Goal: Task Accomplishment & Management: Manage account settings

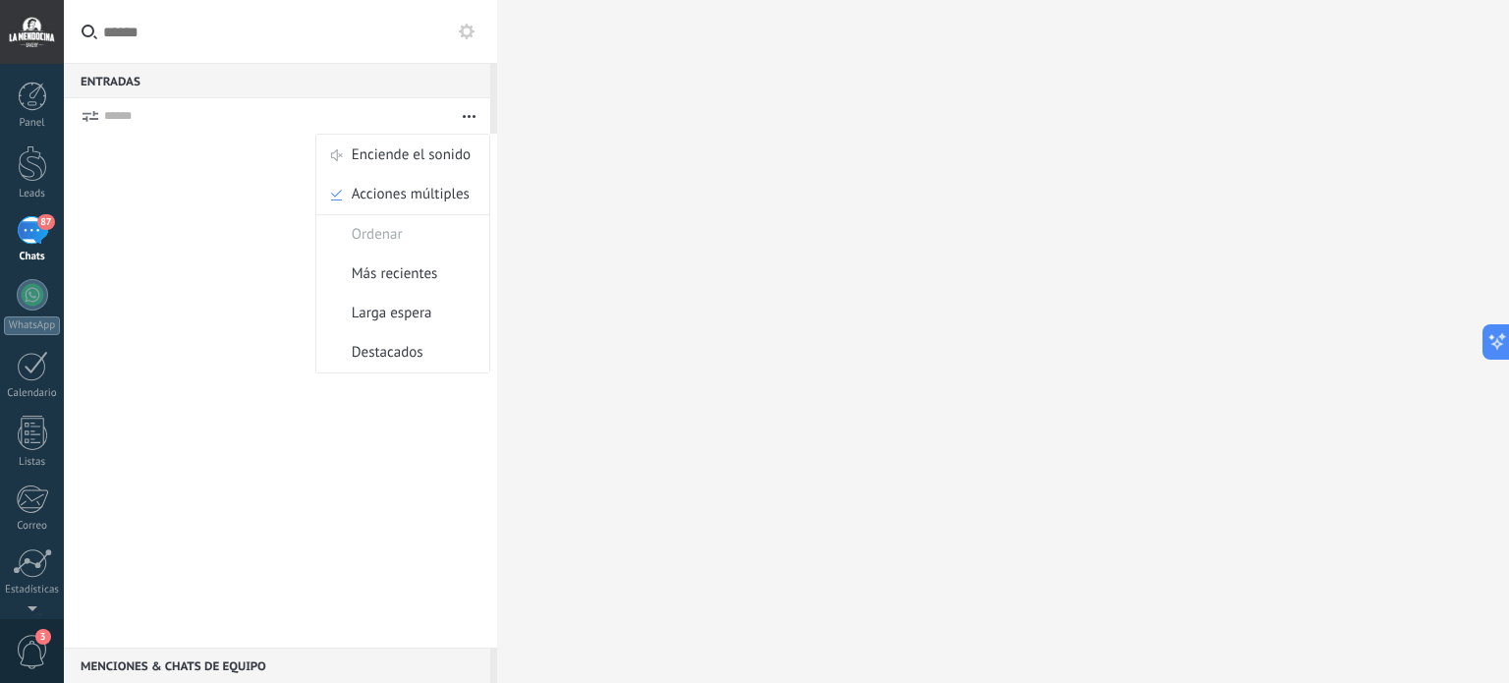
scroll to position [20, 0]
click at [24, 107] on div at bounding box center [32, 96] width 29 height 29
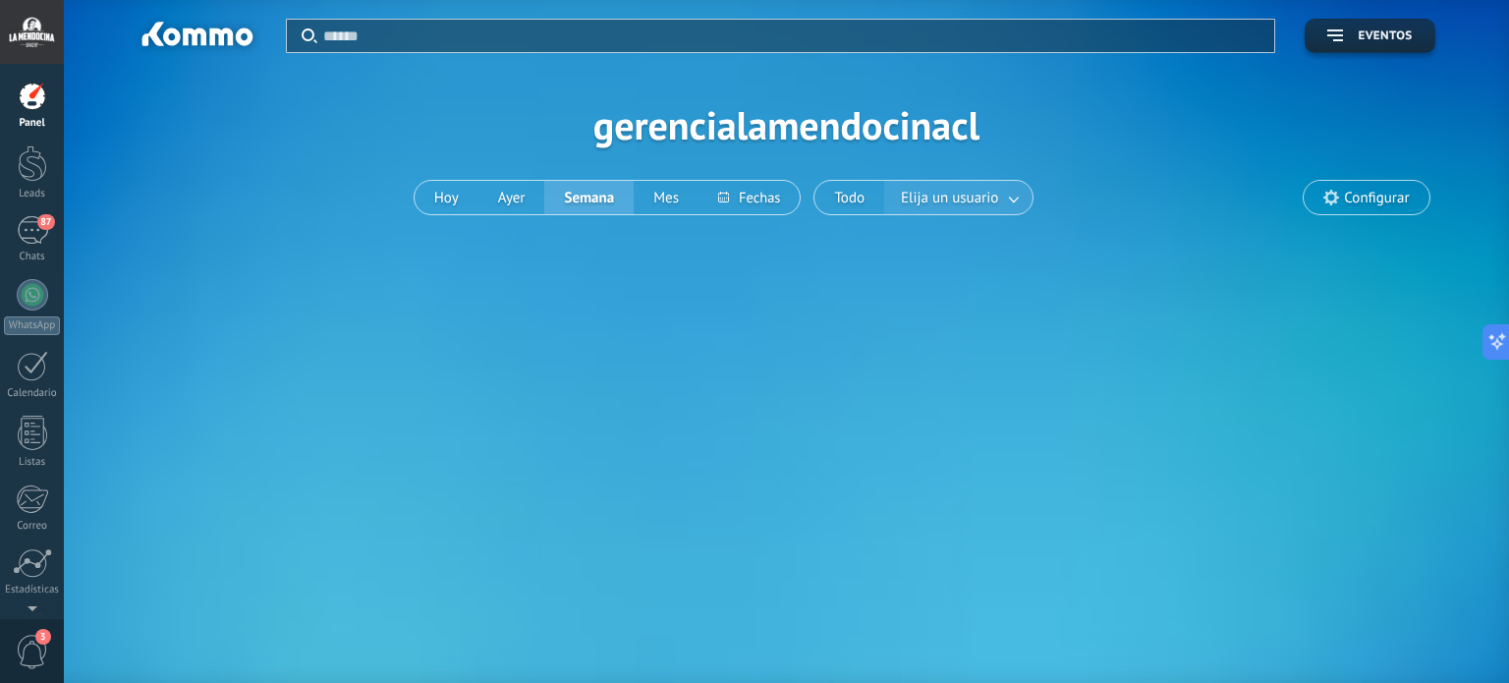
click at [1018, 195] on link at bounding box center [1014, 198] width 35 height 32
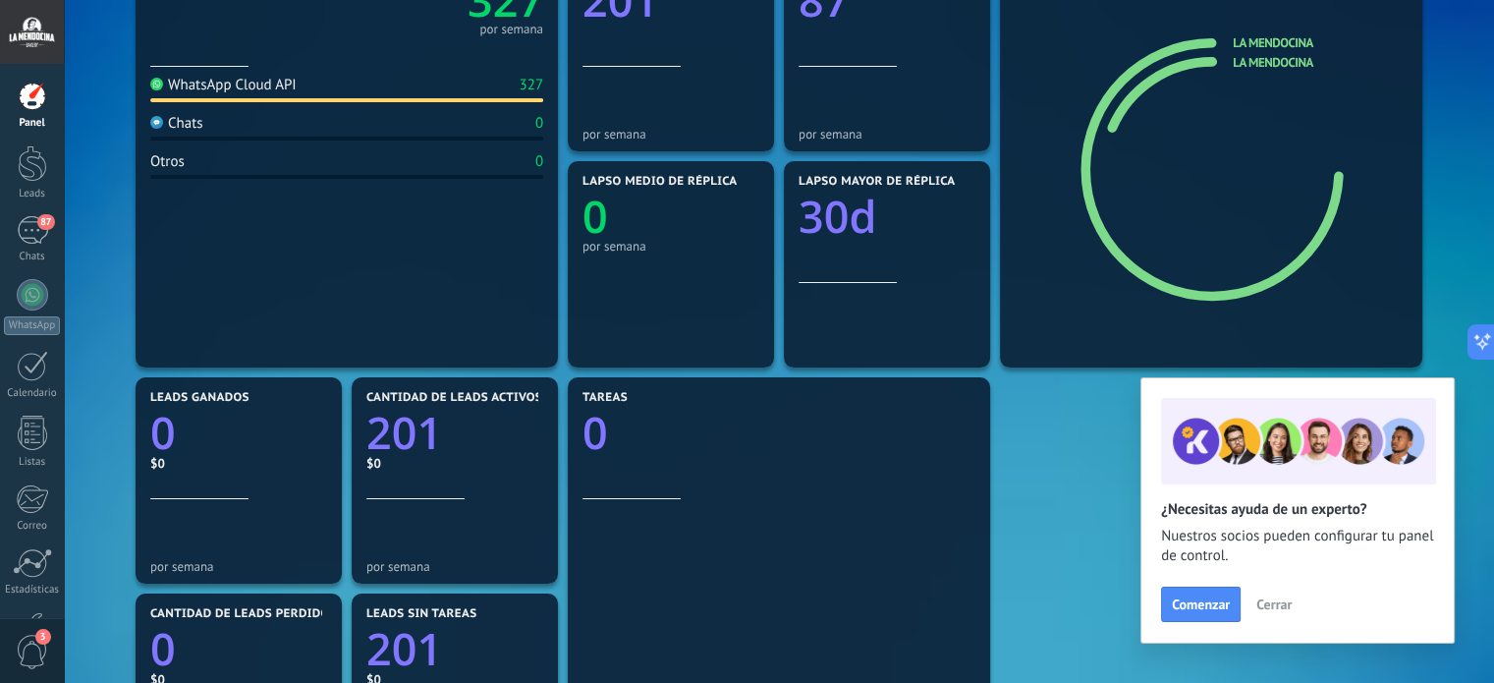
scroll to position [295, 0]
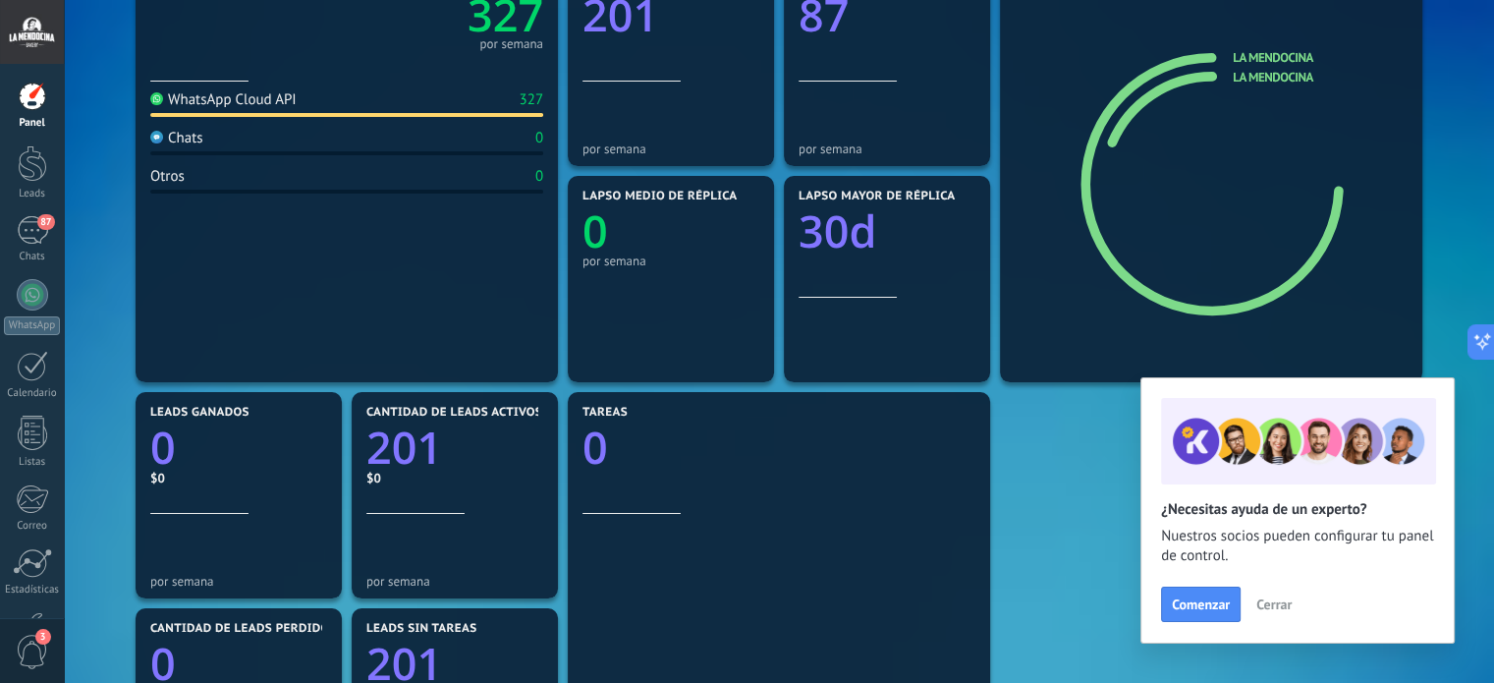
click at [1206, 115] on icon at bounding box center [1229, 185] width 188 height 147
click at [1175, 87] on icon at bounding box center [1214, 181] width 192 height 194
click at [1206, 599] on span "Comenzar" at bounding box center [1201, 604] width 58 height 14
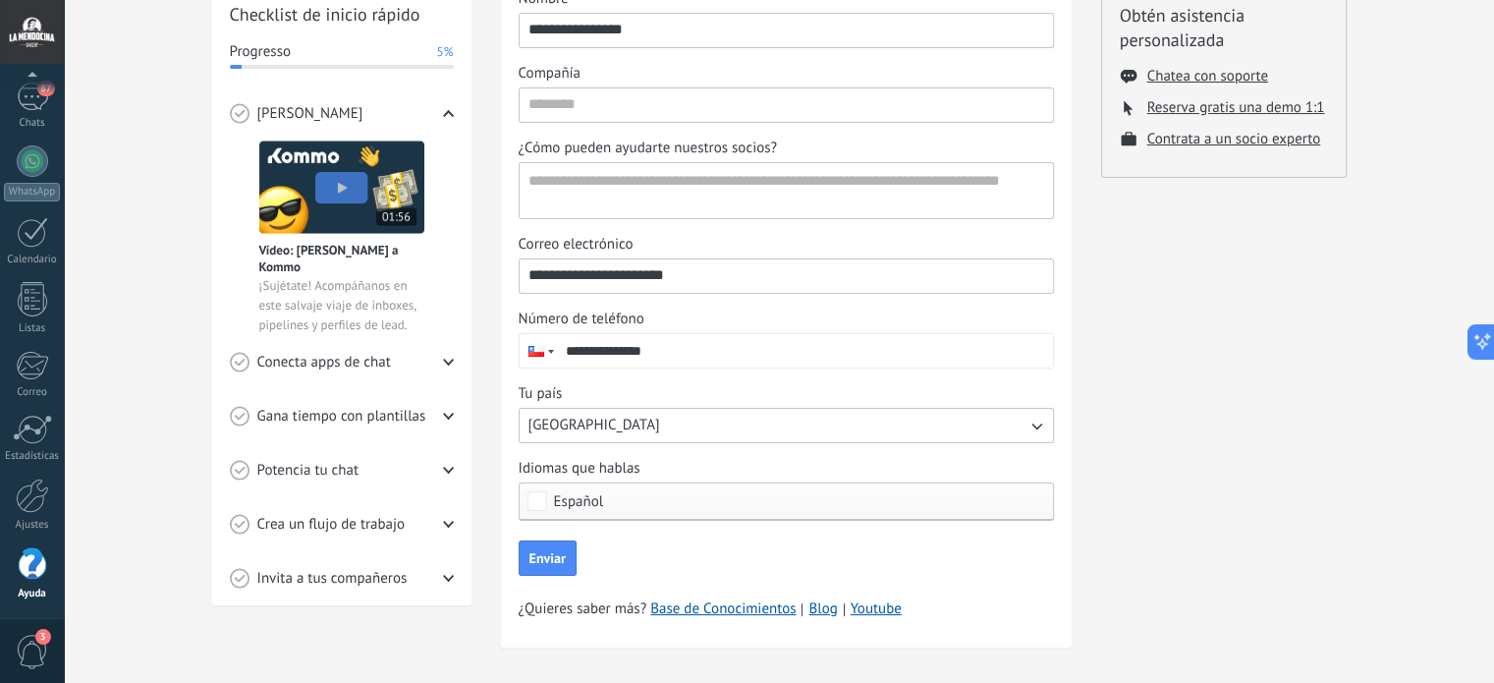
scroll to position [295, 0]
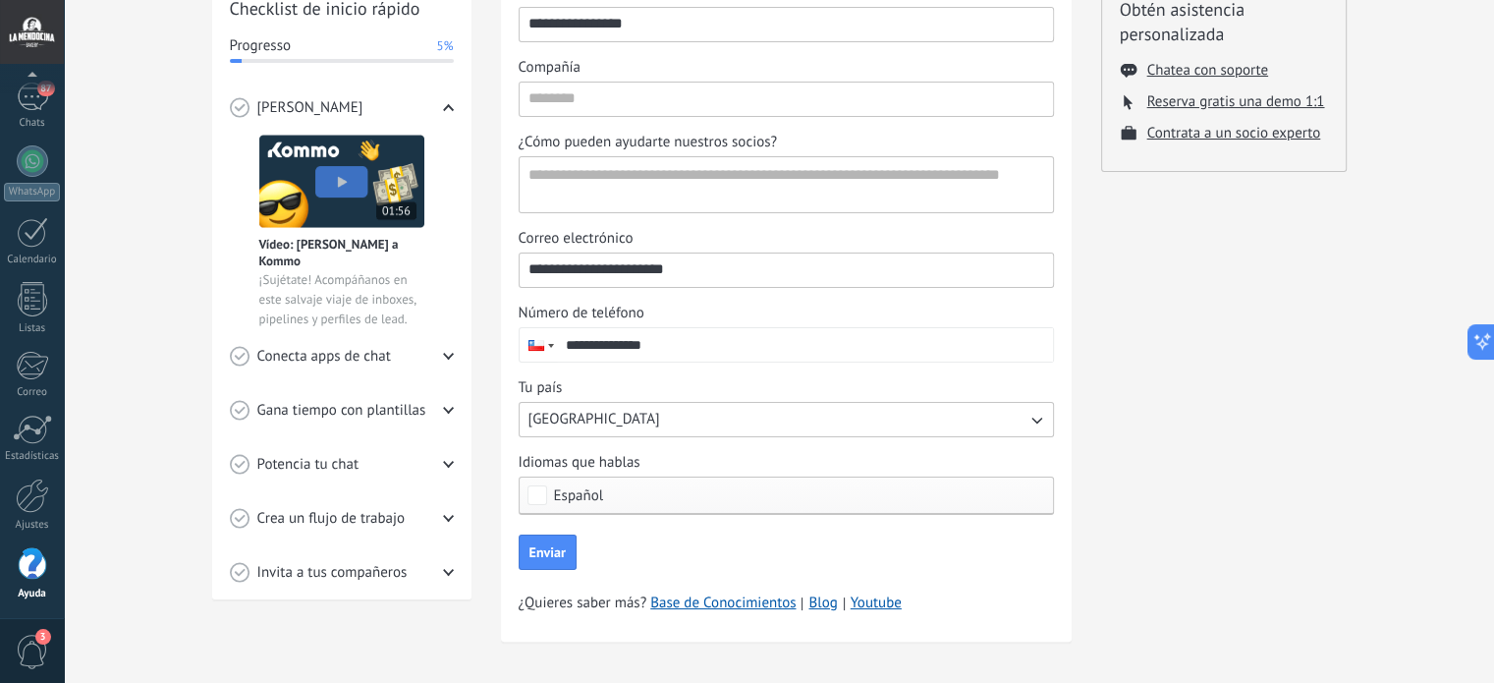
click at [443, 569] on icon at bounding box center [448, 572] width 11 height 11
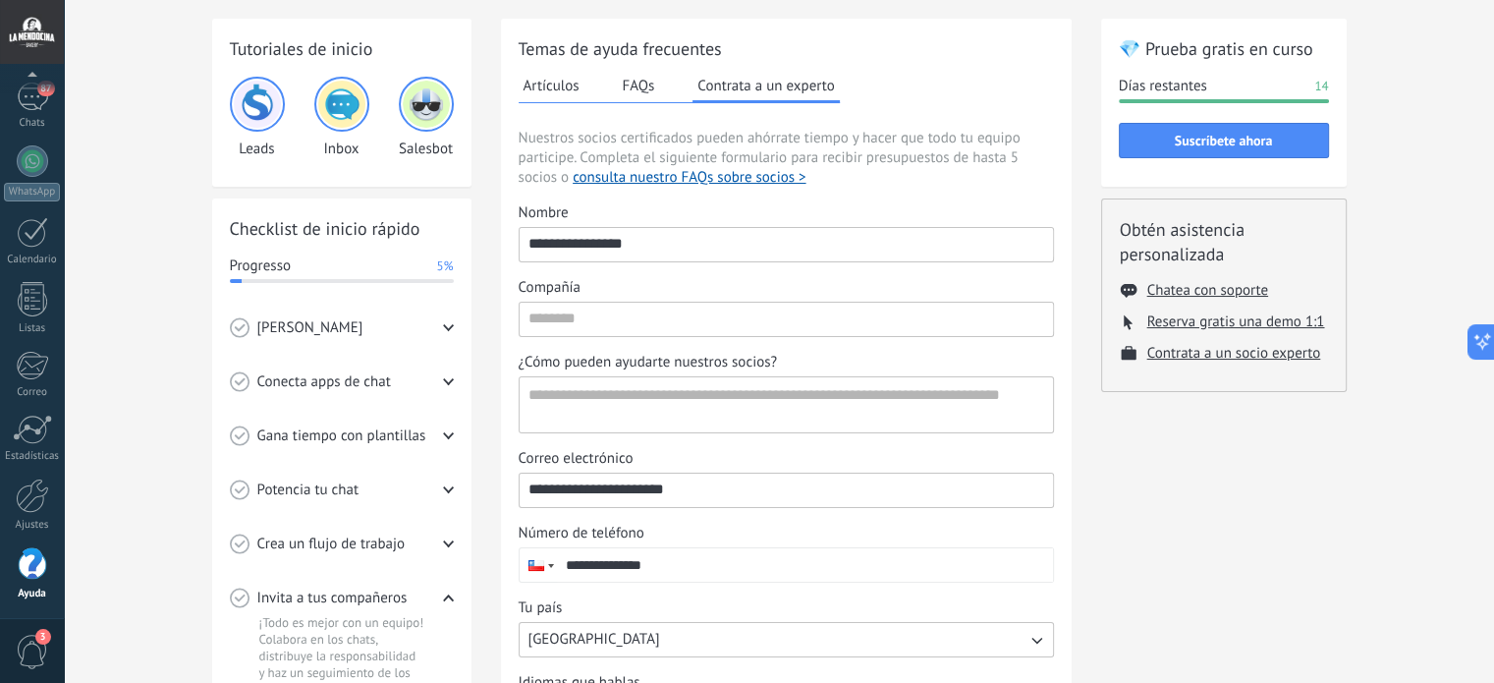
scroll to position [10, 0]
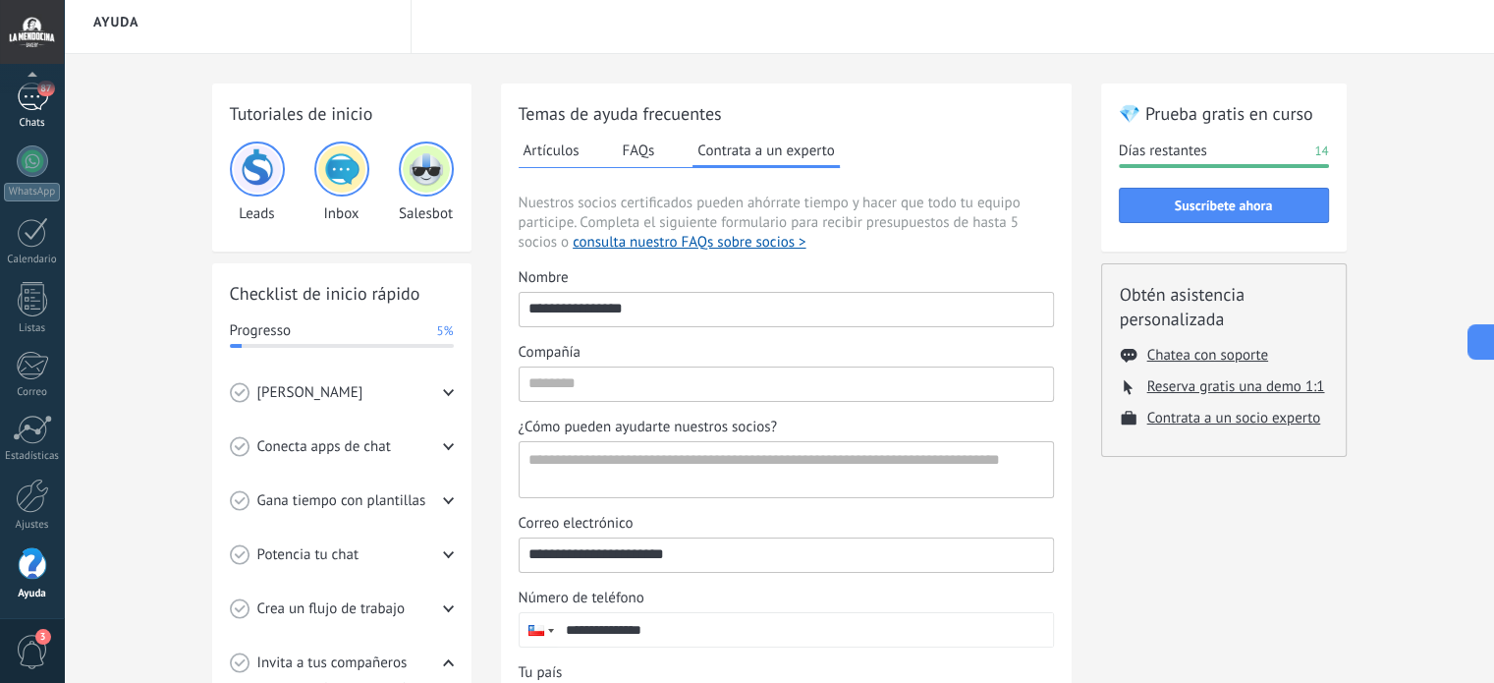
click at [34, 93] on div "87" at bounding box center [32, 97] width 31 height 28
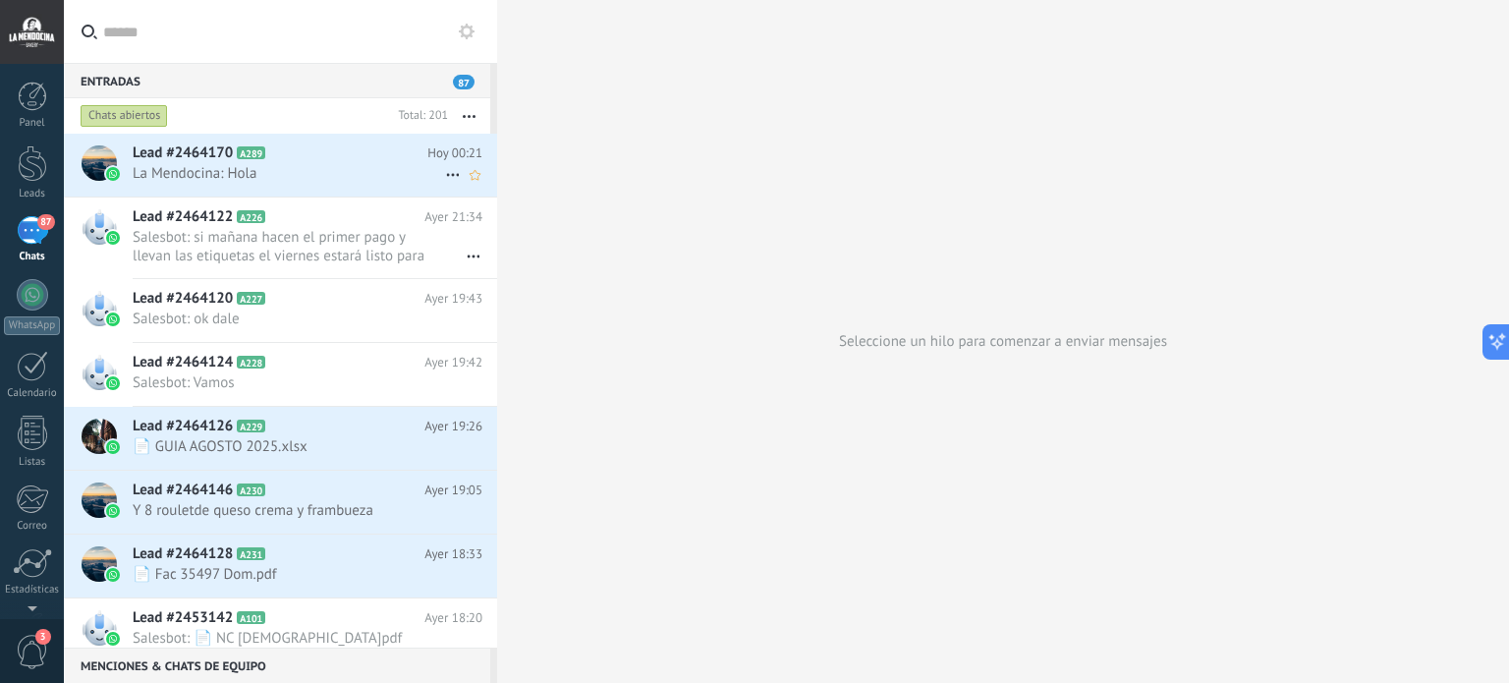
click at [348, 168] on span "La Mendocina: Hola" at bounding box center [289, 173] width 312 height 19
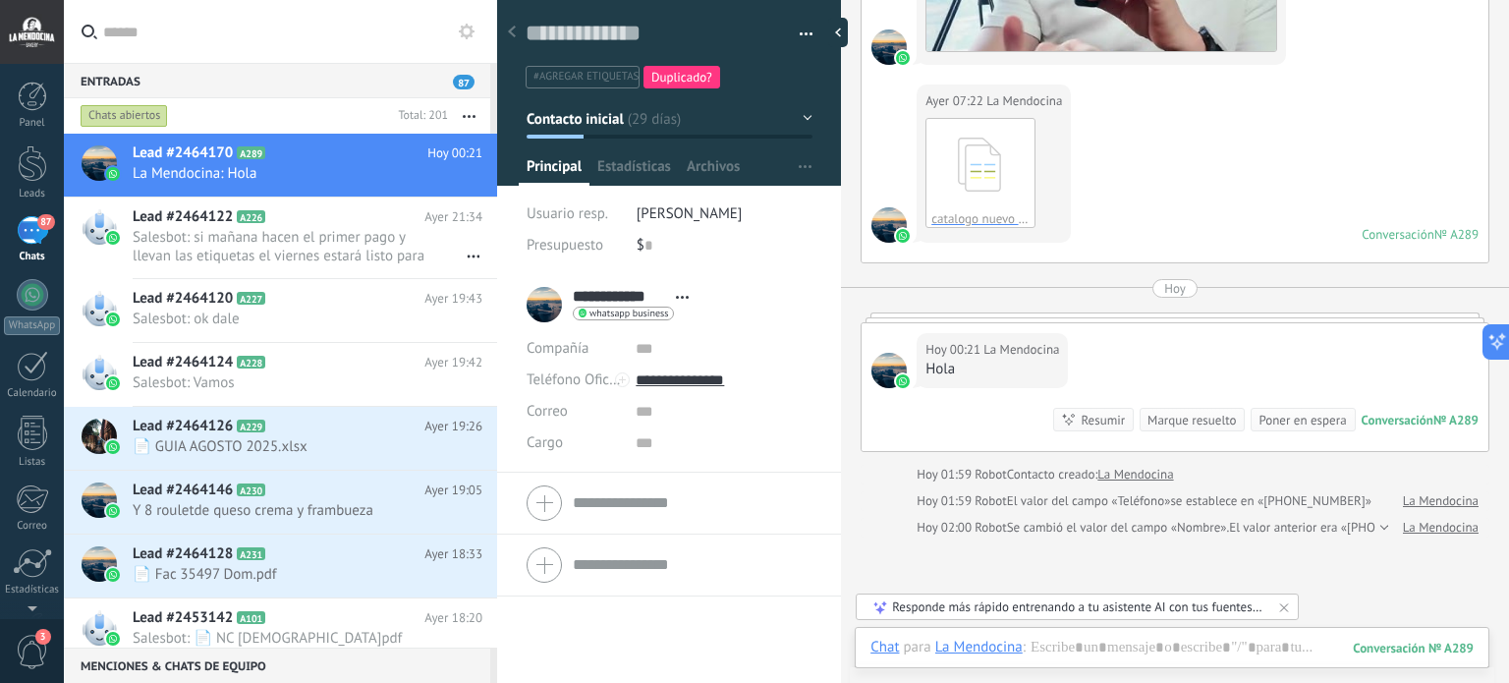
scroll to position [8059, 0]
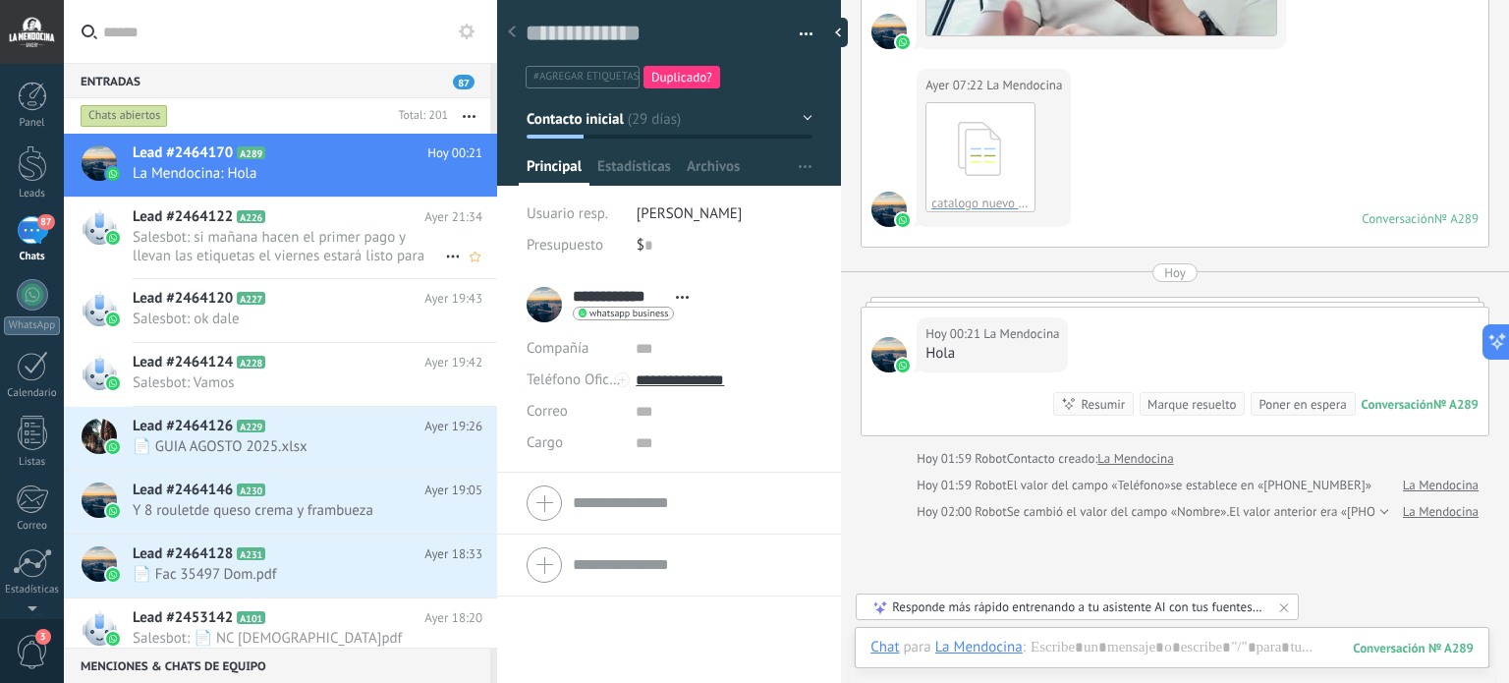
click at [315, 237] on span "Salesbot: si mañana hacen el primer pago y llevan las etiquetas el viernes esta…" at bounding box center [289, 246] width 312 height 37
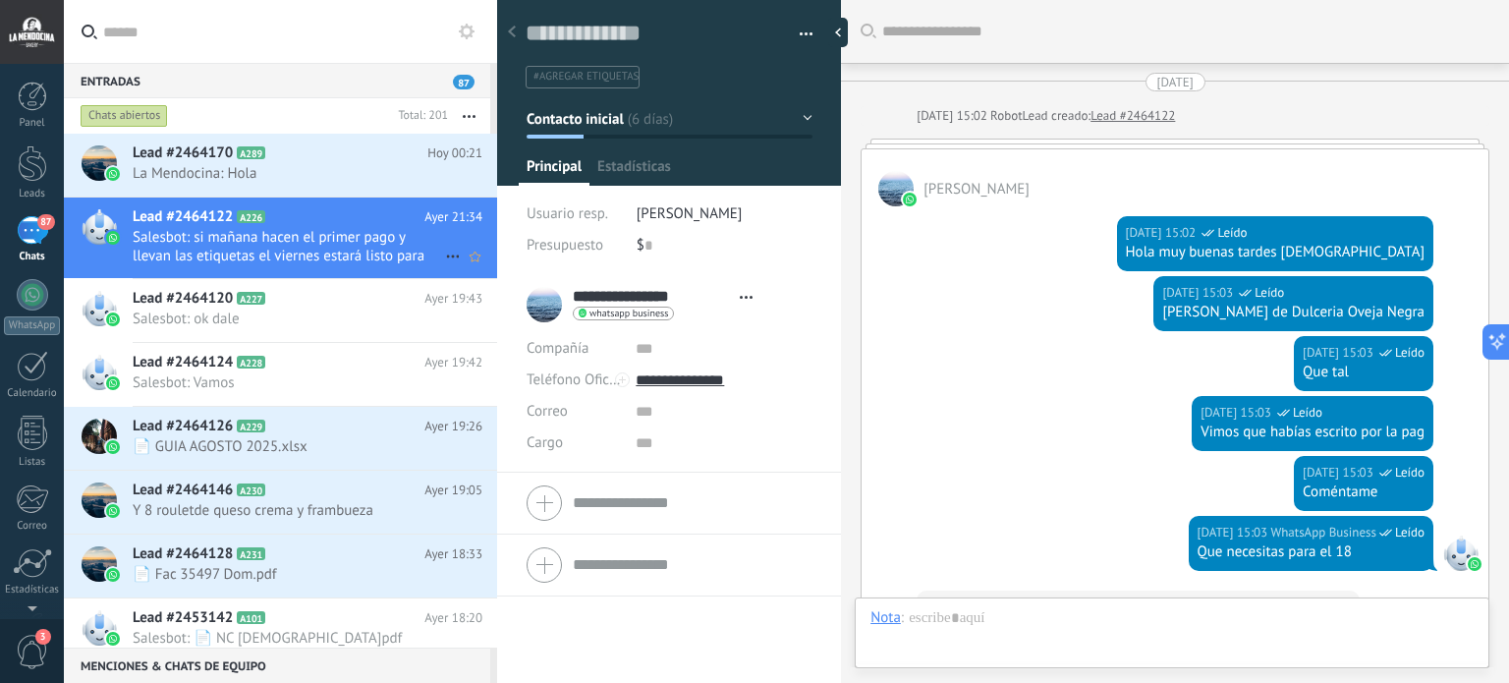
scroll to position [3171, 0]
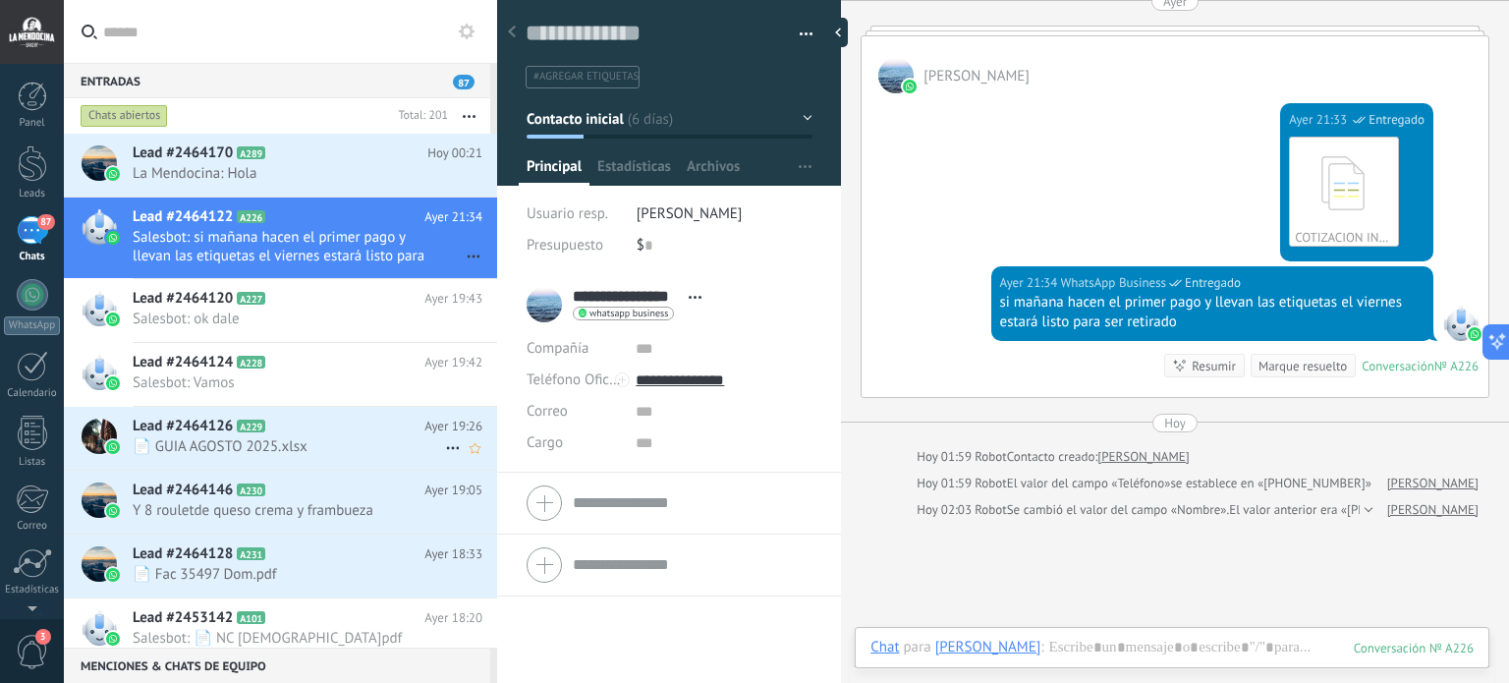
click at [322, 446] on span "📄 GUIA AGOSTO 2025.xlsx" at bounding box center [289, 446] width 312 height 19
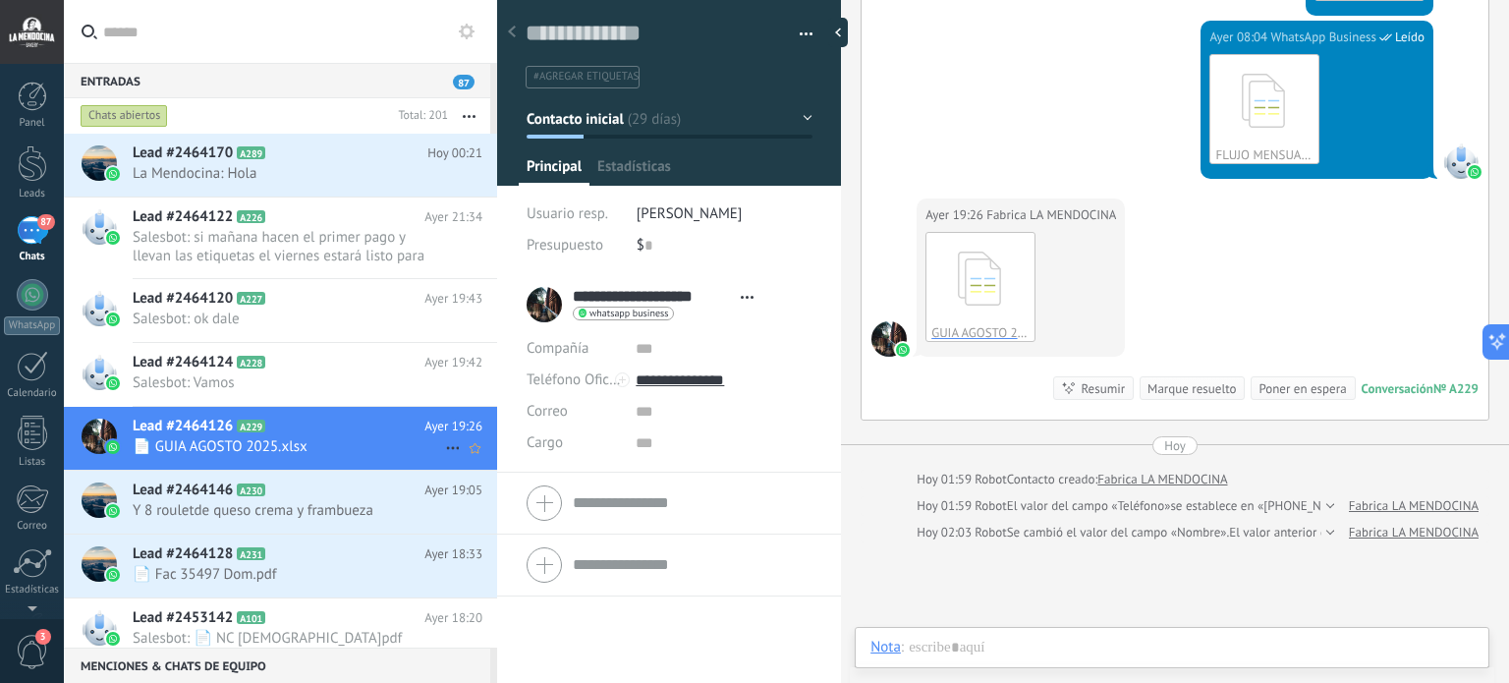
scroll to position [28, 0]
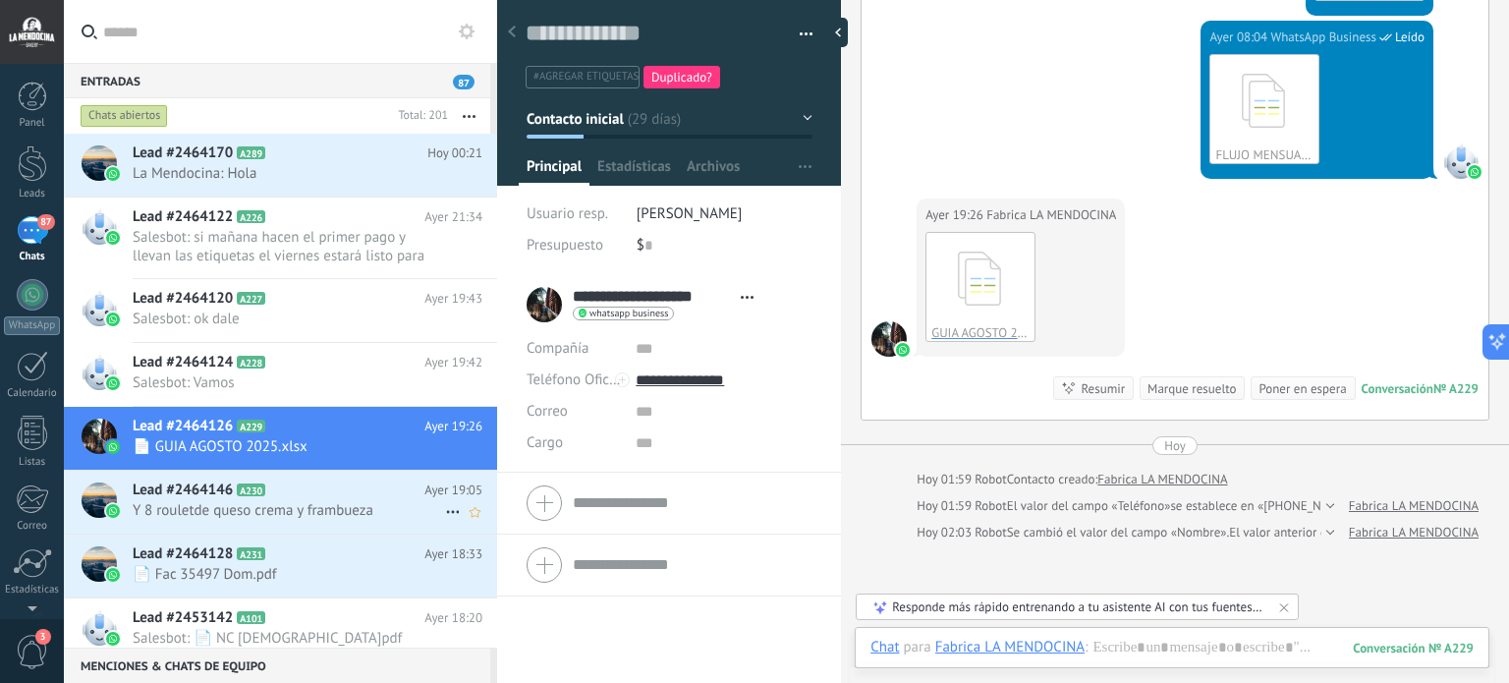
click at [354, 490] on h2 "Lead #2464146 A230" at bounding box center [279, 490] width 292 height 20
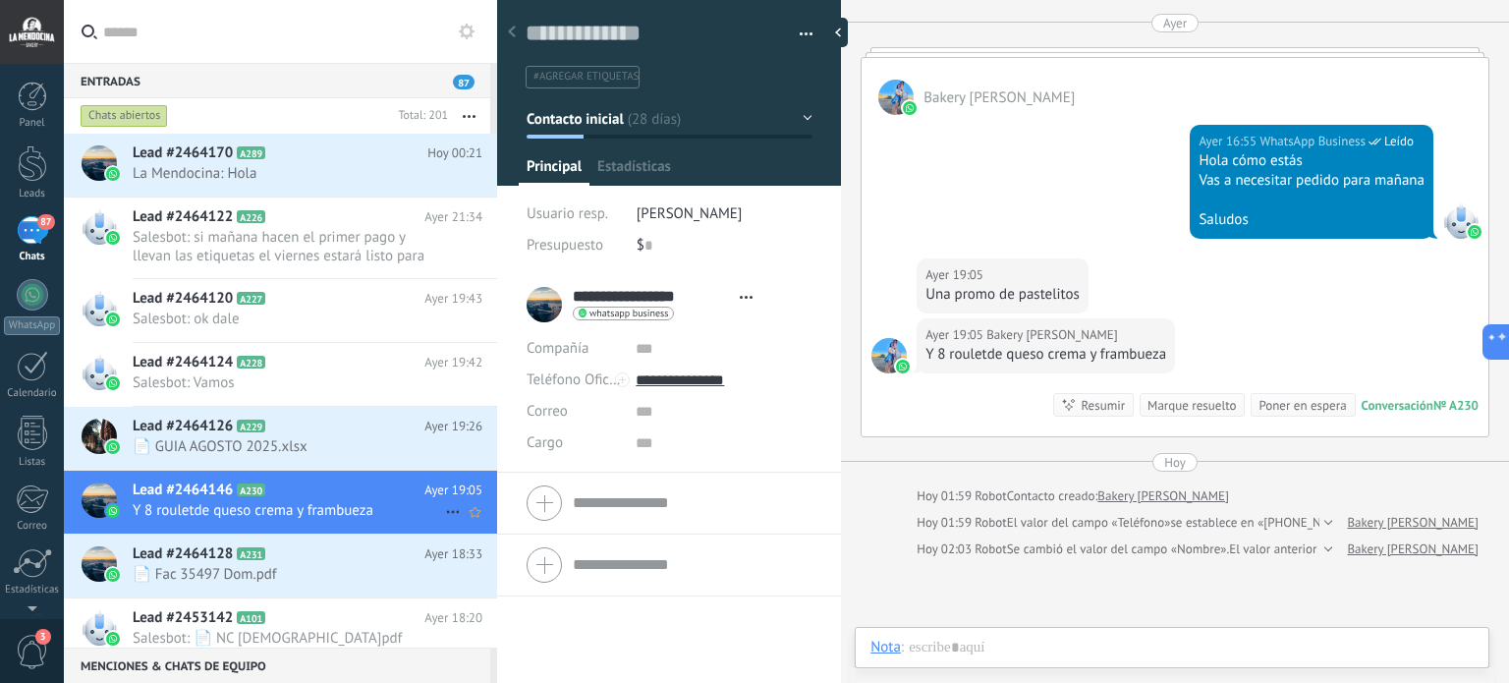
scroll to position [28, 0]
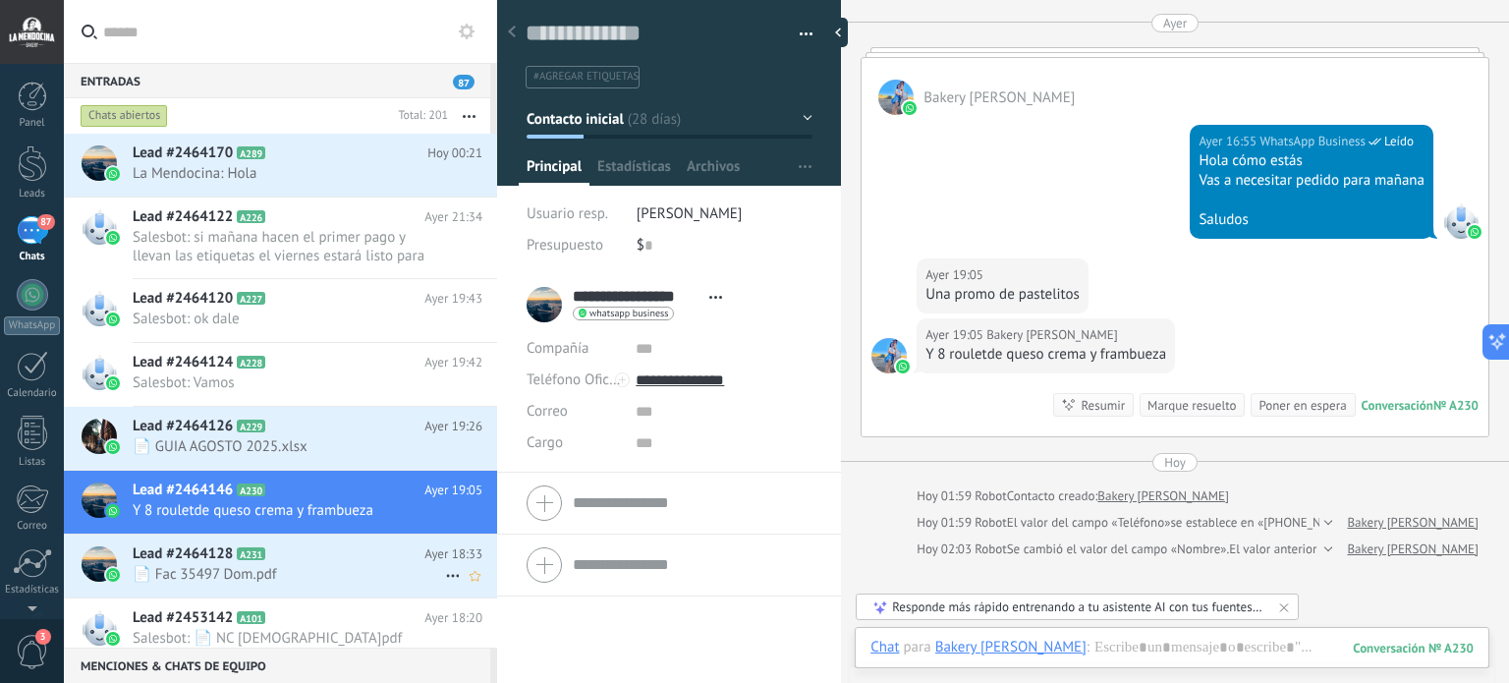
click at [337, 561] on h2 "Lead #2464128 A231" at bounding box center [279, 554] width 292 height 20
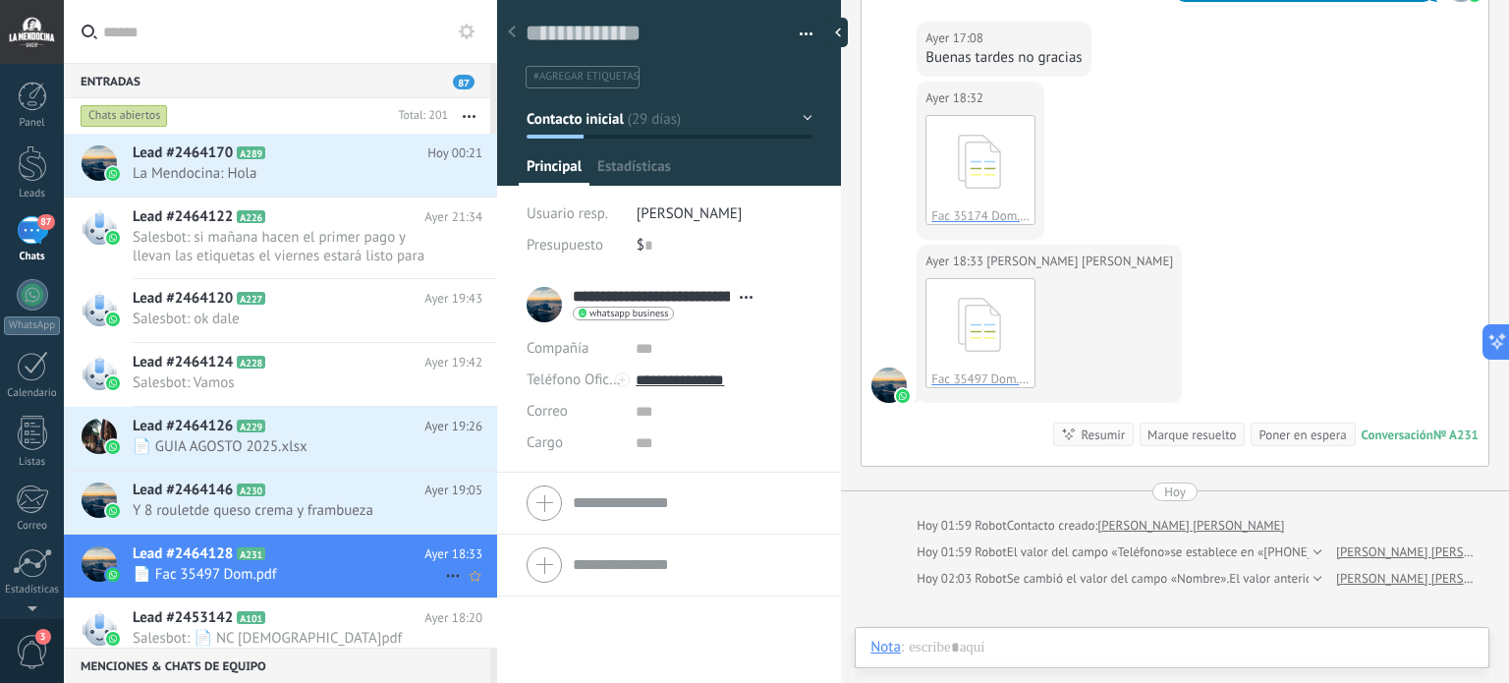
scroll to position [28, 0]
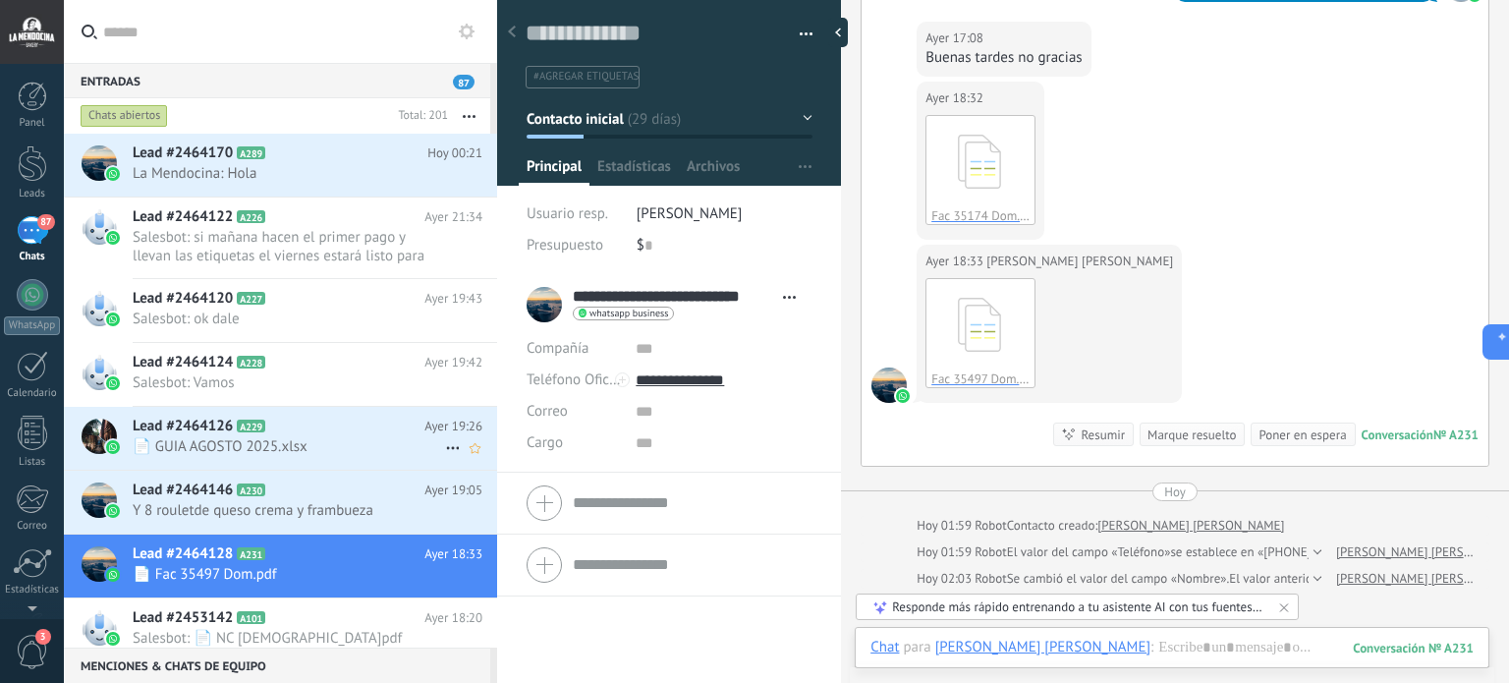
click at [325, 431] on h2 "Lead #2464126 A229" at bounding box center [279, 426] width 292 height 20
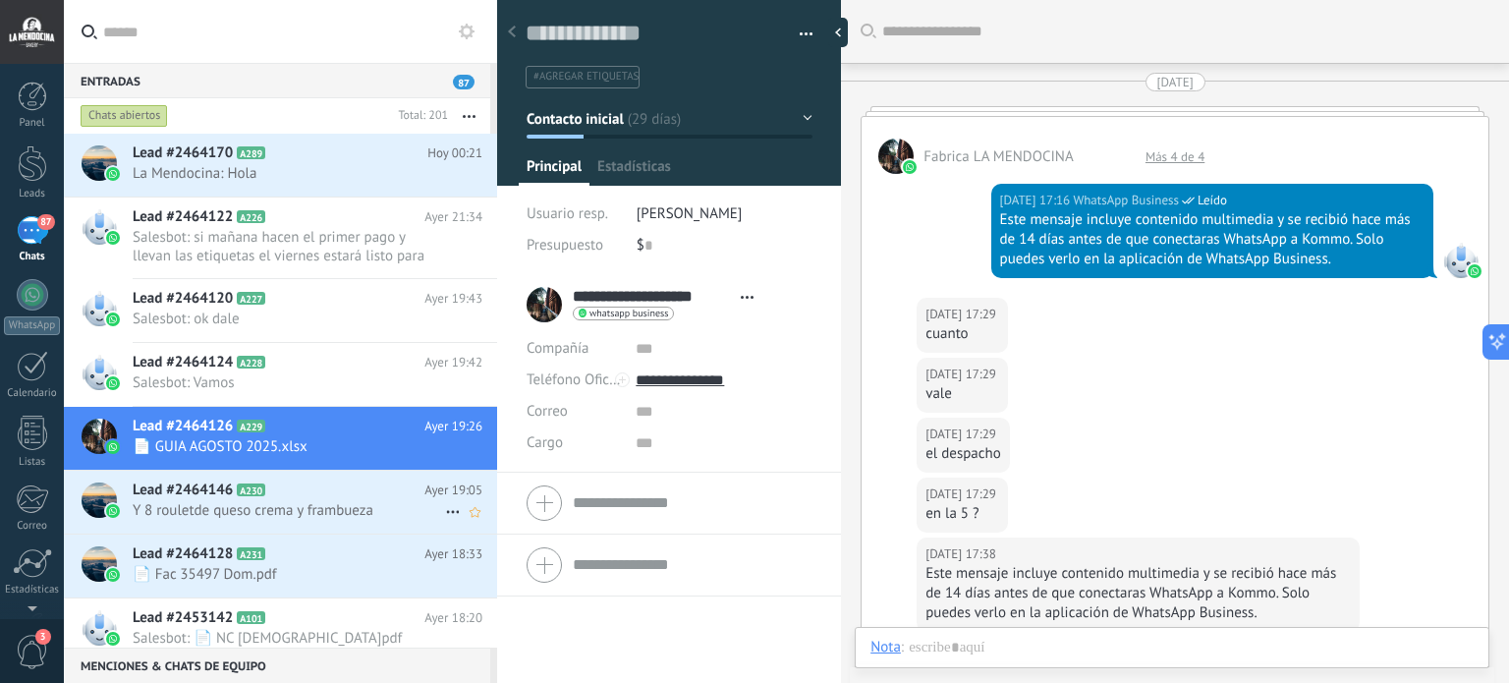
scroll to position [28, 0]
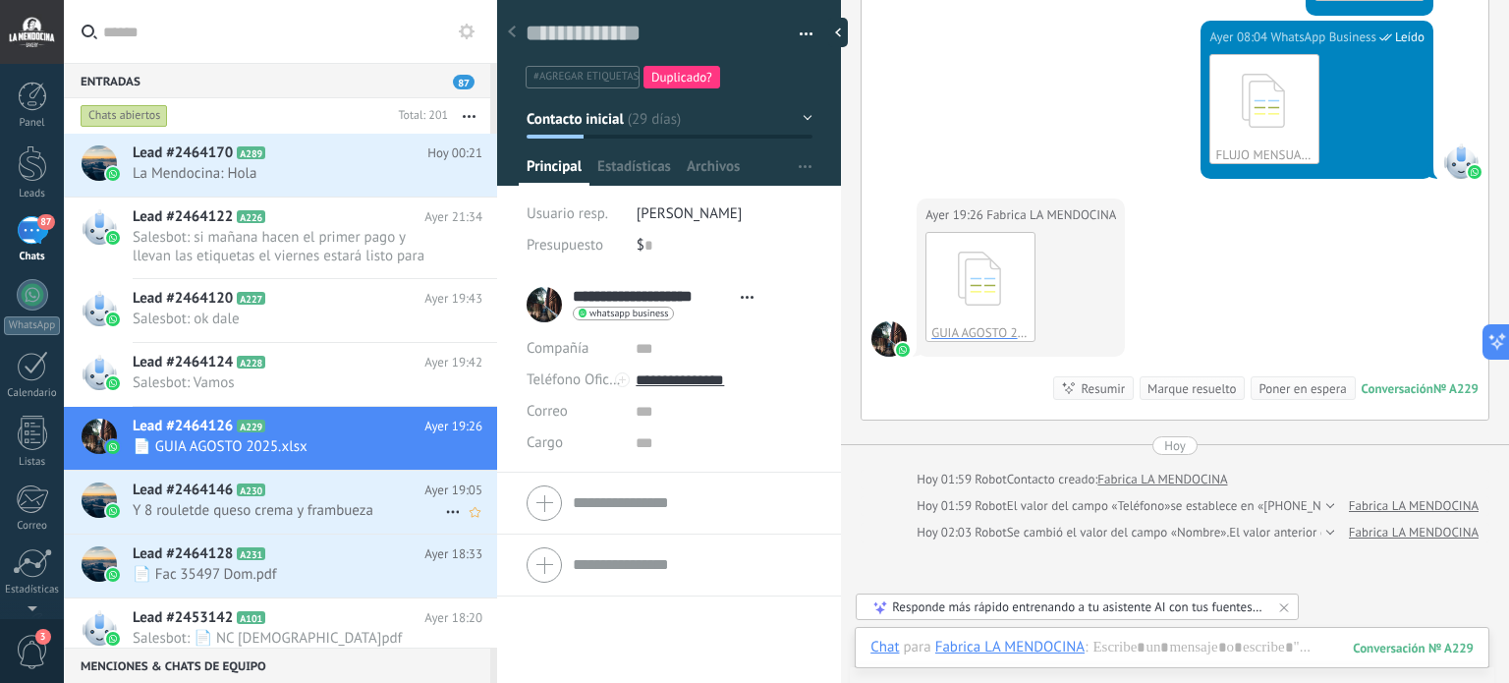
click at [326, 494] on h2 "Lead #2464146 A230" at bounding box center [279, 490] width 292 height 20
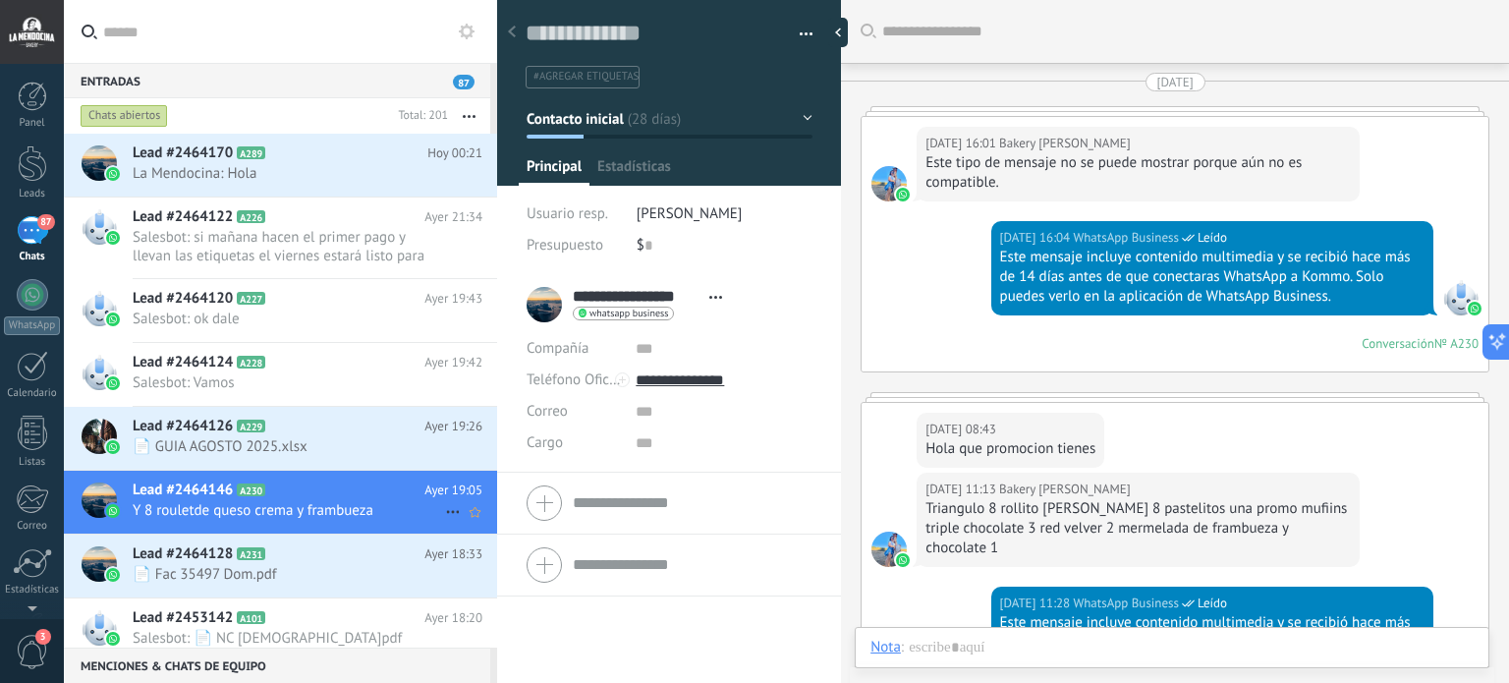
scroll to position [6705, 0]
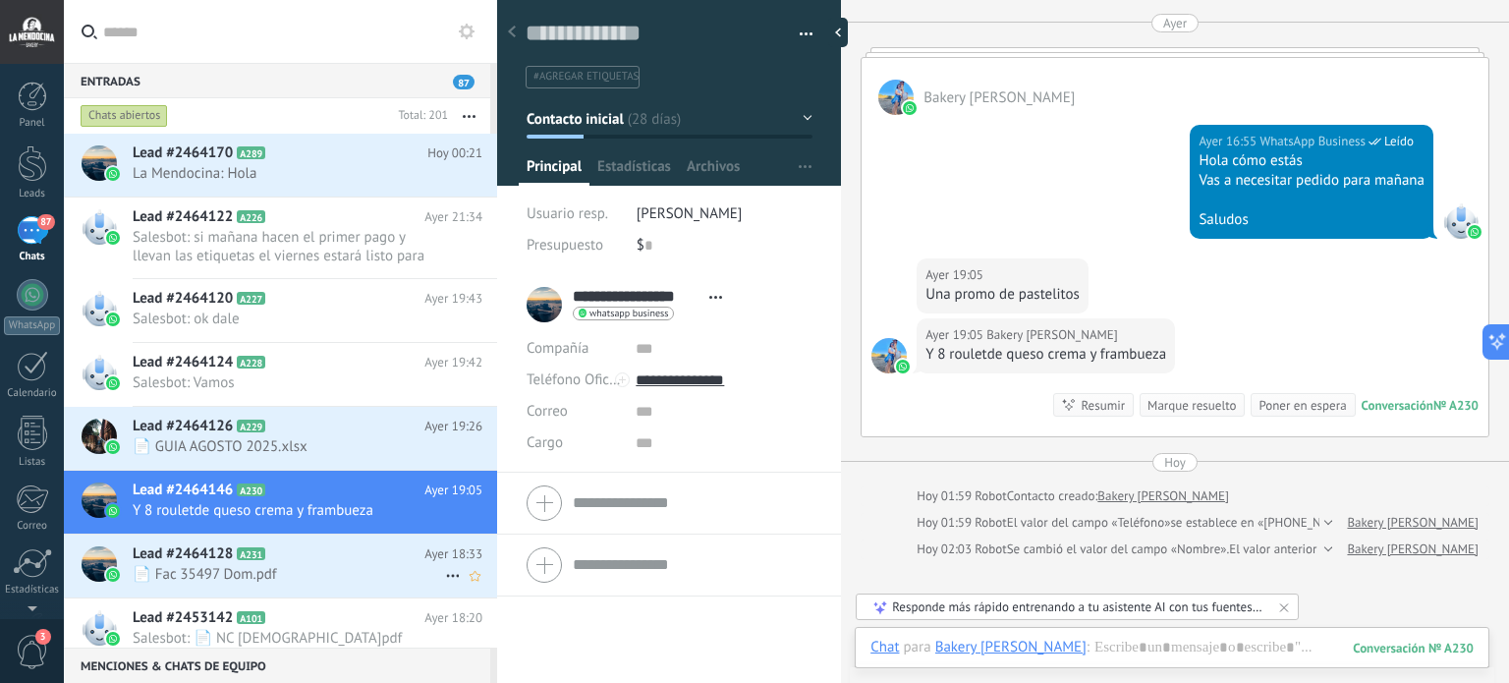
click at [319, 568] on span "📄 Fac 35497 Dom.pdf" at bounding box center [289, 574] width 312 height 19
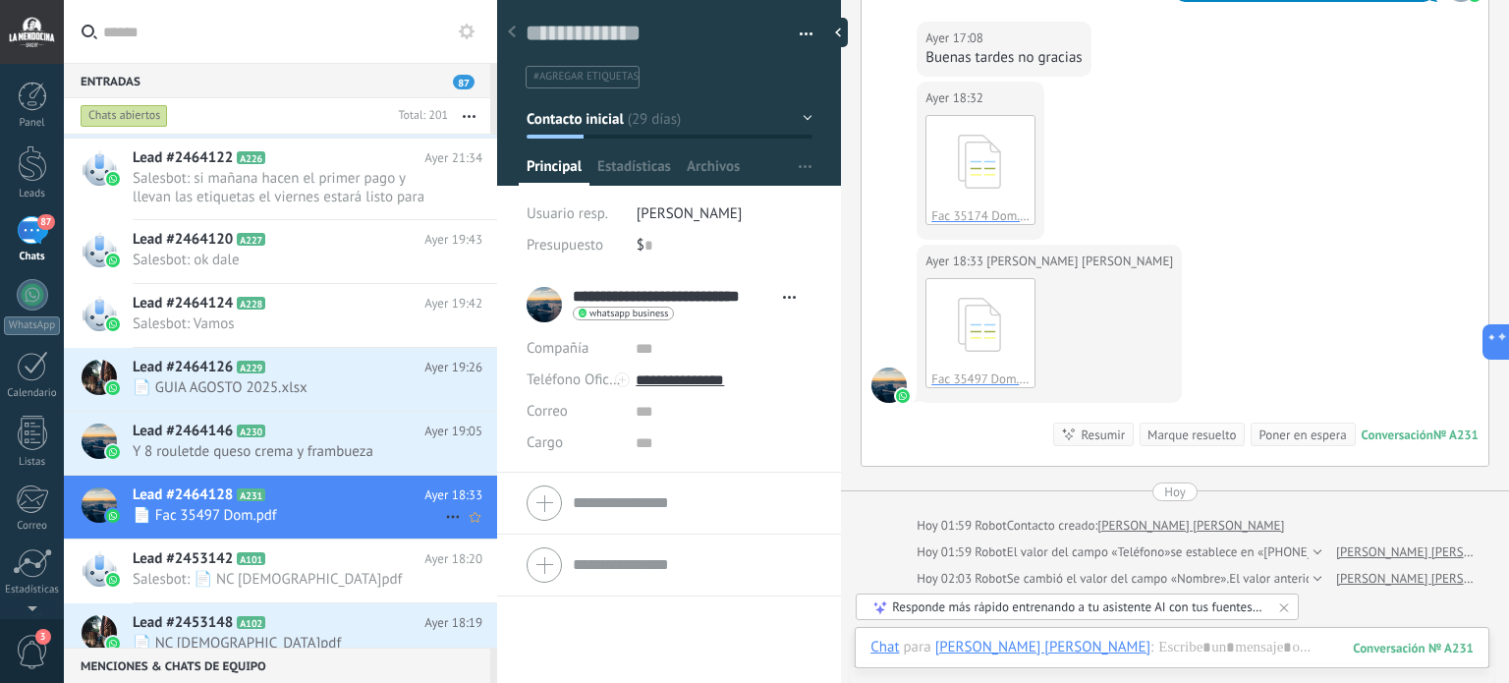
scroll to position [196, 0]
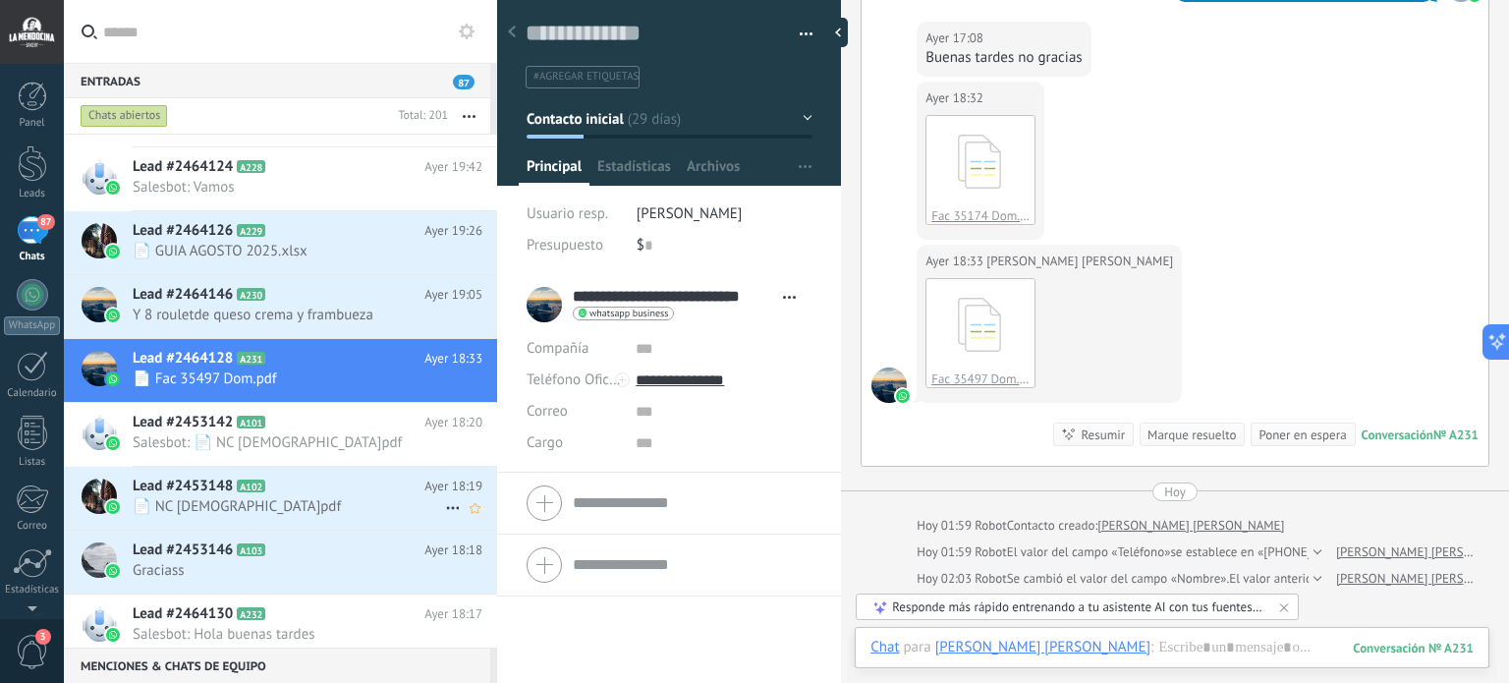
click at [331, 484] on h2 "Lead #2453148 A102" at bounding box center [279, 486] width 292 height 20
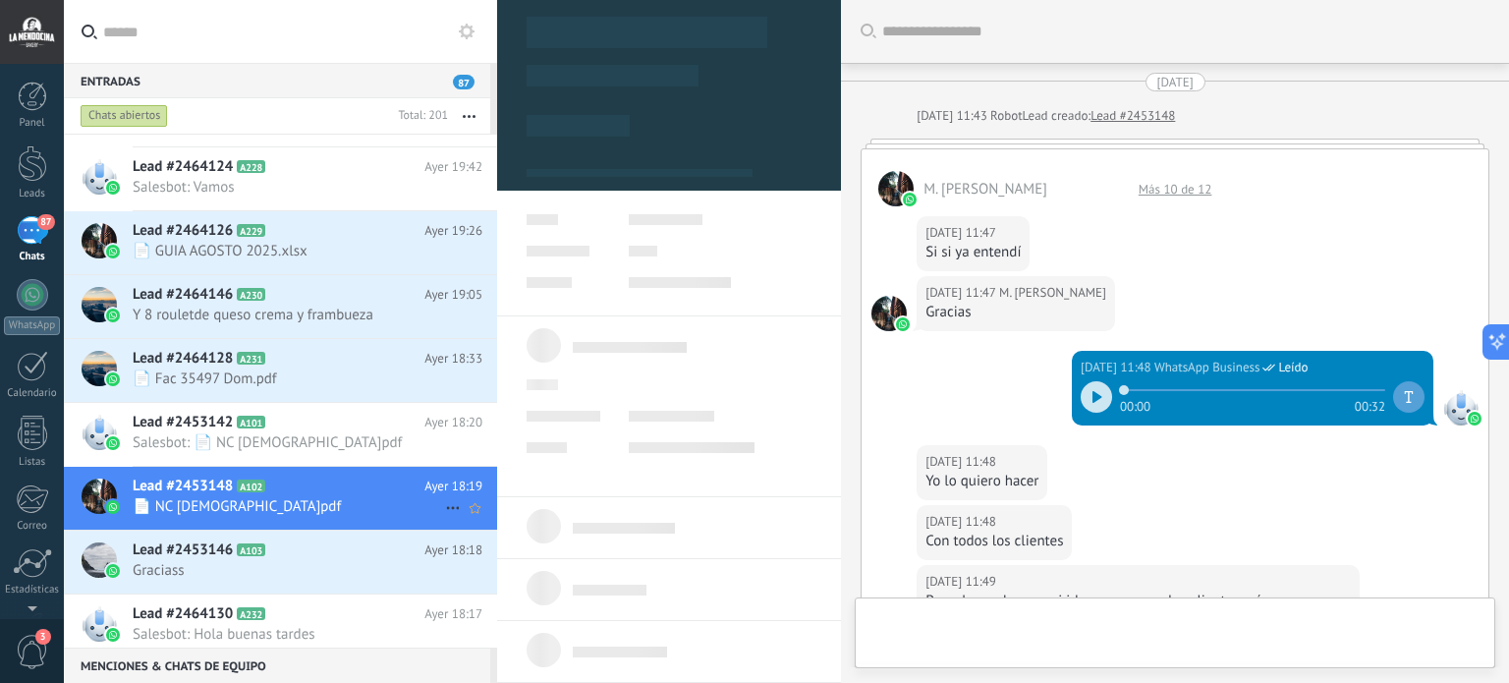
scroll to position [28, 0]
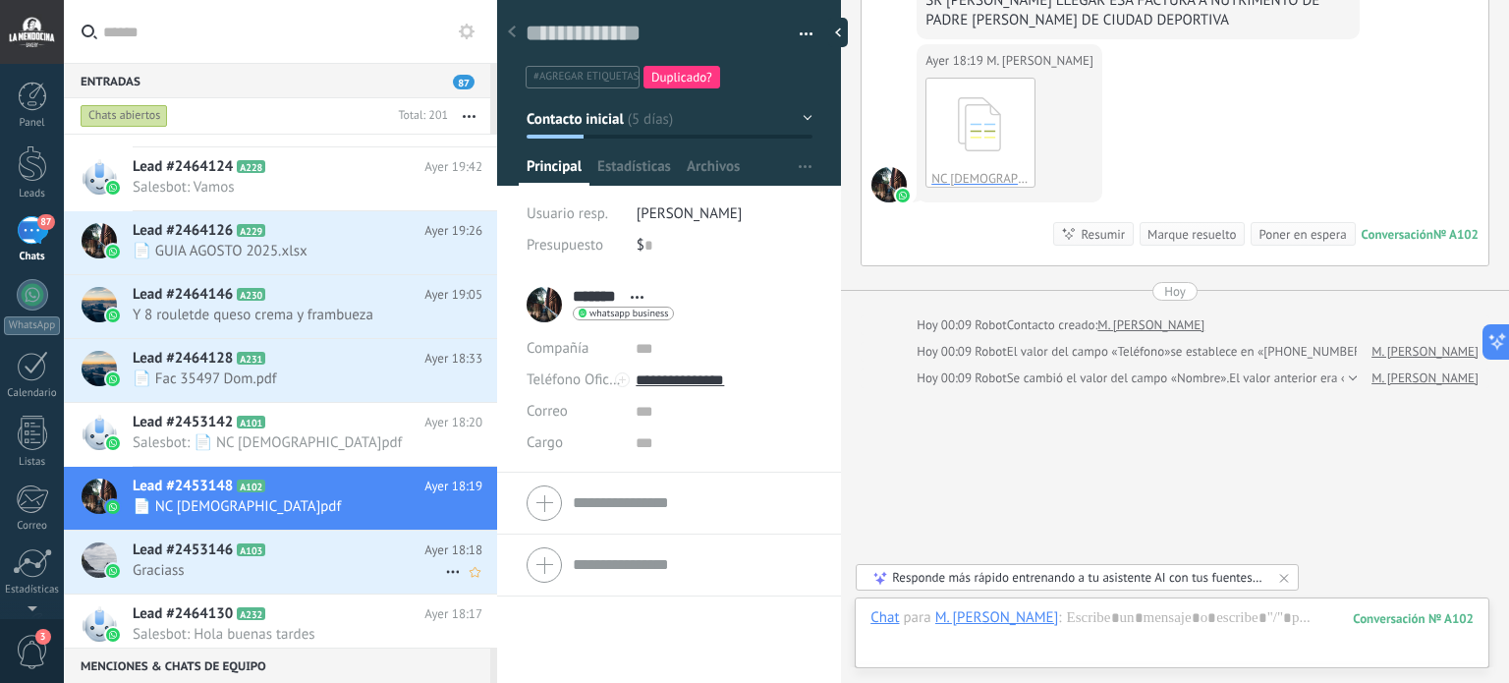
click at [325, 571] on span "Graciass" at bounding box center [289, 570] width 312 height 19
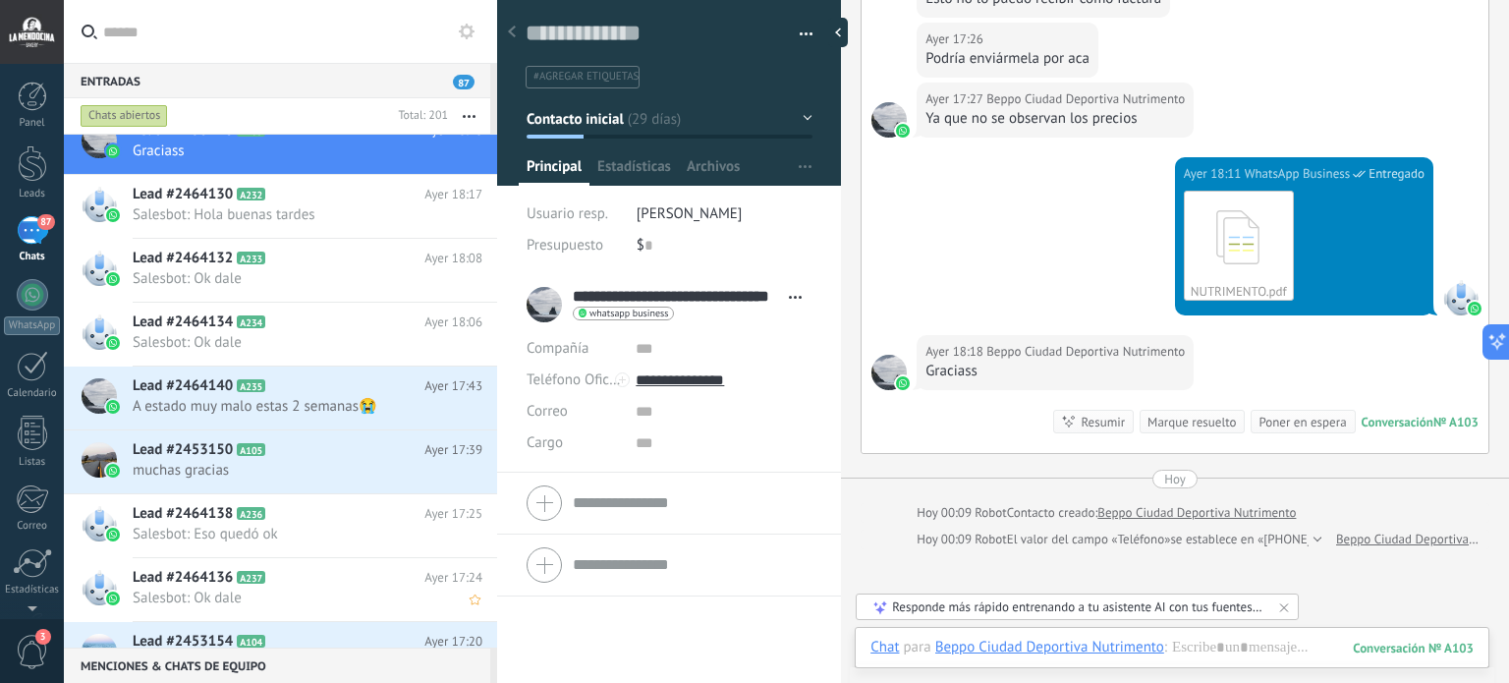
scroll to position [688, 0]
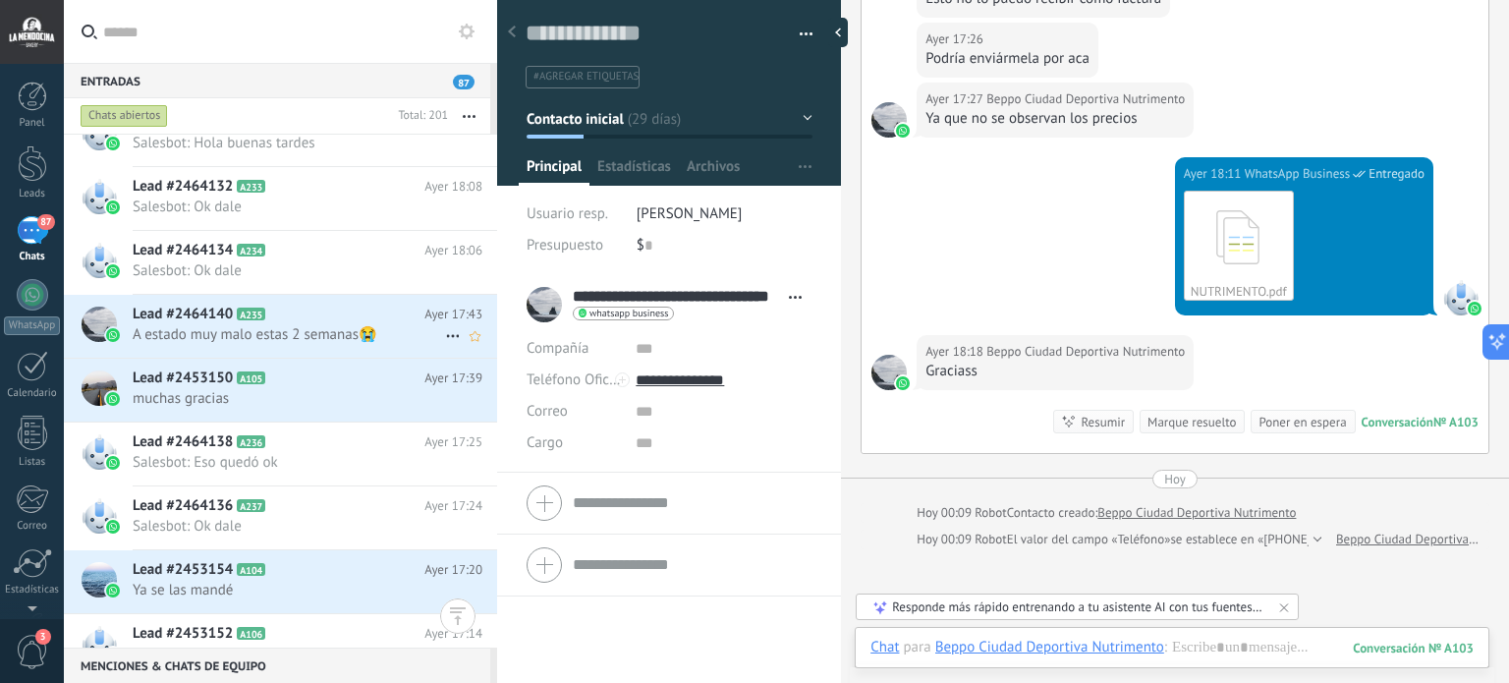
click at [354, 313] on h2 "Lead #2464140 A235" at bounding box center [279, 315] width 292 height 20
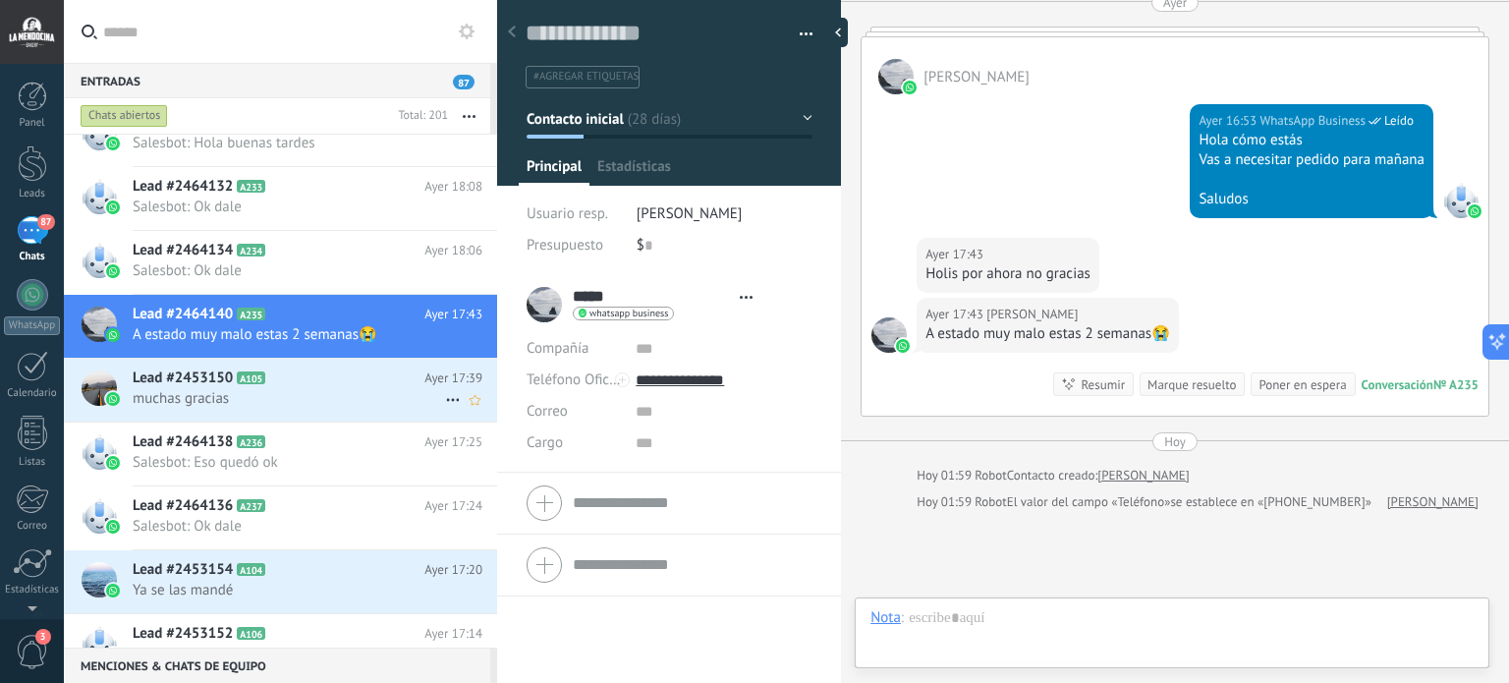
scroll to position [28, 0]
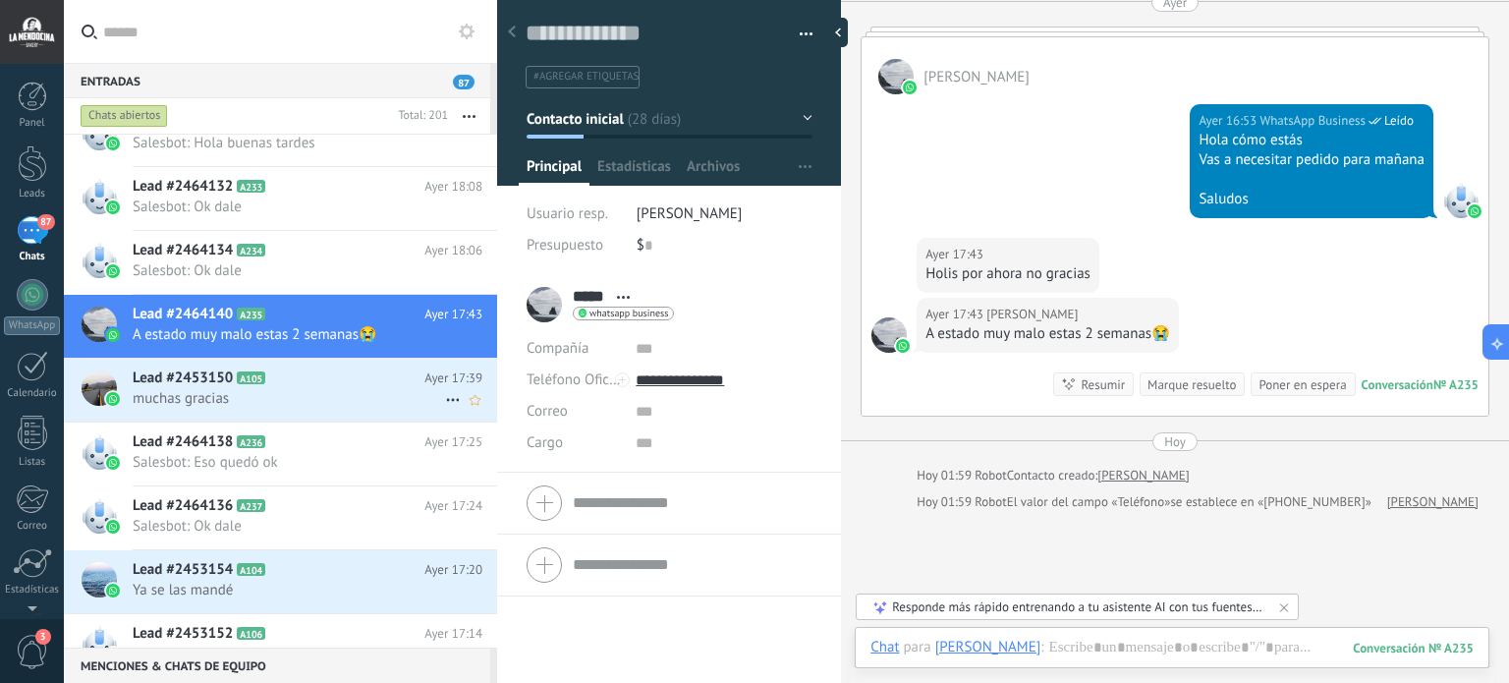
click at [342, 407] on div "Lead #2453150 A105 Ayer 17:39 muchas gracias" at bounding box center [315, 390] width 364 height 62
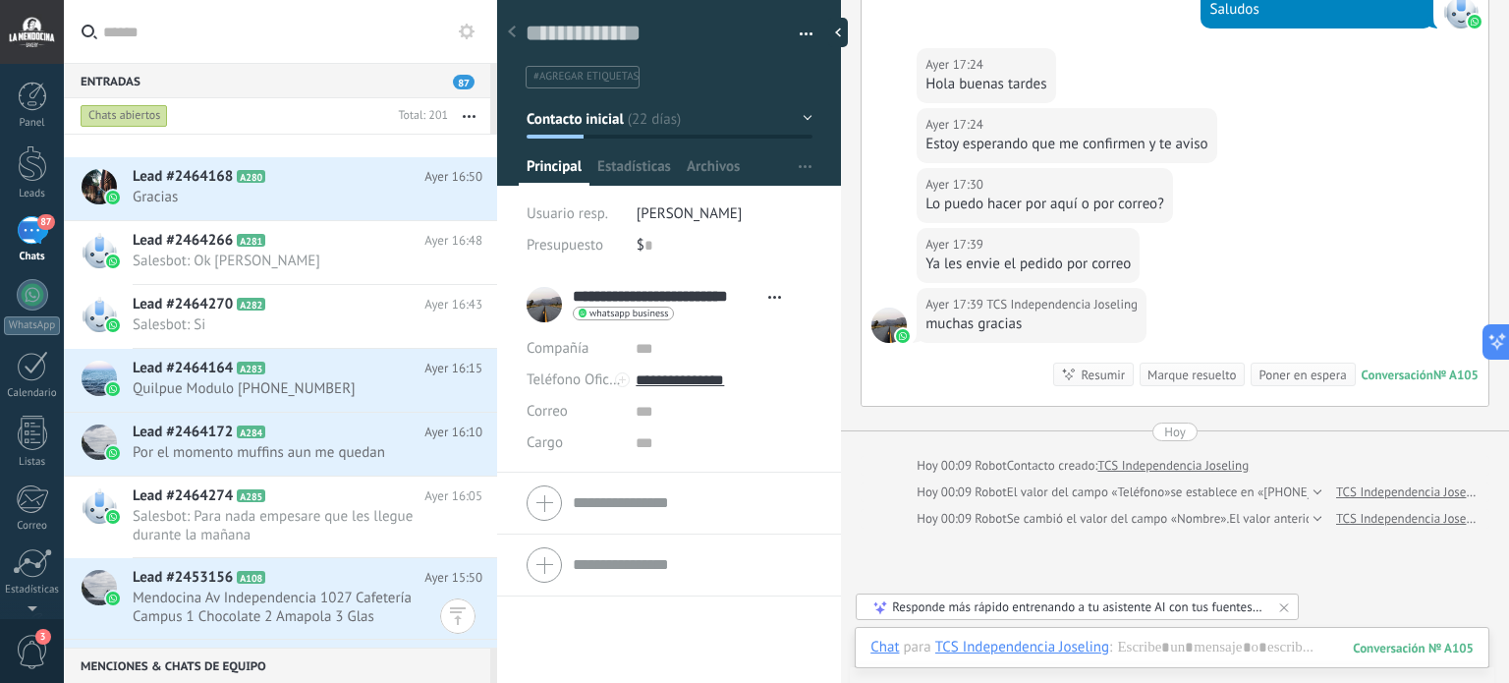
scroll to position [3045, 0]
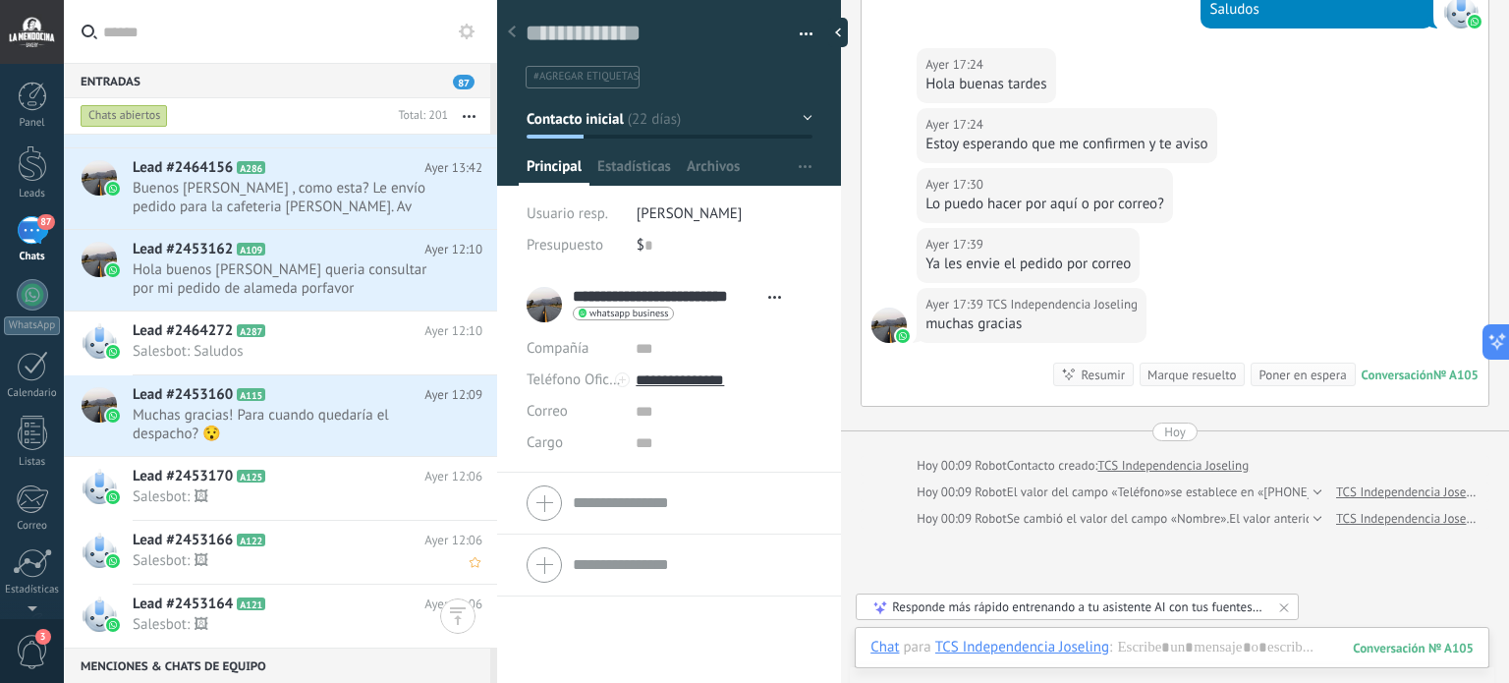
click at [328, 434] on span "Muchas gracias! Para cuando quedaría el despacho? 😯" at bounding box center [289, 424] width 312 height 37
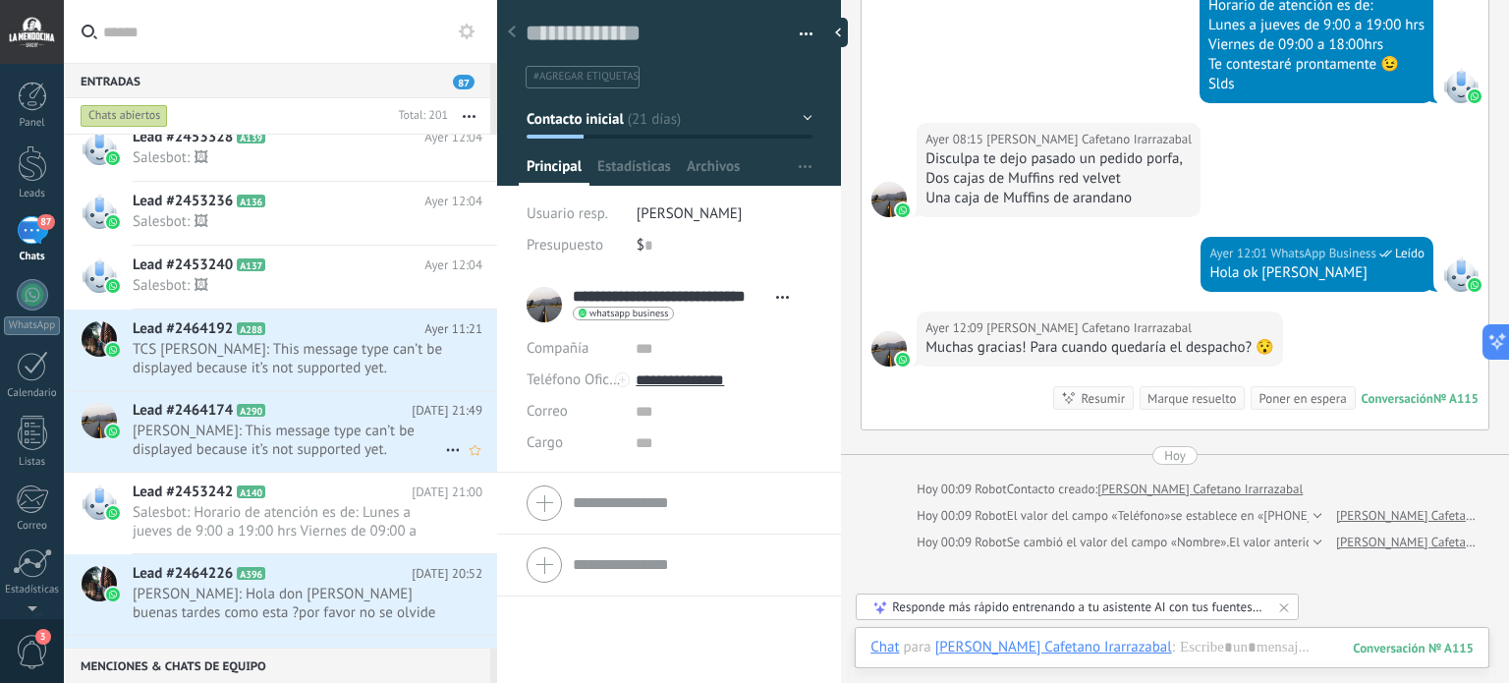
scroll to position [3831, 0]
click at [329, 331] on h2 "Lead #2464192 A288" at bounding box center [279, 329] width 292 height 20
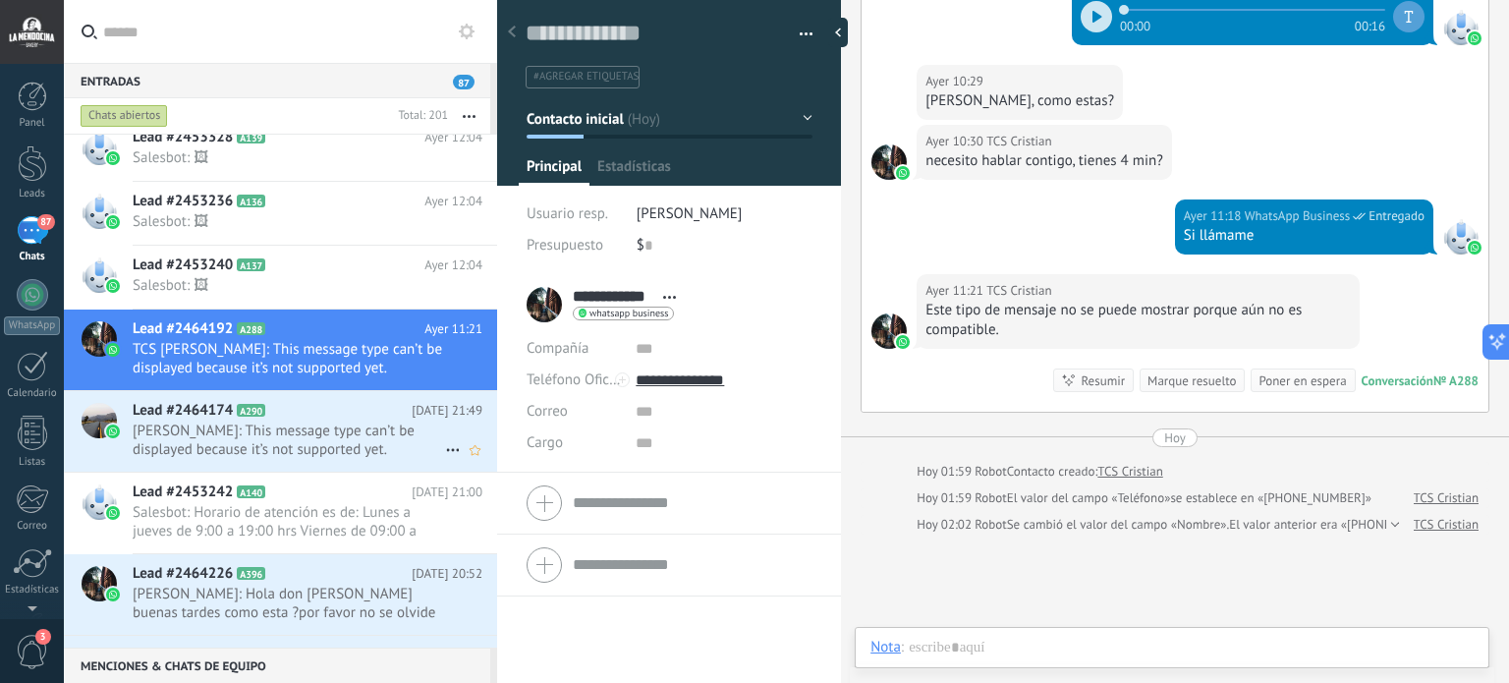
scroll to position [28, 0]
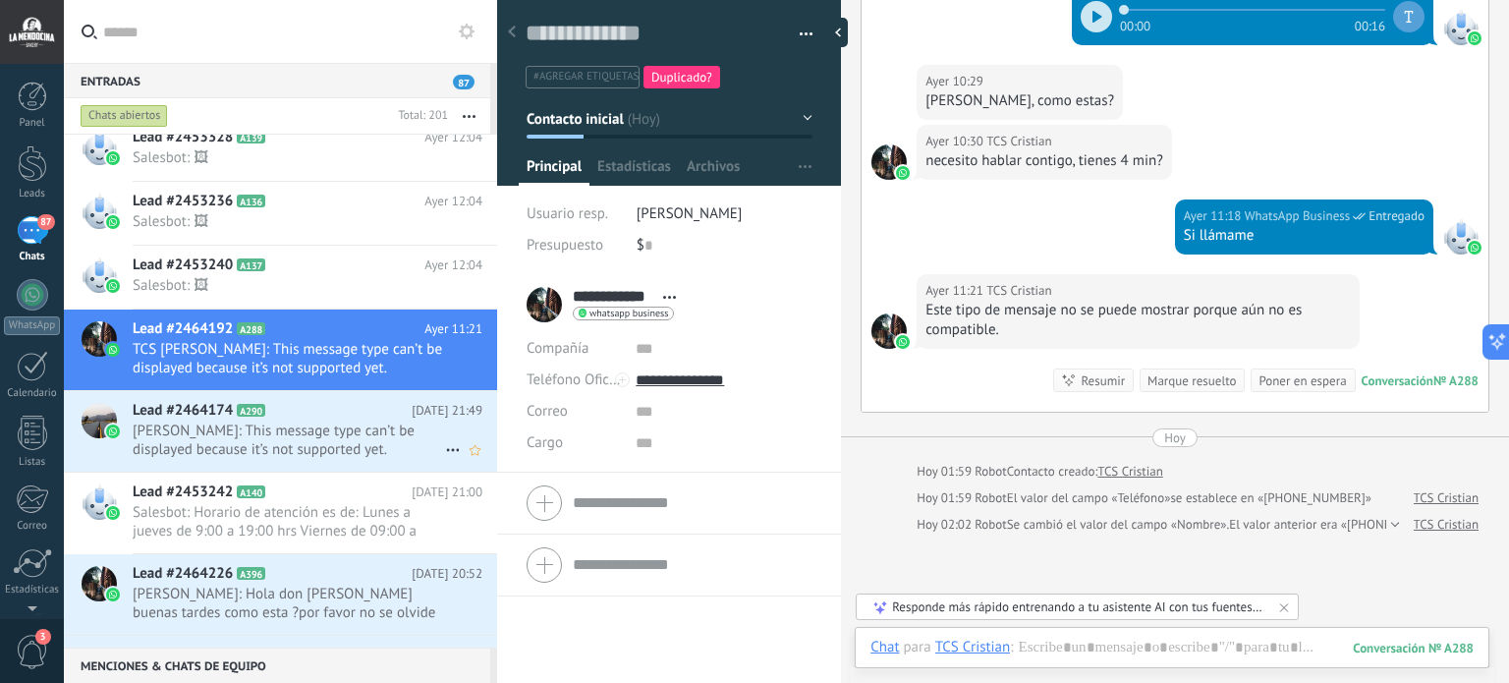
click at [319, 427] on span "[PERSON_NAME]: This message type can’t be displayed because it’s not supported …" at bounding box center [289, 439] width 312 height 37
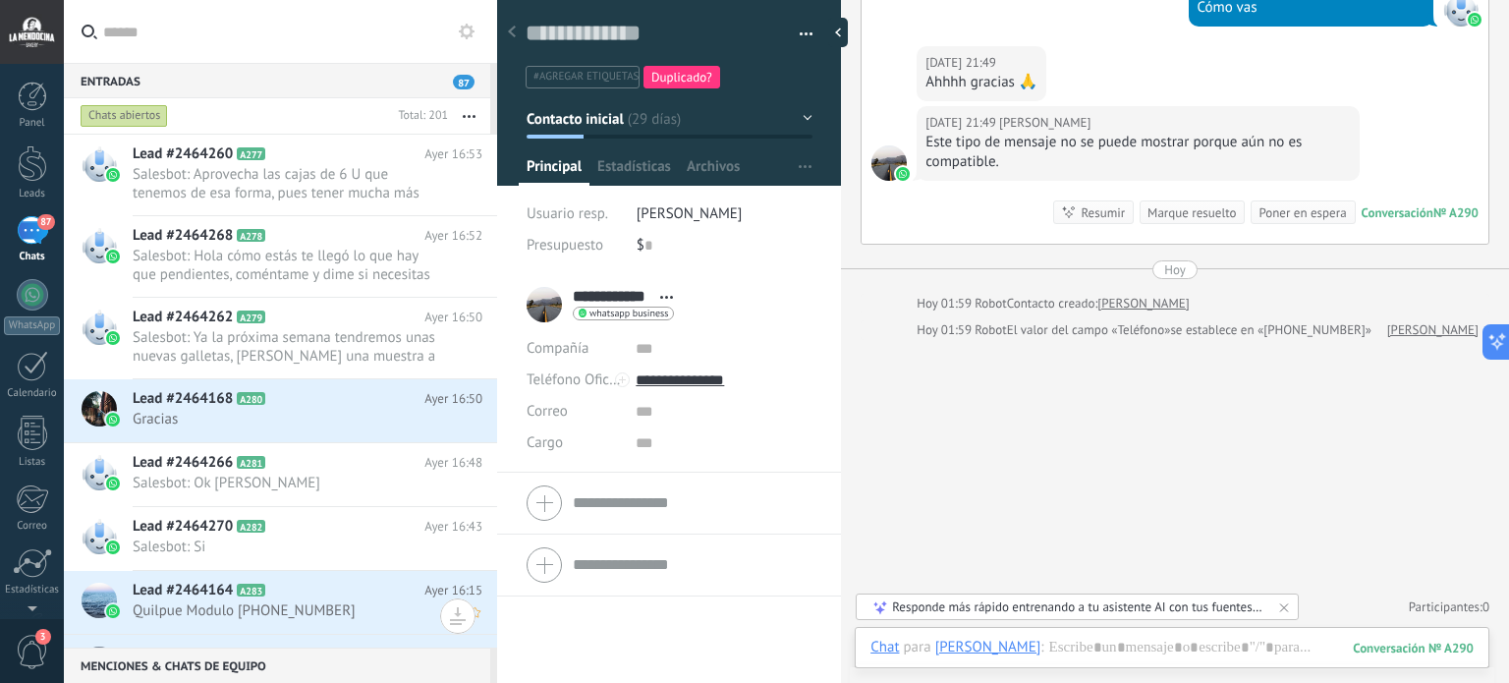
click at [183, 605] on span "Quilpue Modulo [PHONE_NUMBER]" at bounding box center [289, 610] width 312 height 19
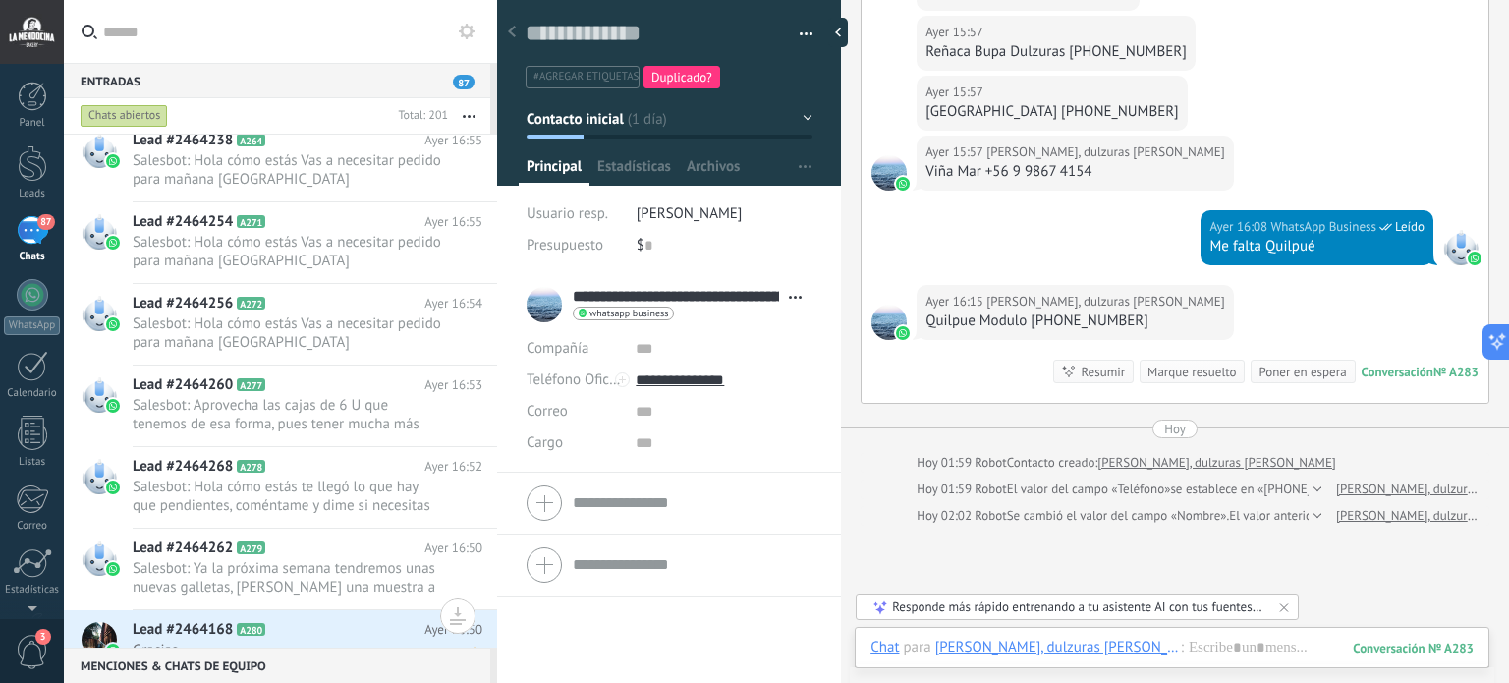
scroll to position [2823, 0]
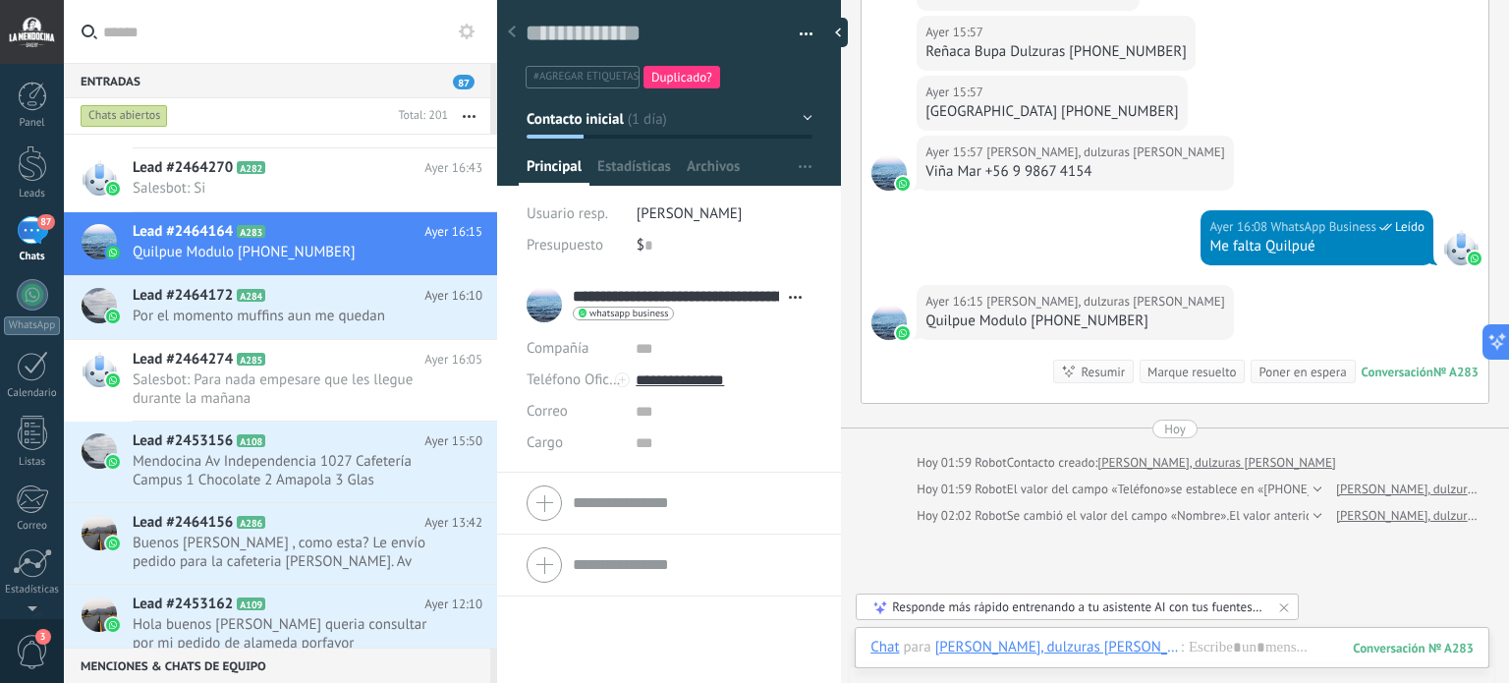
click at [34, 650] on span "3" at bounding box center [32, 652] width 33 height 34
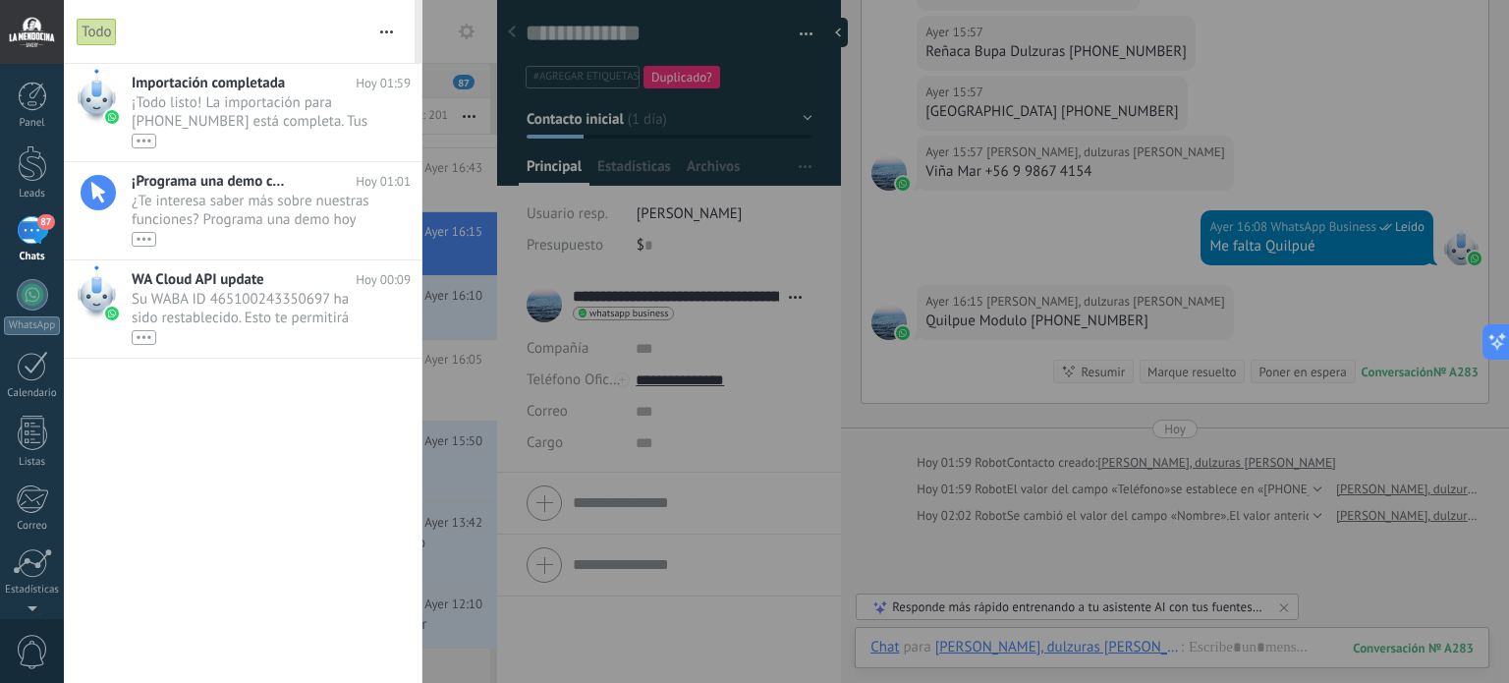
click at [1326, 38] on div at bounding box center [754, 341] width 1509 height 683
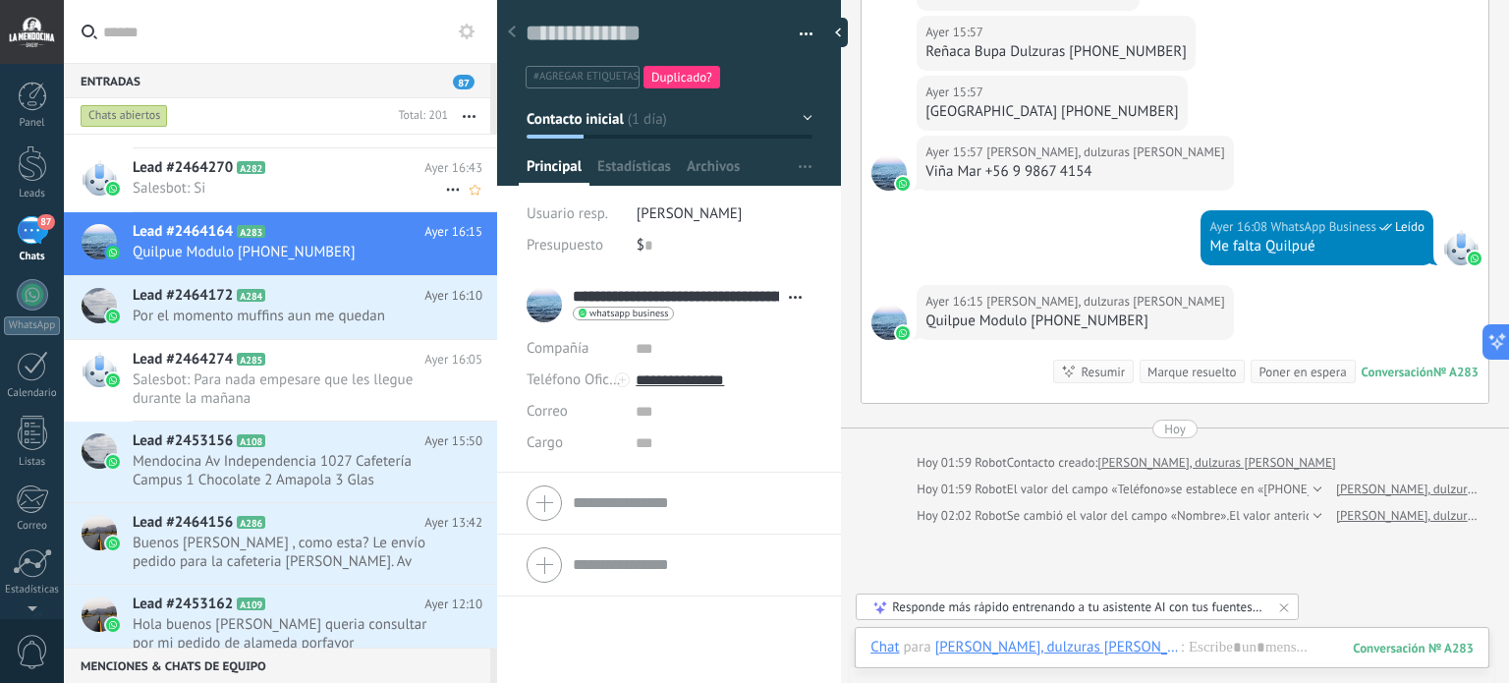
click at [280, 179] on span "Salesbot: Si" at bounding box center [289, 188] width 312 height 19
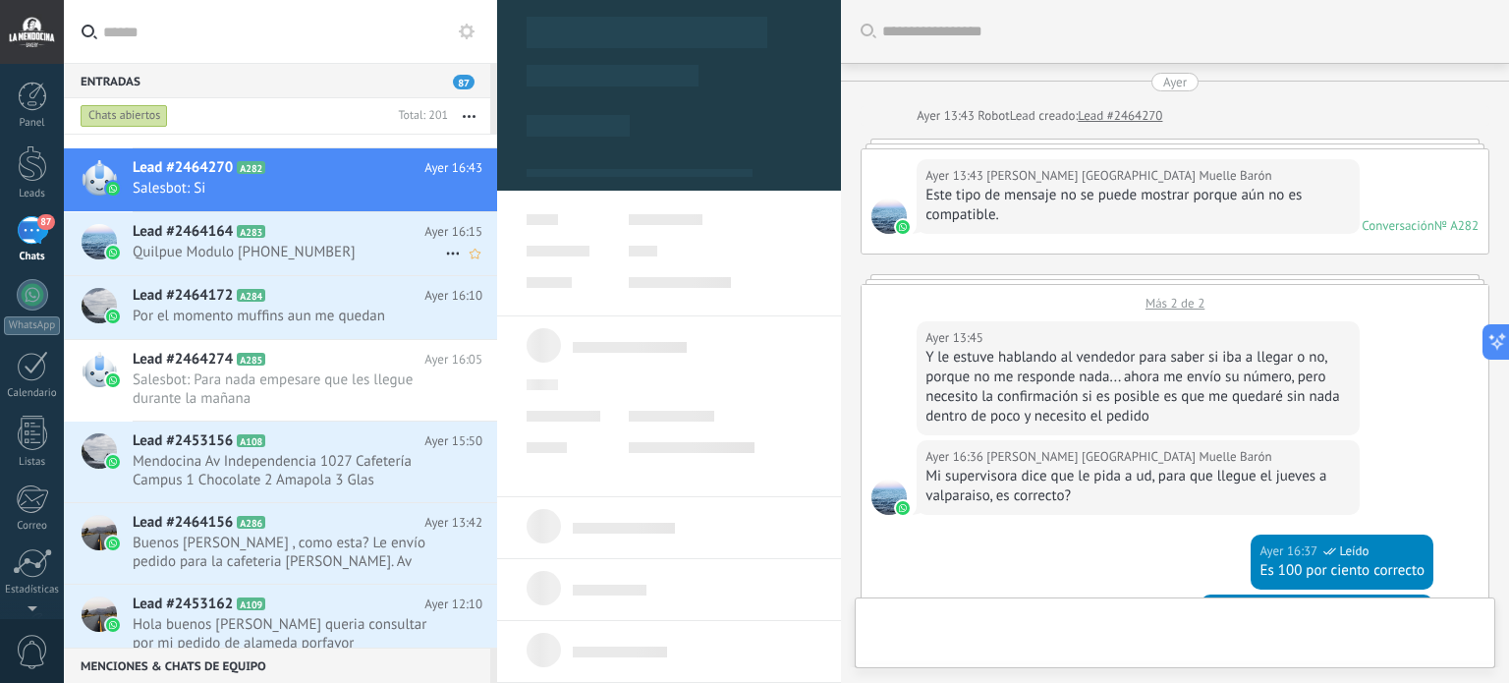
type textarea "**********"
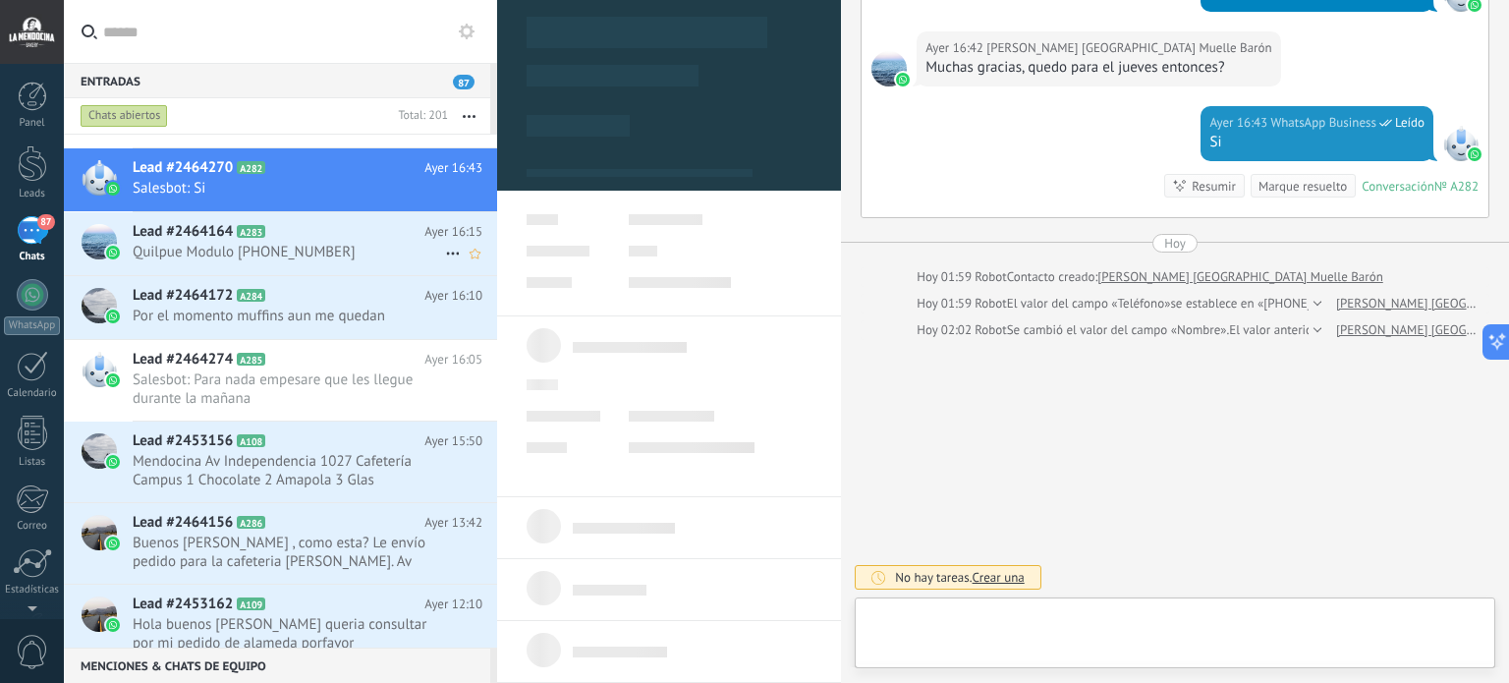
scroll to position [28, 0]
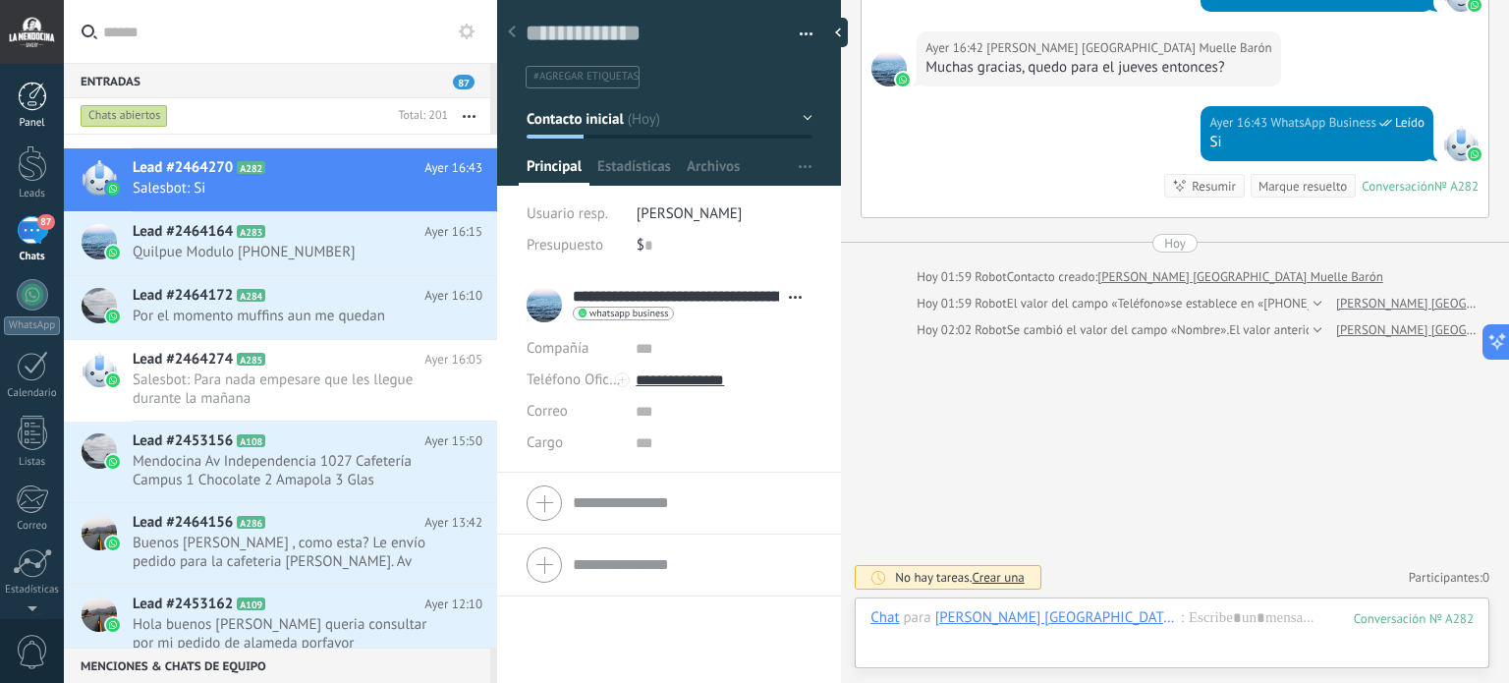
click at [27, 111] on link "Panel" at bounding box center [32, 106] width 64 height 48
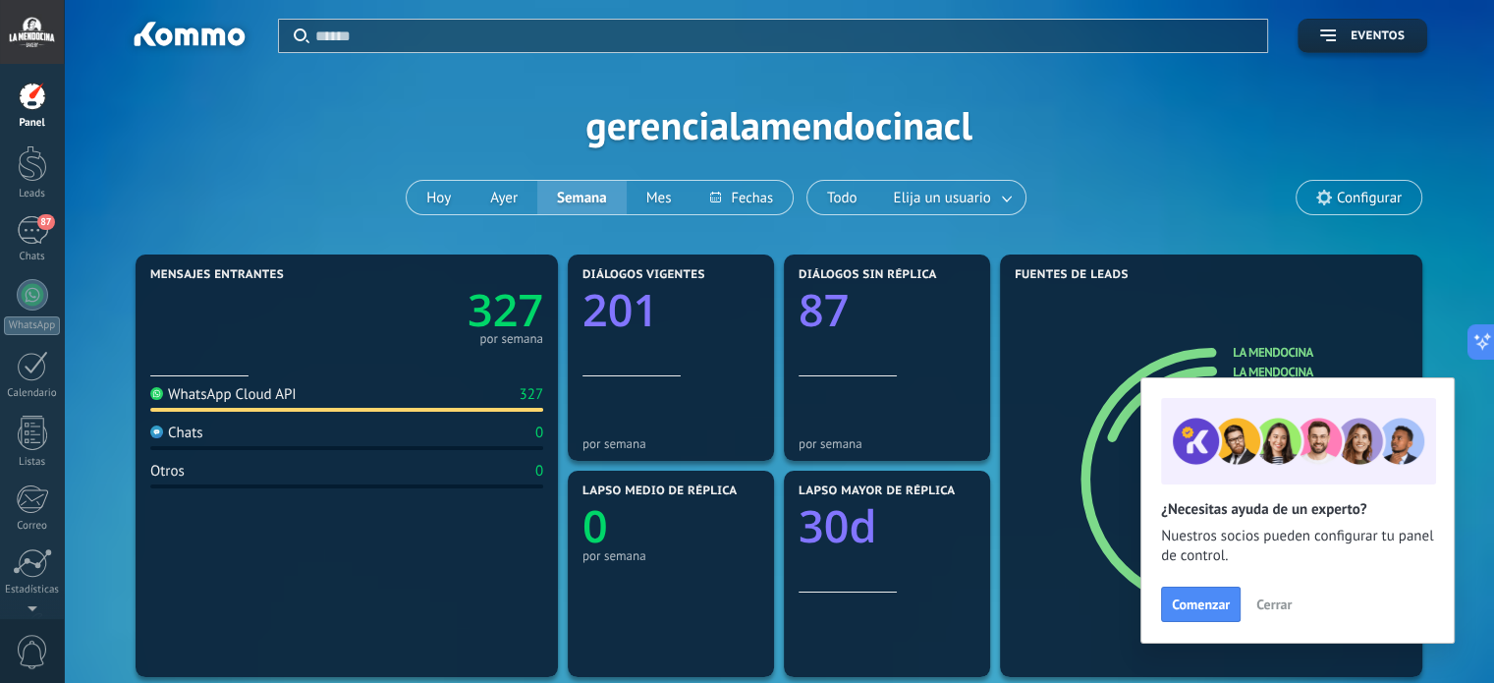
click at [1367, 194] on span "Configurar" at bounding box center [1369, 198] width 65 height 17
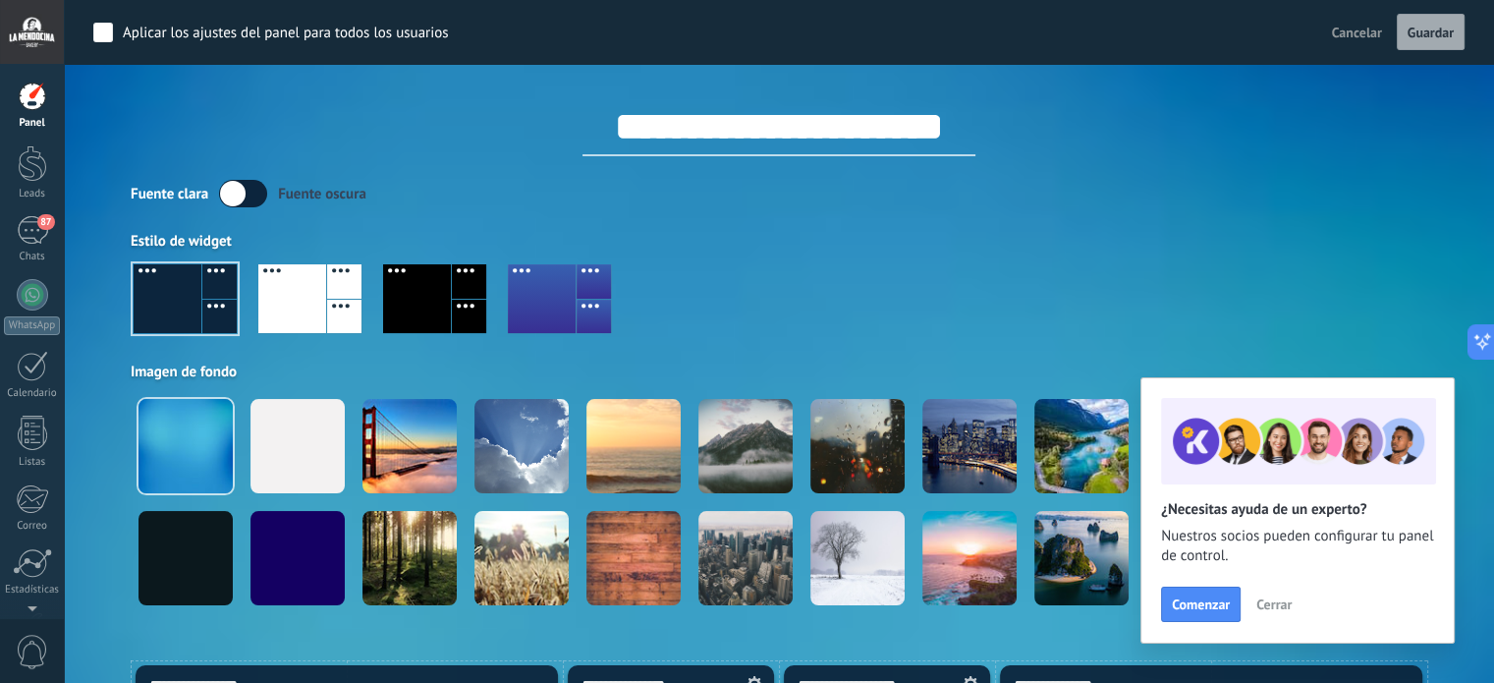
click at [1285, 607] on span "Cerrar" at bounding box center [1273, 604] width 35 height 14
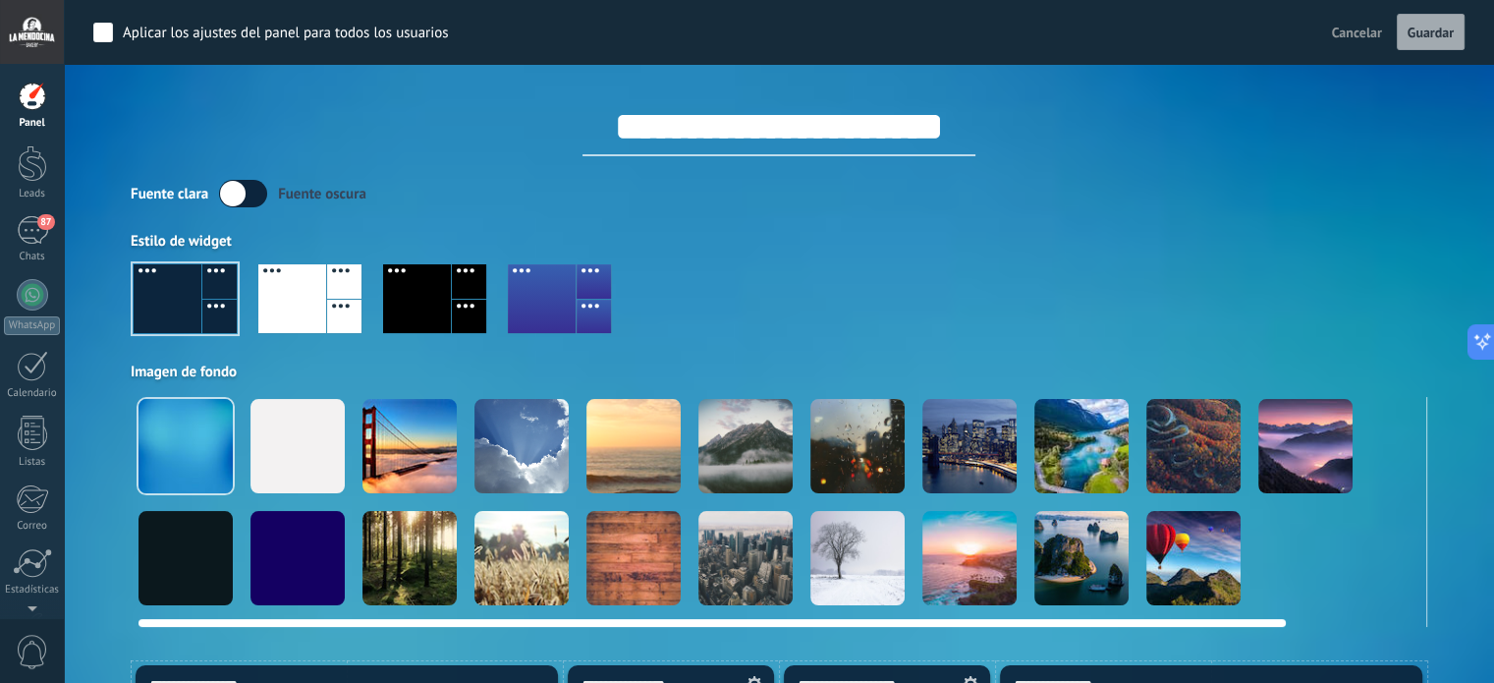
click at [619, 557] on div at bounding box center [633, 558] width 94 height 94
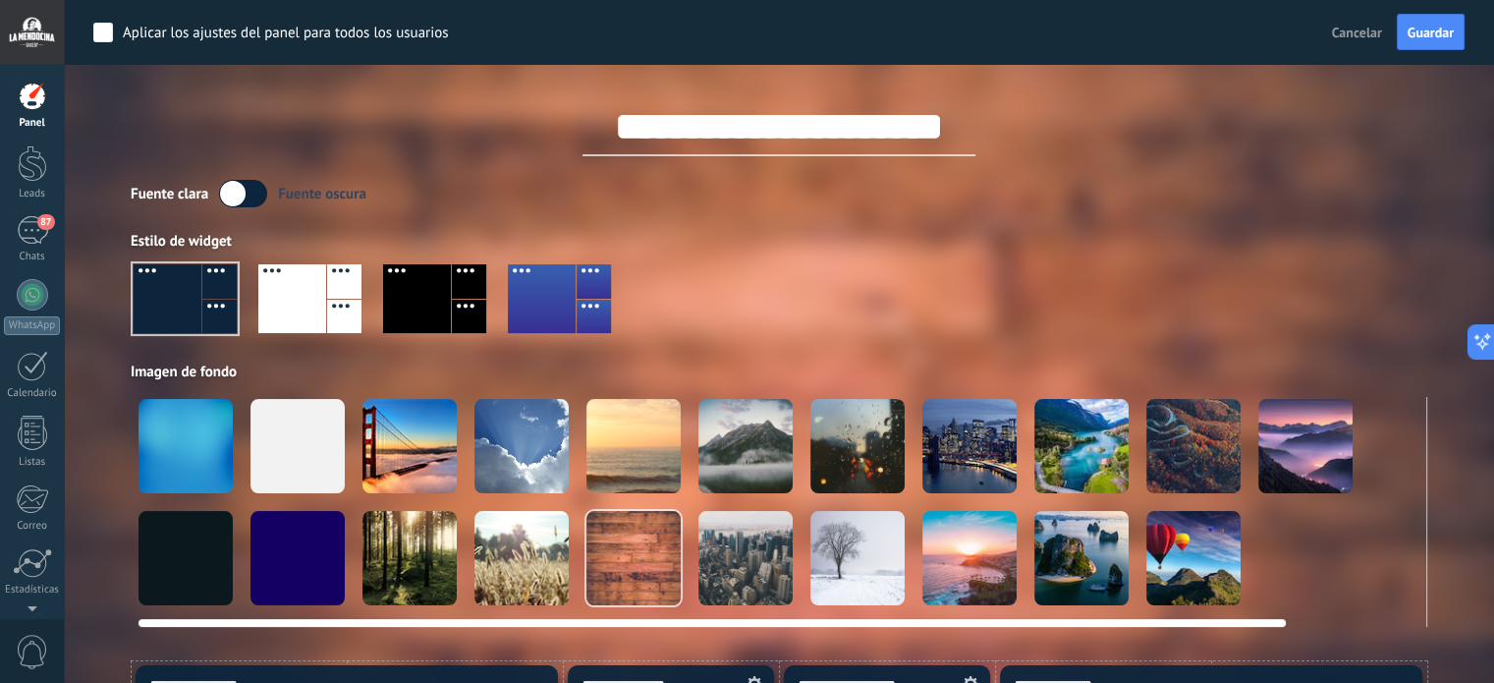
click at [630, 459] on div at bounding box center [633, 446] width 94 height 94
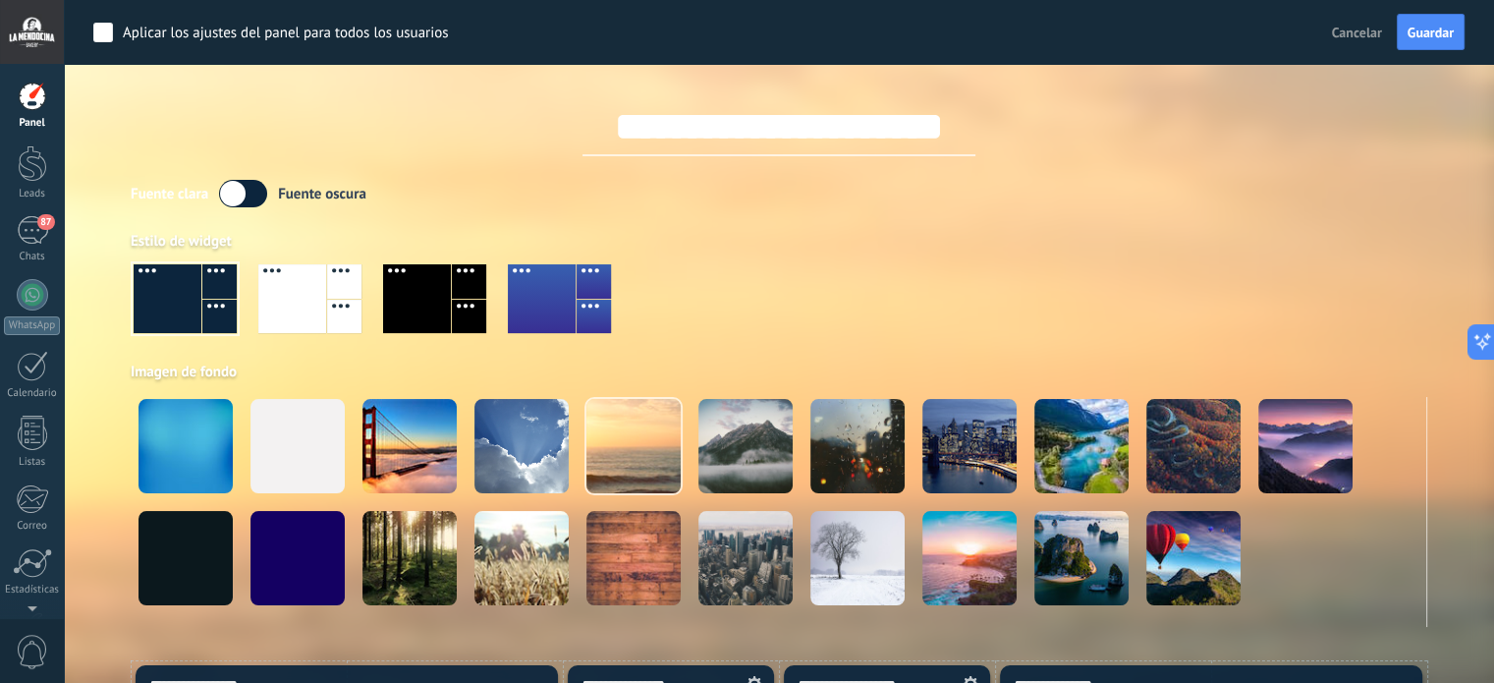
click at [931, 139] on input "**********" at bounding box center [778, 126] width 393 height 59
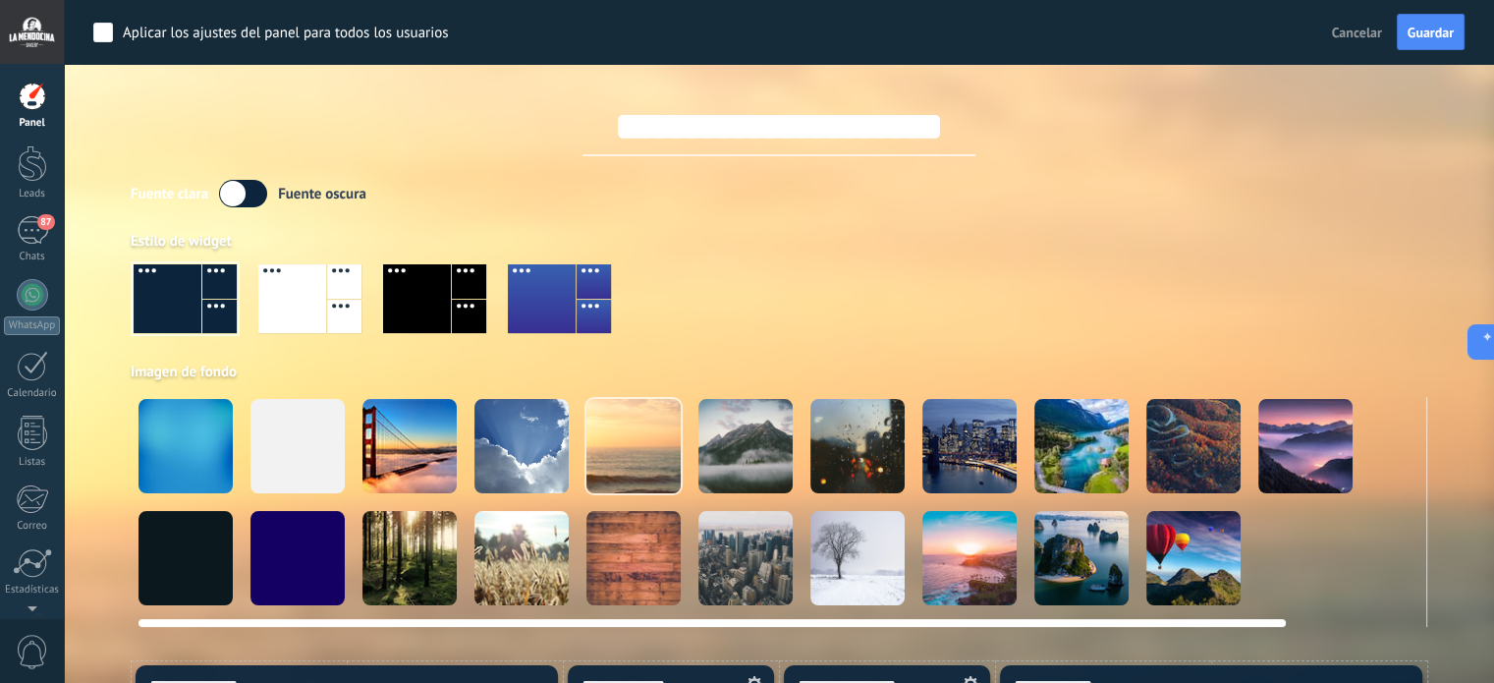
click at [1406, 577] on video at bounding box center [1417, 558] width 94 height 94
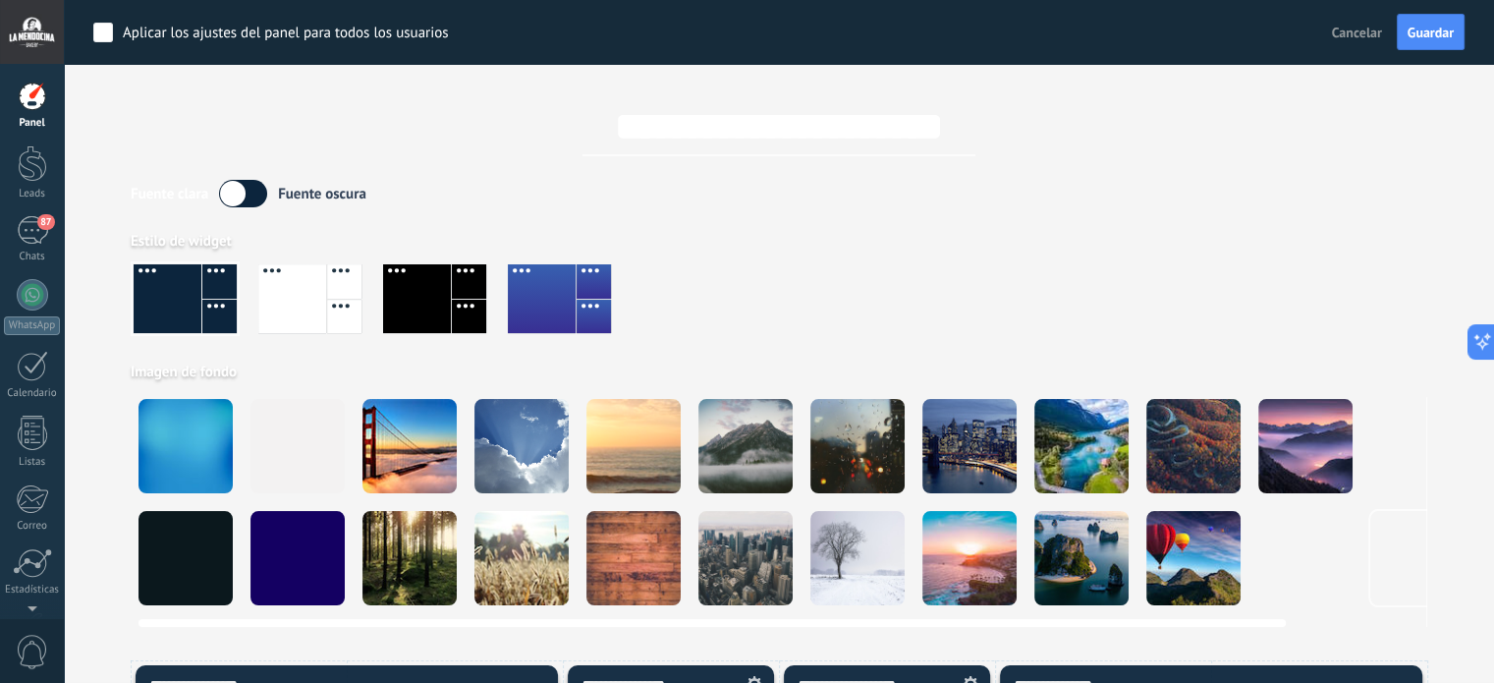
click at [1386, 462] on video at bounding box center [1417, 446] width 94 height 94
click at [530, 439] on div at bounding box center [521, 446] width 94 height 94
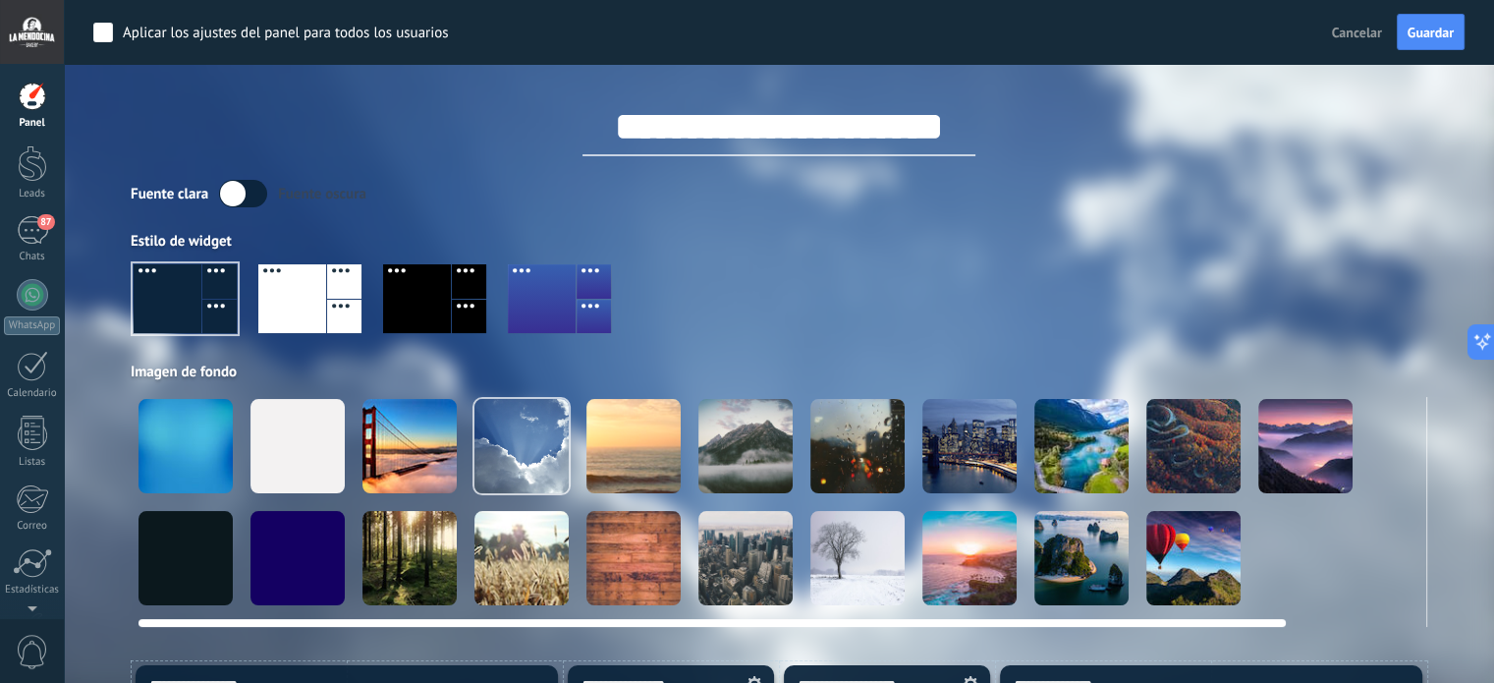
click at [859, 563] on div at bounding box center [857, 558] width 94 height 94
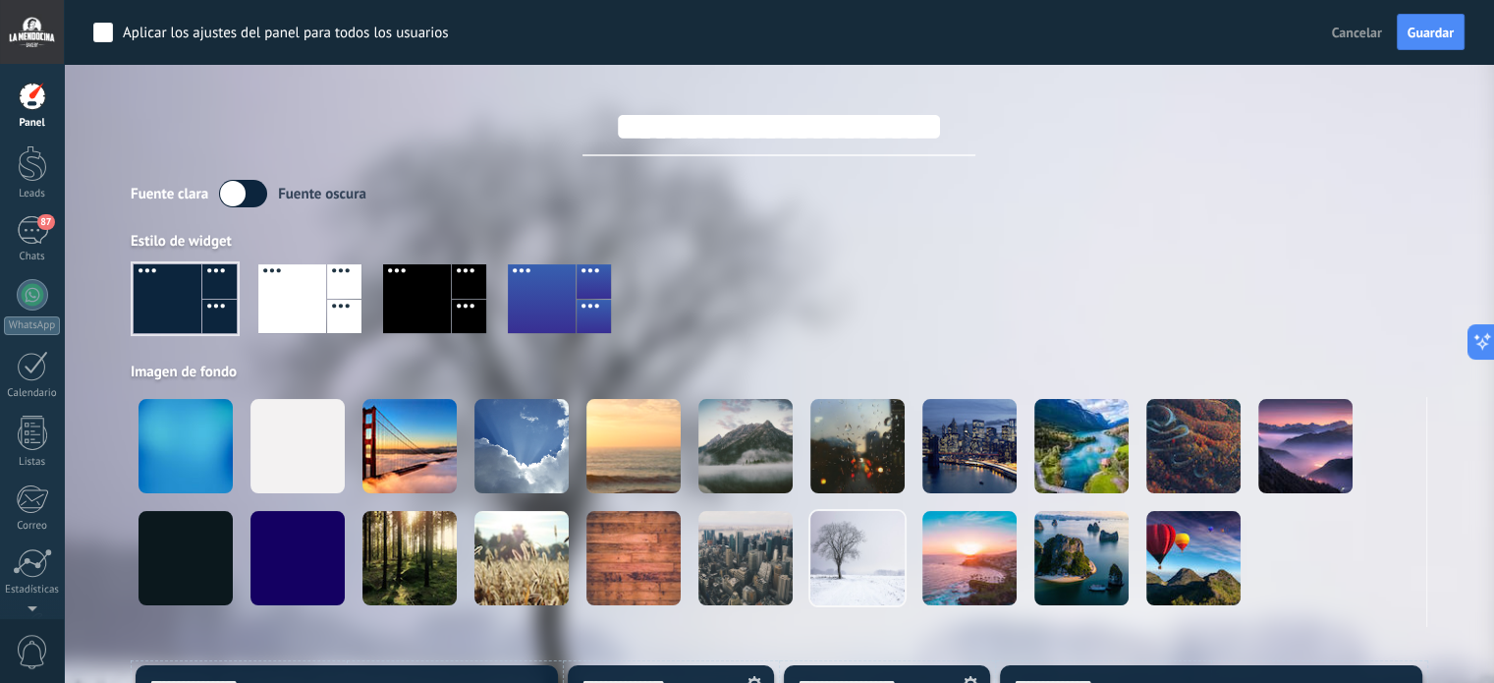
click at [730, 129] on input "**********" at bounding box center [778, 126] width 393 height 59
click at [763, 129] on input "**********" at bounding box center [778, 126] width 393 height 59
click at [951, 129] on input "**********" at bounding box center [778, 126] width 393 height 59
drag, startPoint x: 998, startPoint y: 131, endPoint x: 940, endPoint y: 134, distance: 58.0
click at [940, 134] on input "**********" at bounding box center [778, 126] width 393 height 59
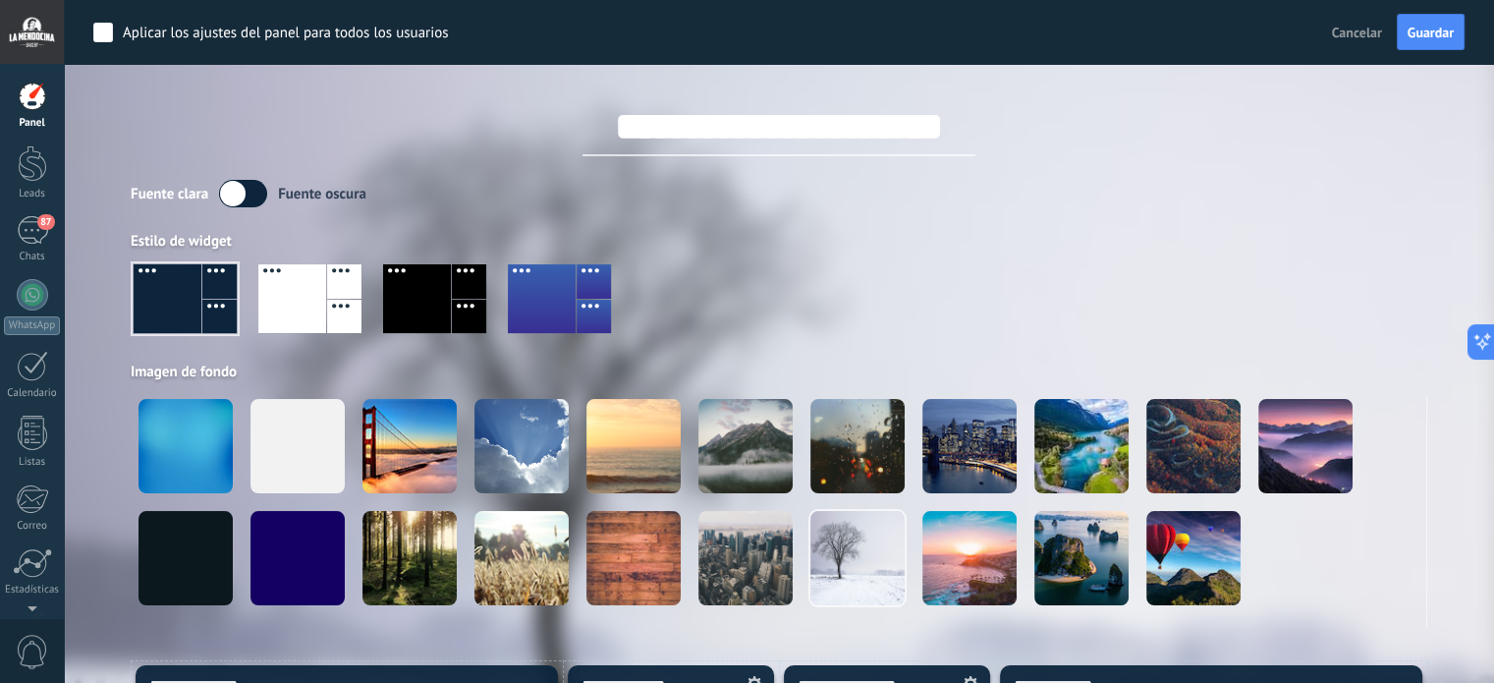
drag, startPoint x: 809, startPoint y: 131, endPoint x: 791, endPoint y: 131, distance: 18.7
click at [791, 131] on input "**********" at bounding box center [778, 126] width 393 height 59
drag, startPoint x: 609, startPoint y: 129, endPoint x: 592, endPoint y: 129, distance: 16.7
click at [592, 129] on input "**********" at bounding box center [778, 126] width 393 height 59
type input "**********"
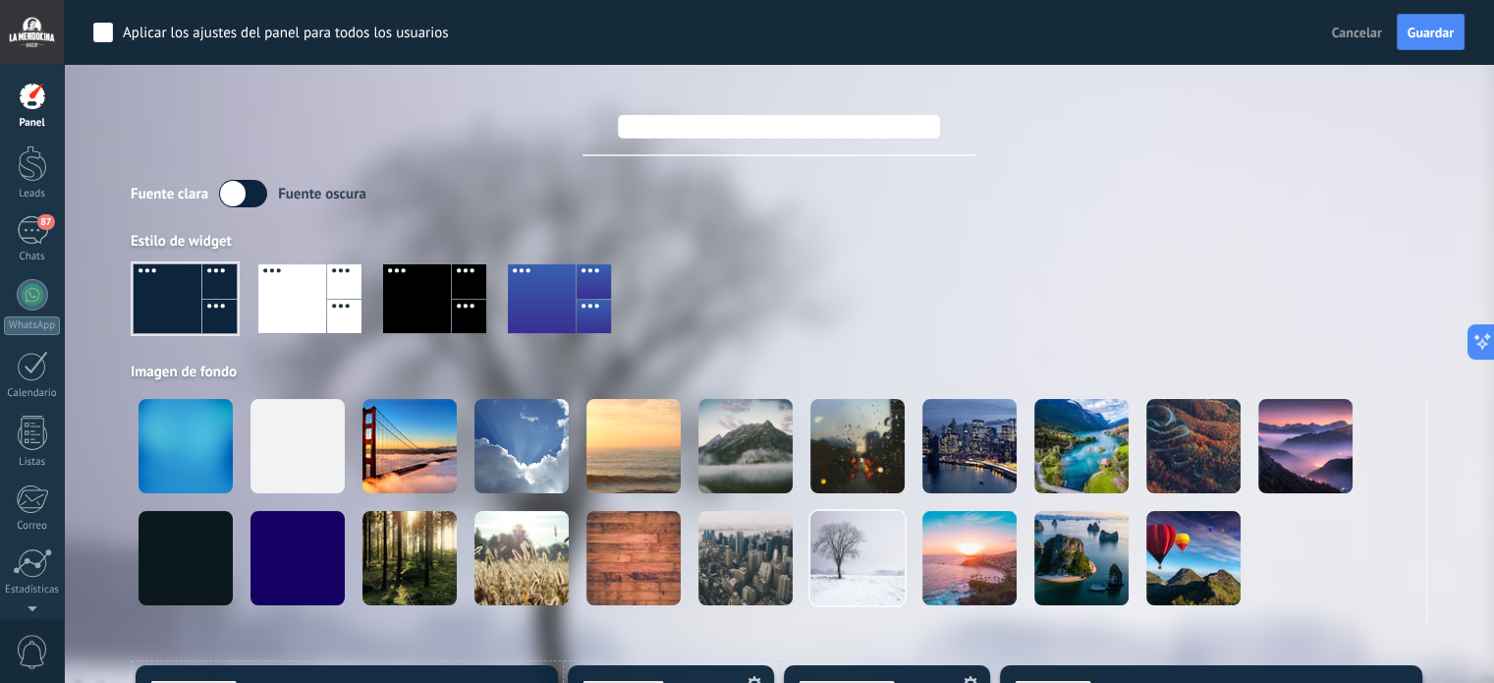
click at [834, 194] on div "Fuente [PERSON_NAME] oscura" at bounding box center [779, 194] width 1297 height 28
drag, startPoint x: 238, startPoint y: 193, endPoint x: 270, endPoint y: 193, distance: 32.4
click at [270, 193] on div "Fuente [PERSON_NAME] oscura" at bounding box center [779, 194] width 1297 height 28
click at [260, 193] on label at bounding box center [243, 194] width 48 height 28
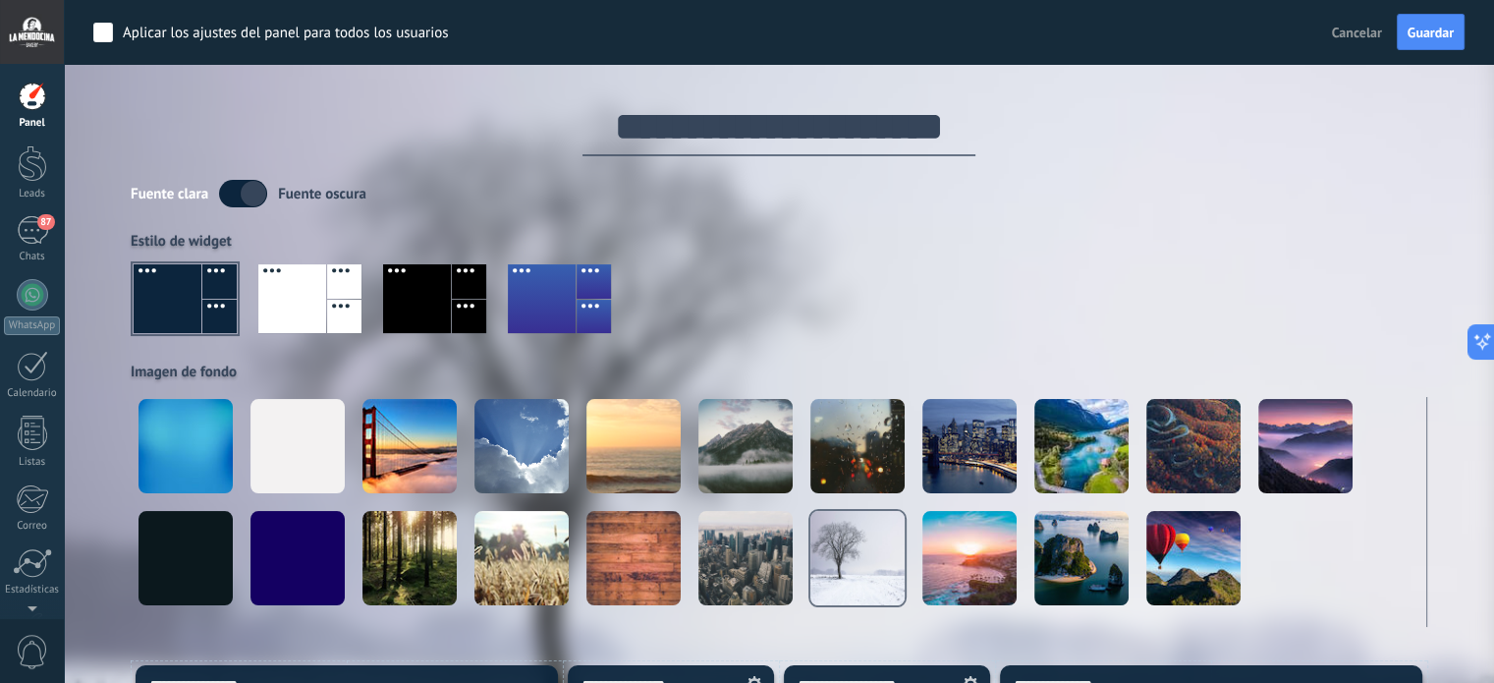
click at [774, 211] on div "Fuente [PERSON_NAME] oscura Estilo de widget Imagen de fondo" at bounding box center [779, 403] width 1297 height 447
click at [287, 298] on div at bounding box center [292, 298] width 68 height 69
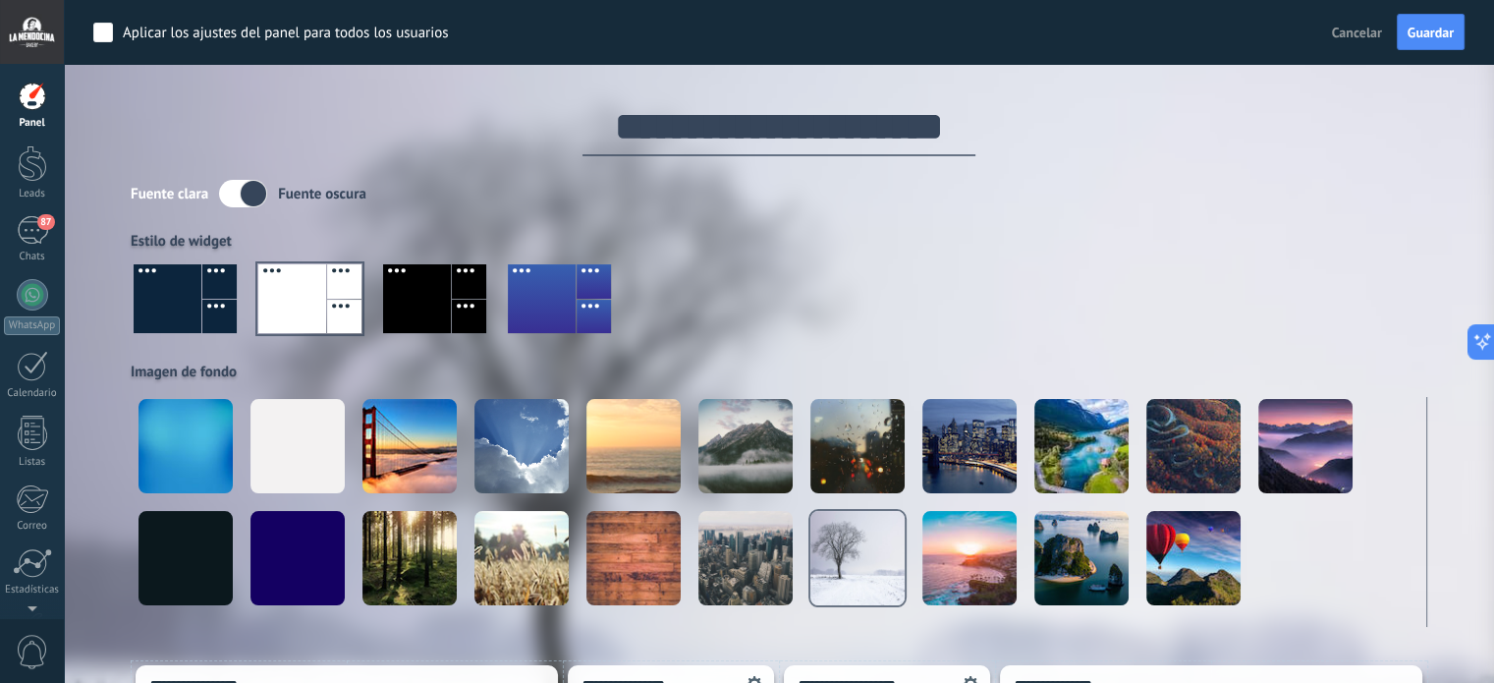
click at [697, 293] on div at bounding box center [779, 306] width 1297 height 112
click at [24, 238] on div "87" at bounding box center [32, 230] width 31 height 28
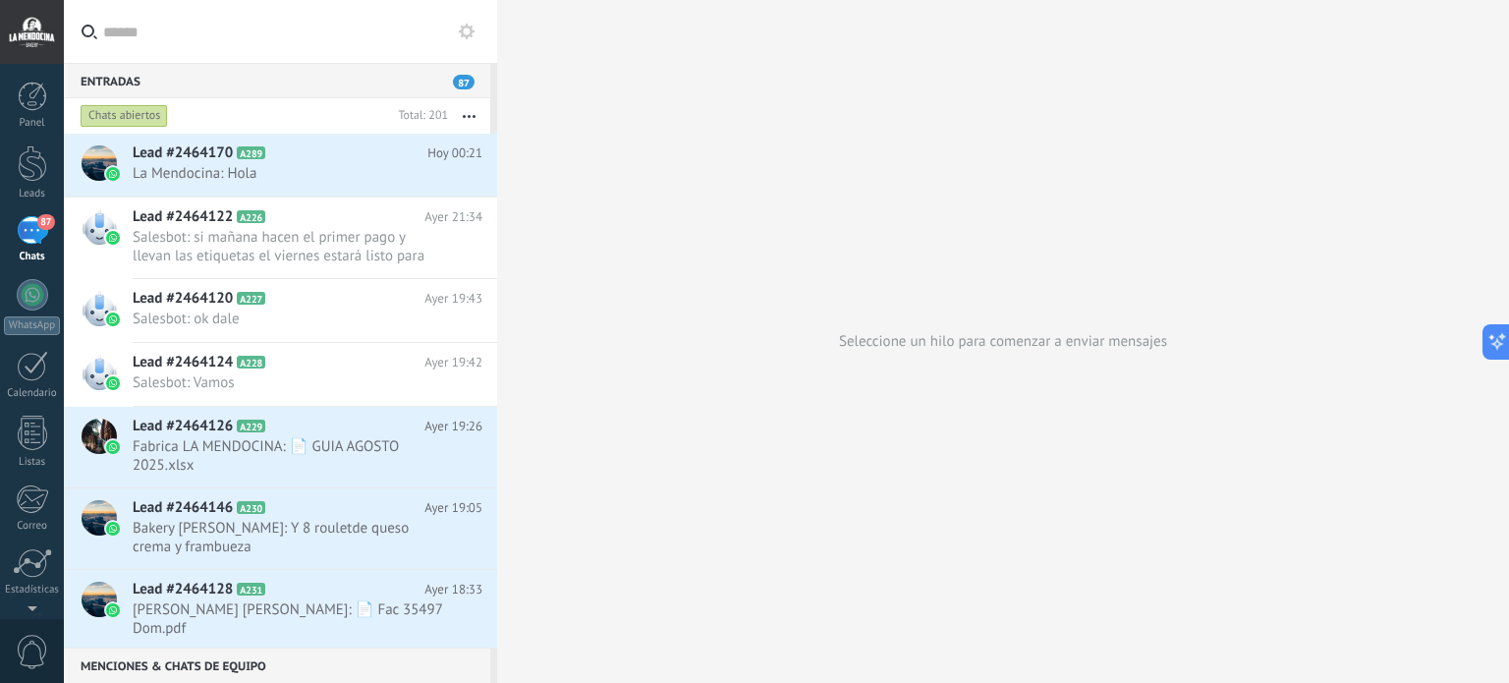
click at [470, 31] on use at bounding box center [467, 32] width 16 height 16
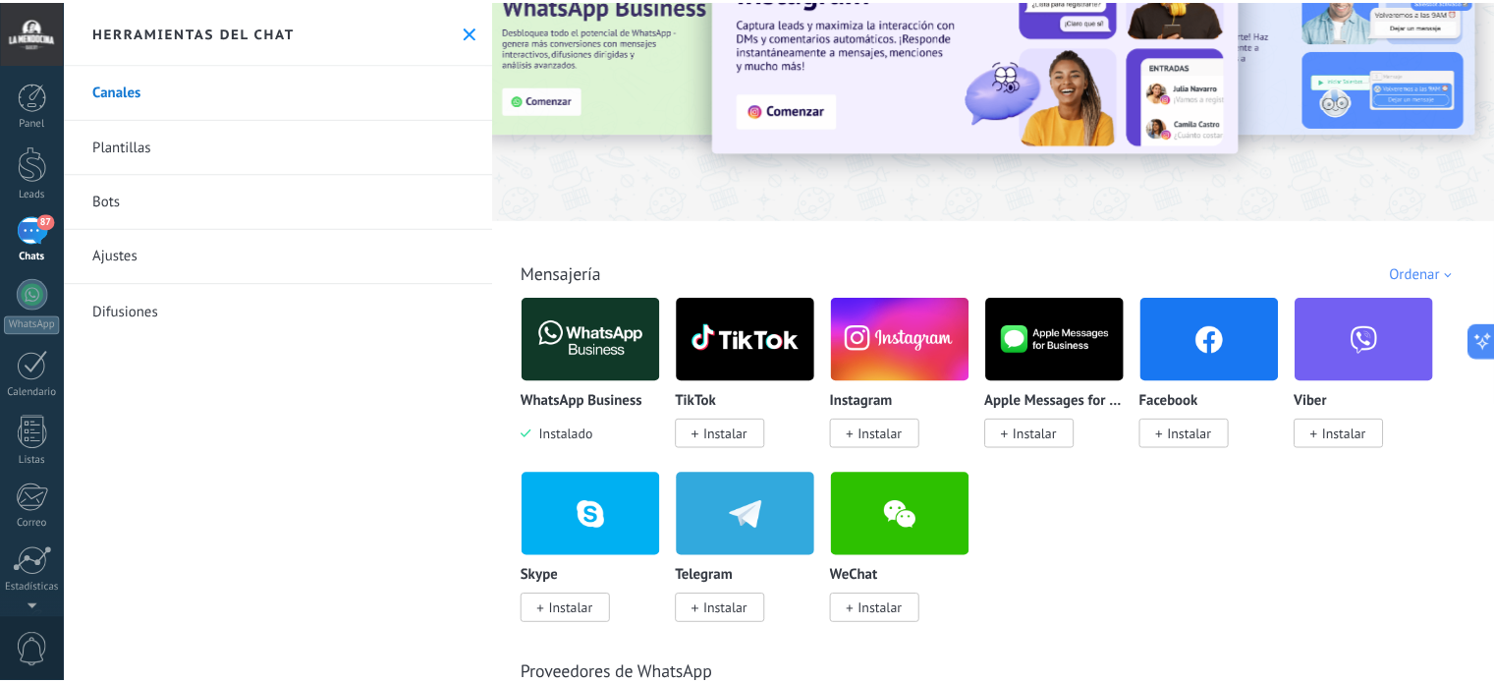
scroll to position [98, 0]
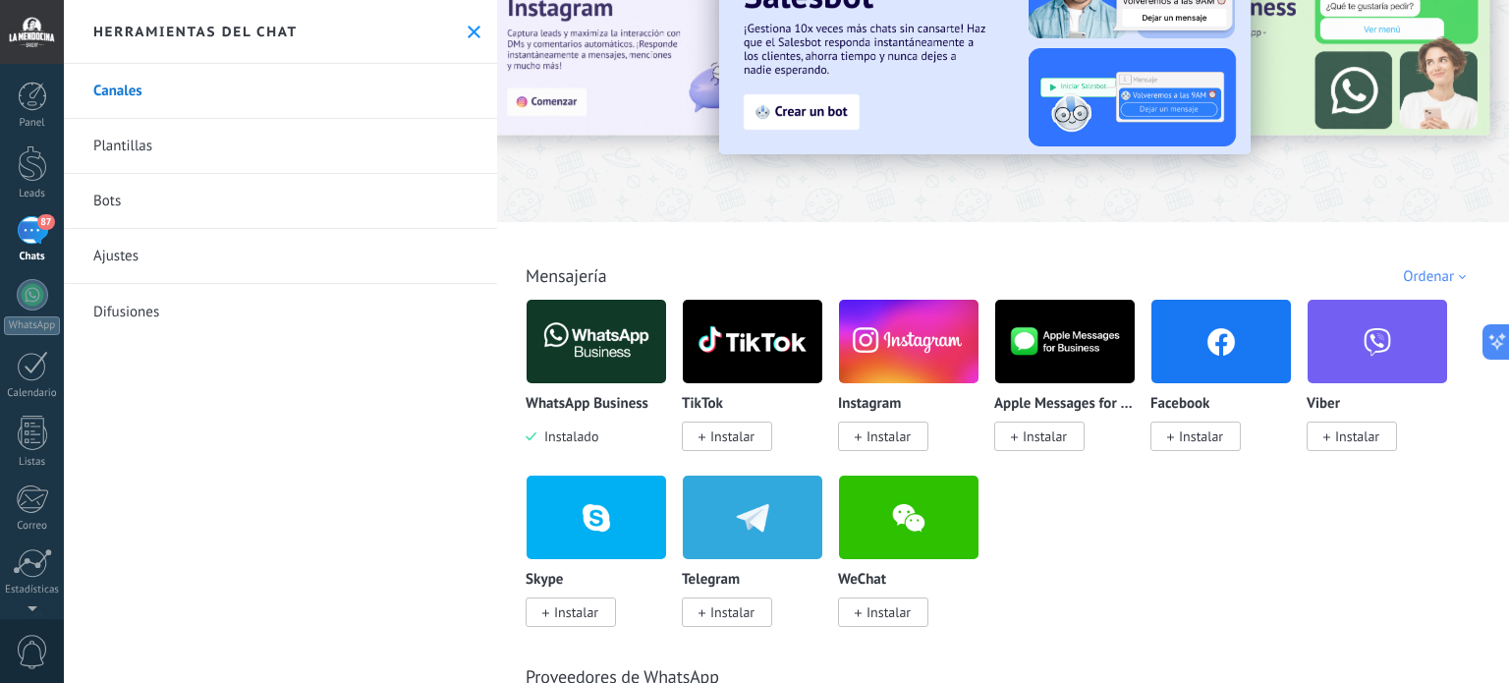
click at [121, 317] on link "Difusiones" at bounding box center [280, 311] width 433 height 55
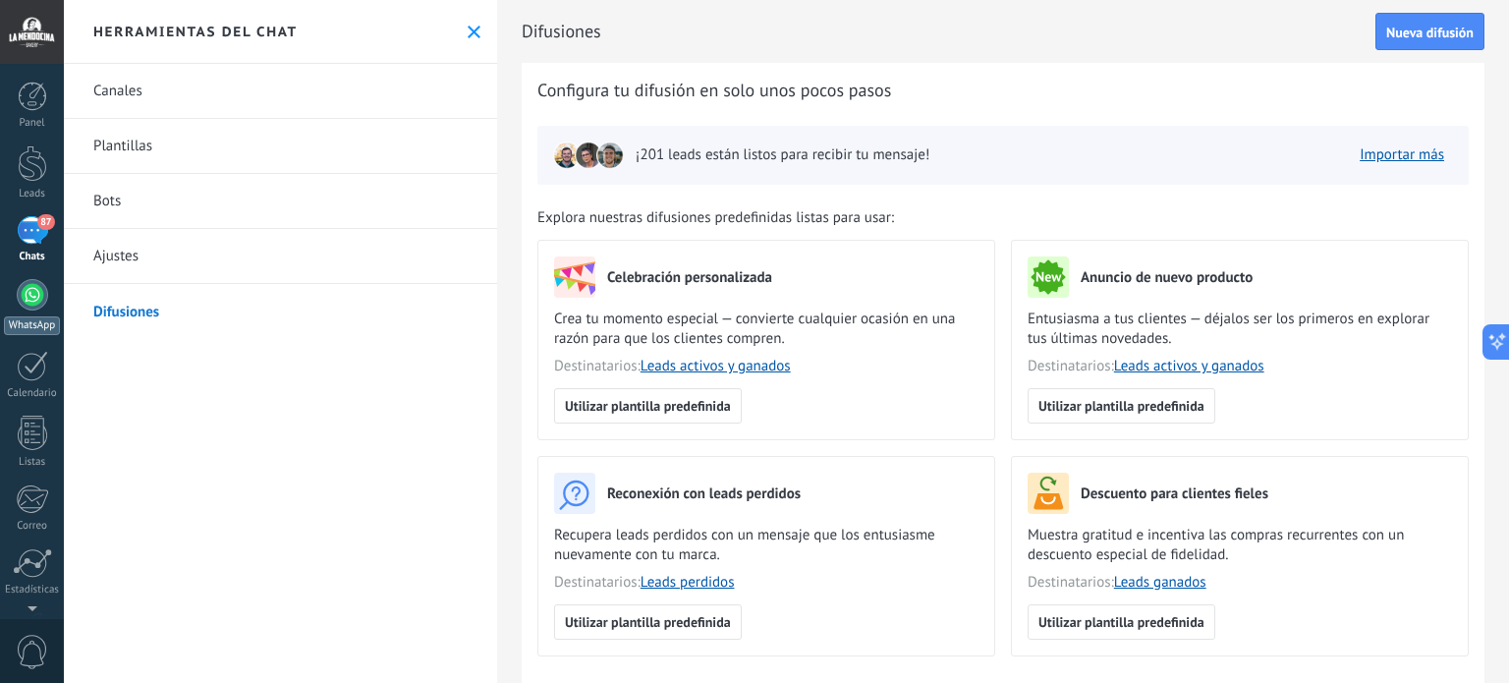
click at [28, 300] on div at bounding box center [32, 294] width 31 height 31
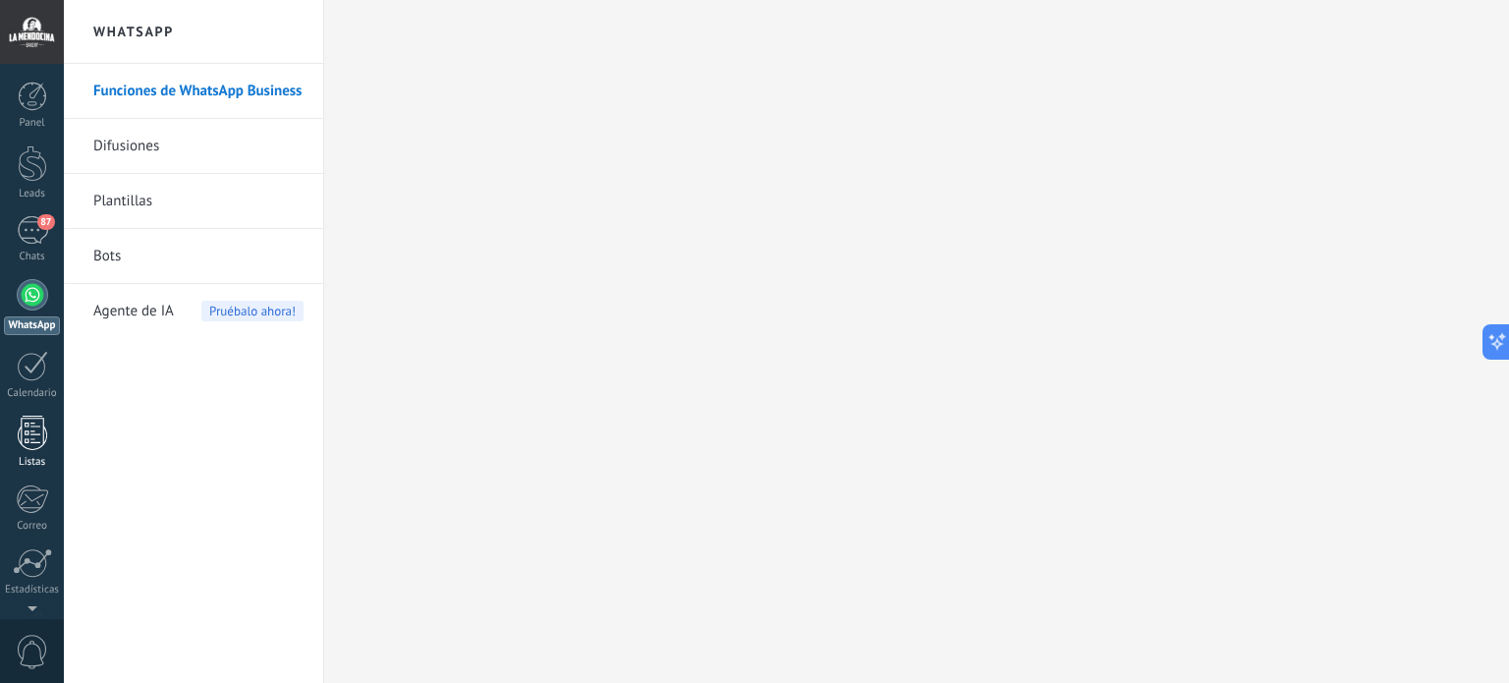
click at [24, 432] on div at bounding box center [32, 433] width 29 height 34
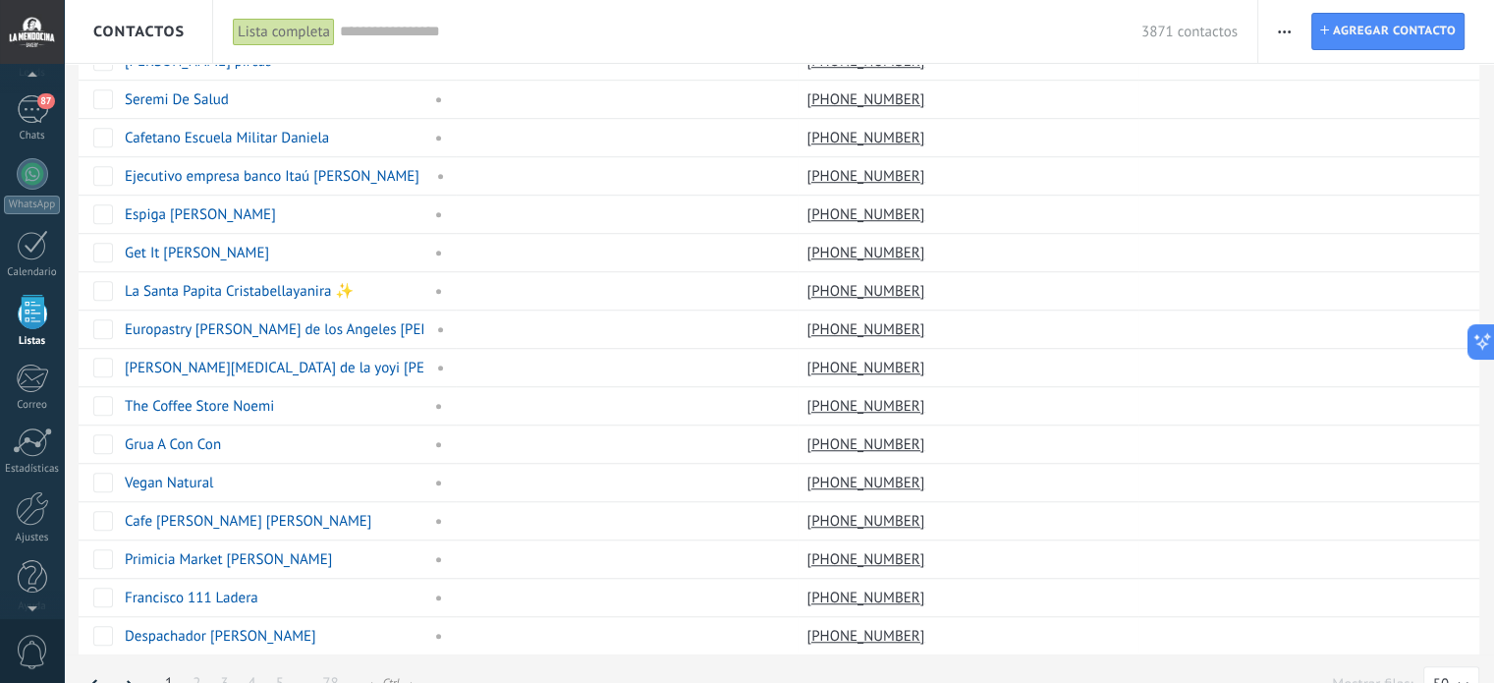
scroll to position [1407, 0]
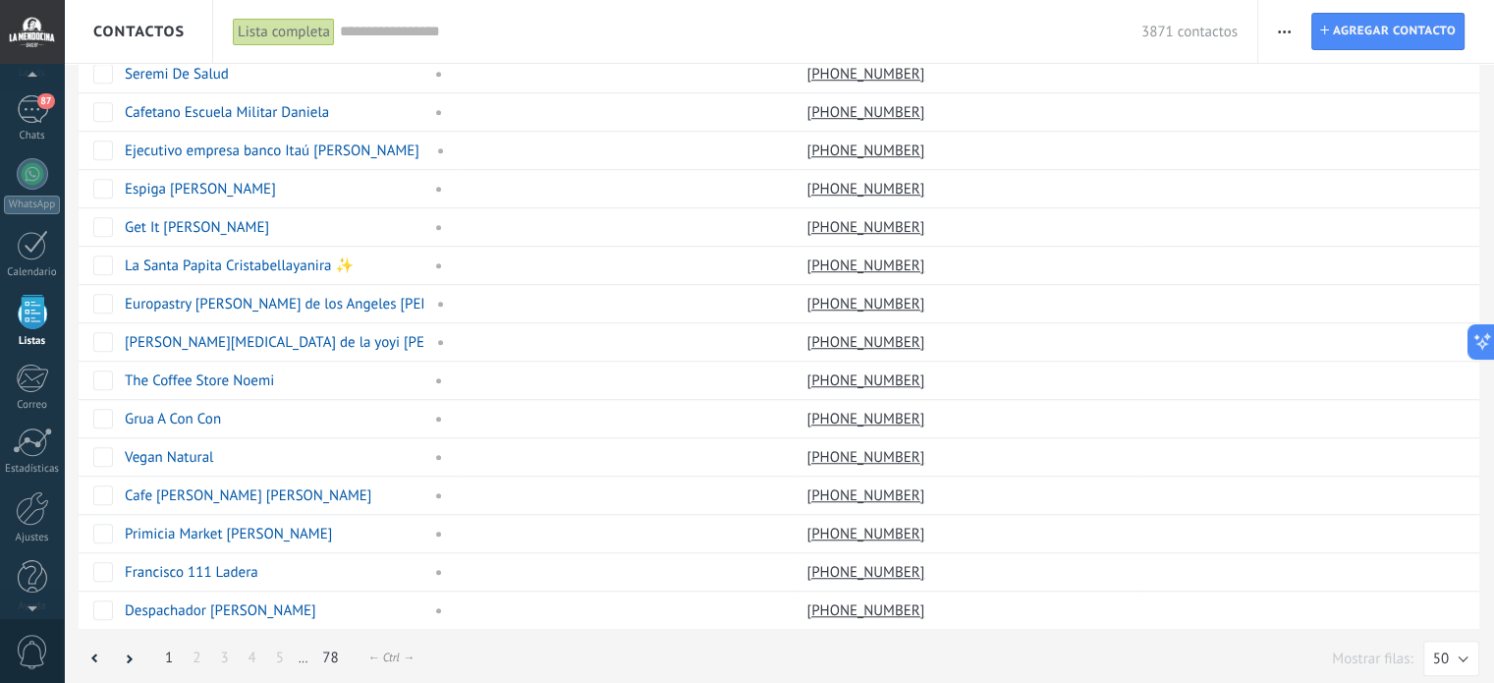
click at [334, 648] on link "78" at bounding box center [329, 657] width 35 height 38
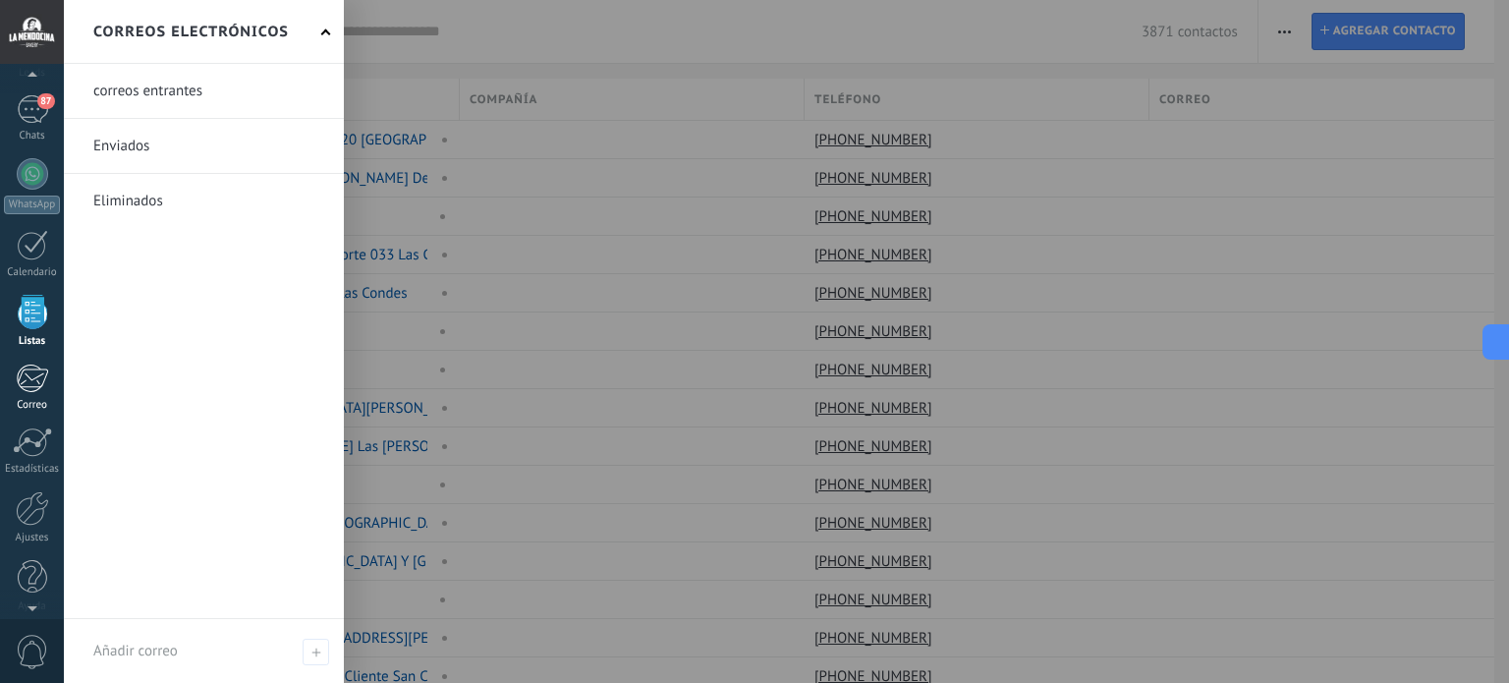
click at [38, 388] on div at bounding box center [32, 377] width 32 height 29
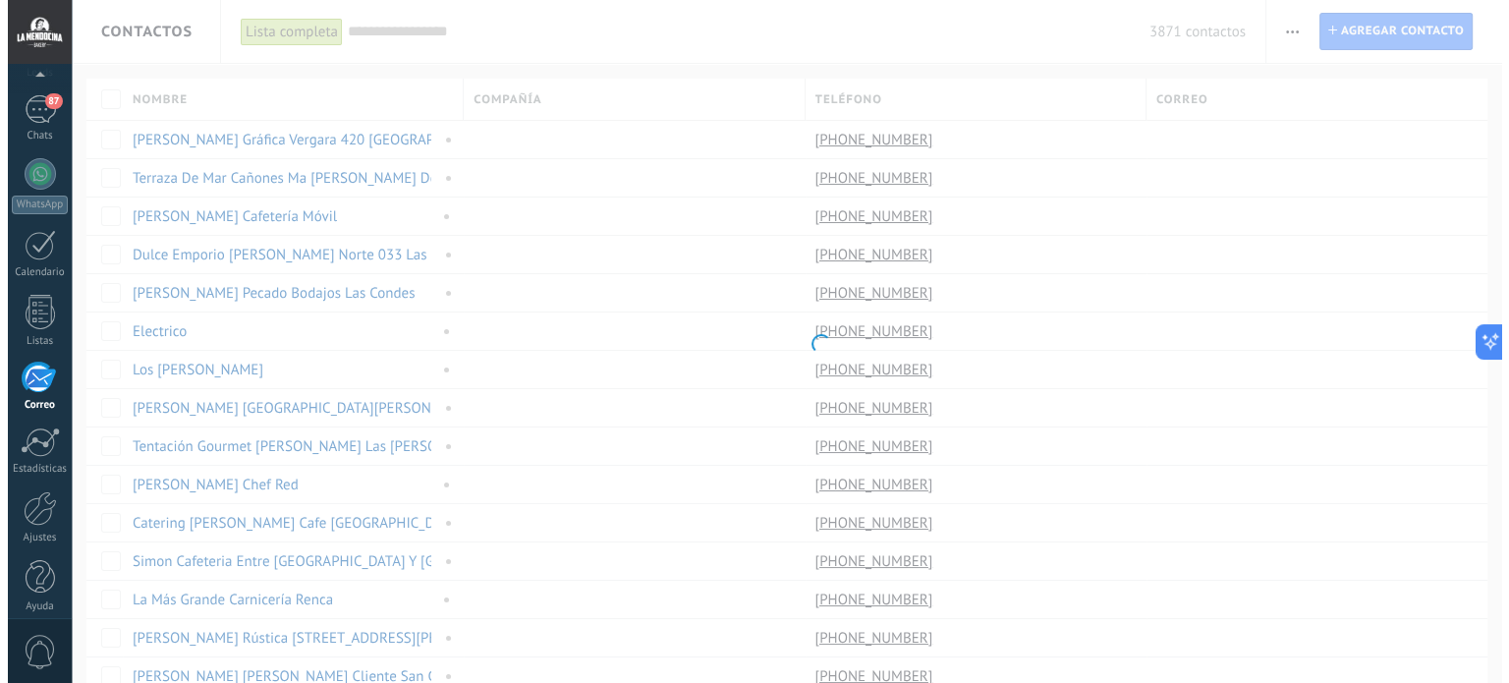
scroll to position [134, 0]
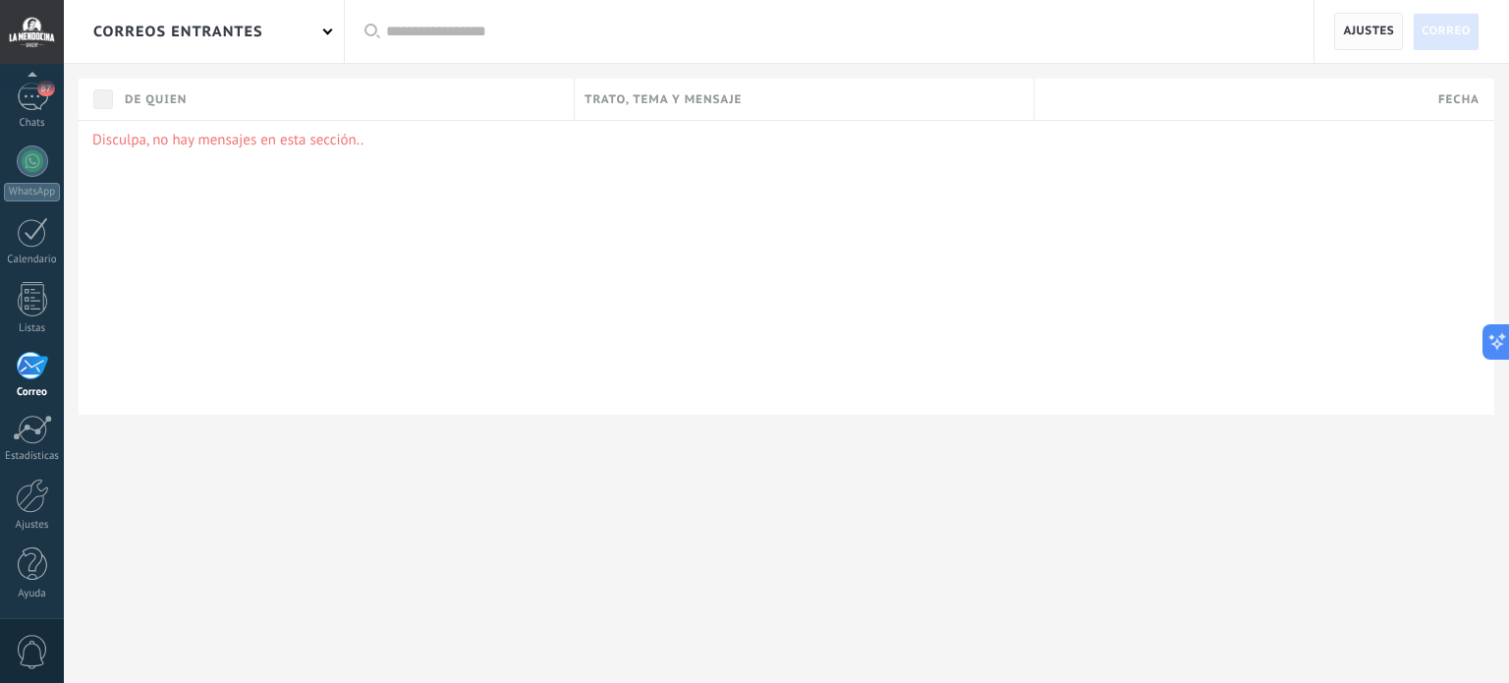
click at [1378, 36] on span "Ajustes" at bounding box center [1368, 31] width 51 height 35
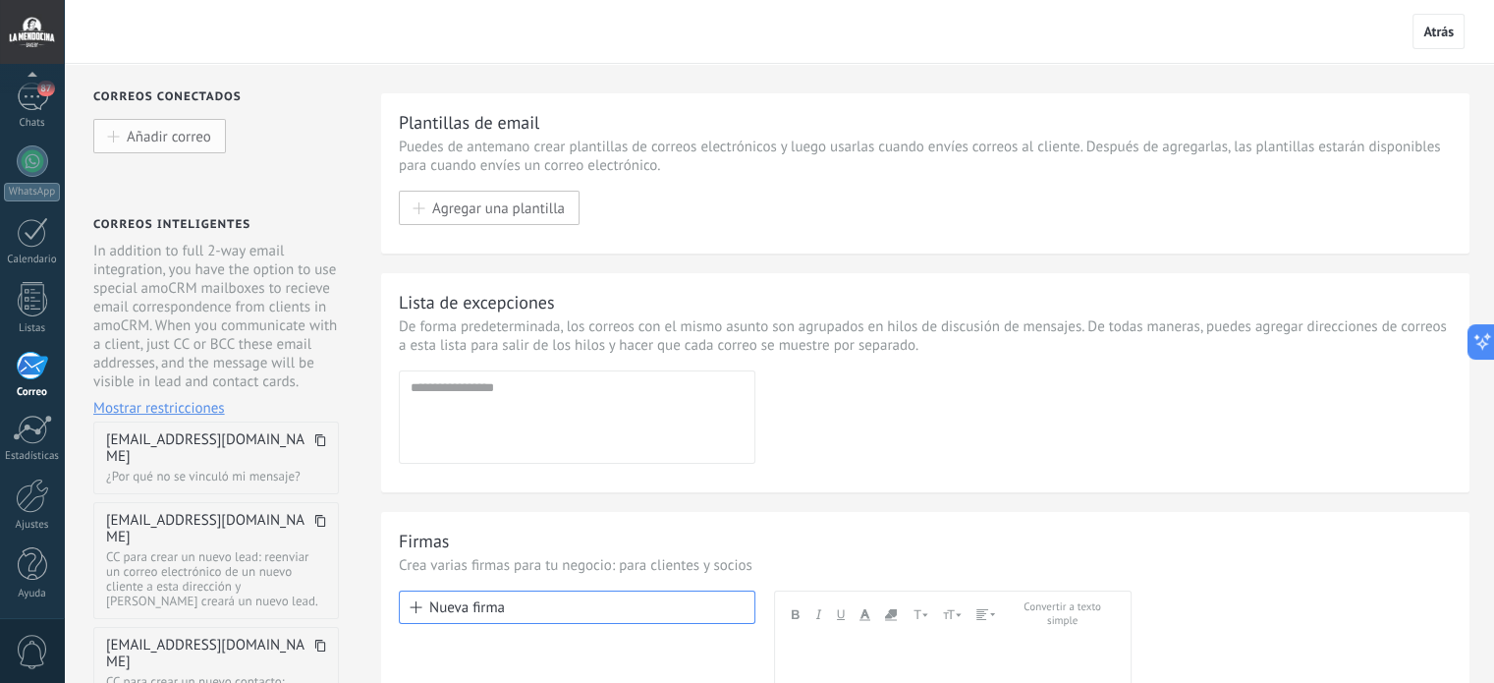
click at [194, 139] on span "Añadir correo" at bounding box center [169, 136] width 84 height 17
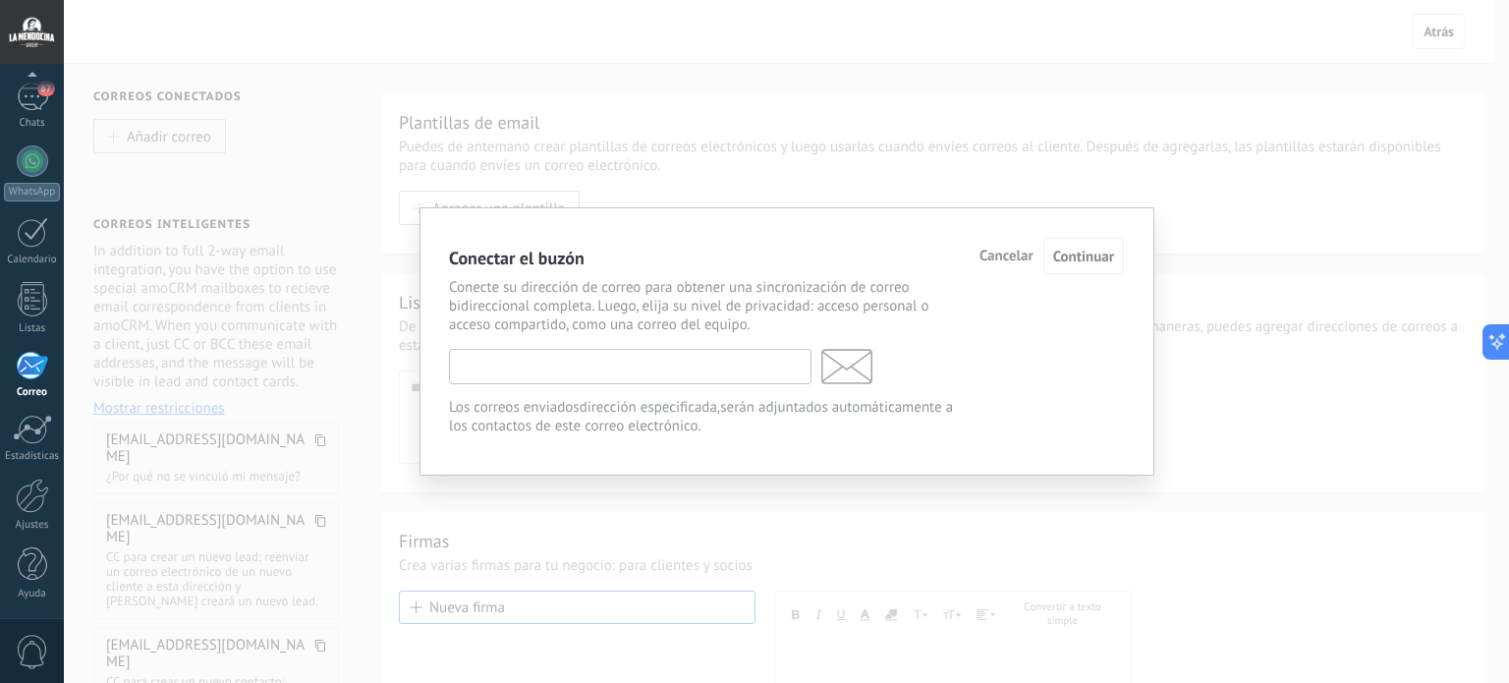
click at [633, 360] on input "text" at bounding box center [630, 366] width 362 height 35
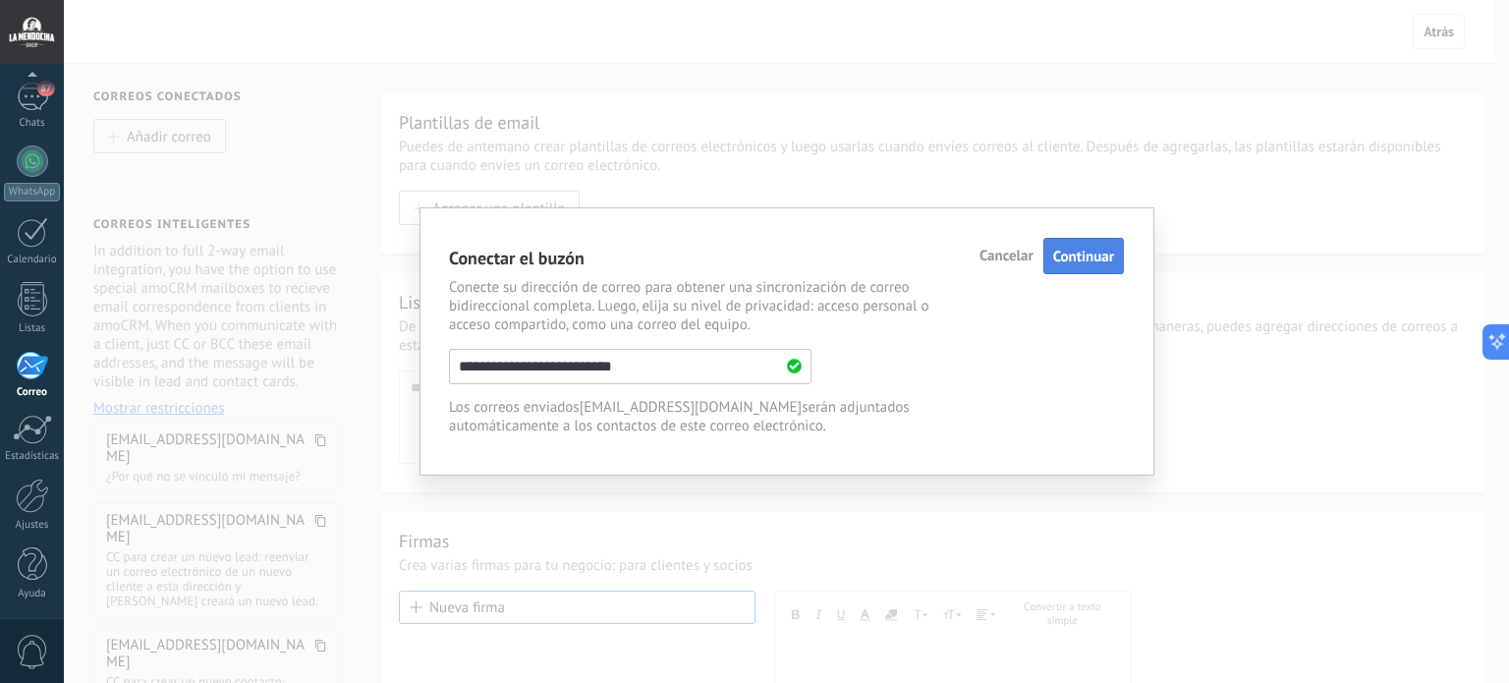
type input "**********"
click at [1100, 256] on span "Continuar" at bounding box center [1083, 257] width 61 height 19
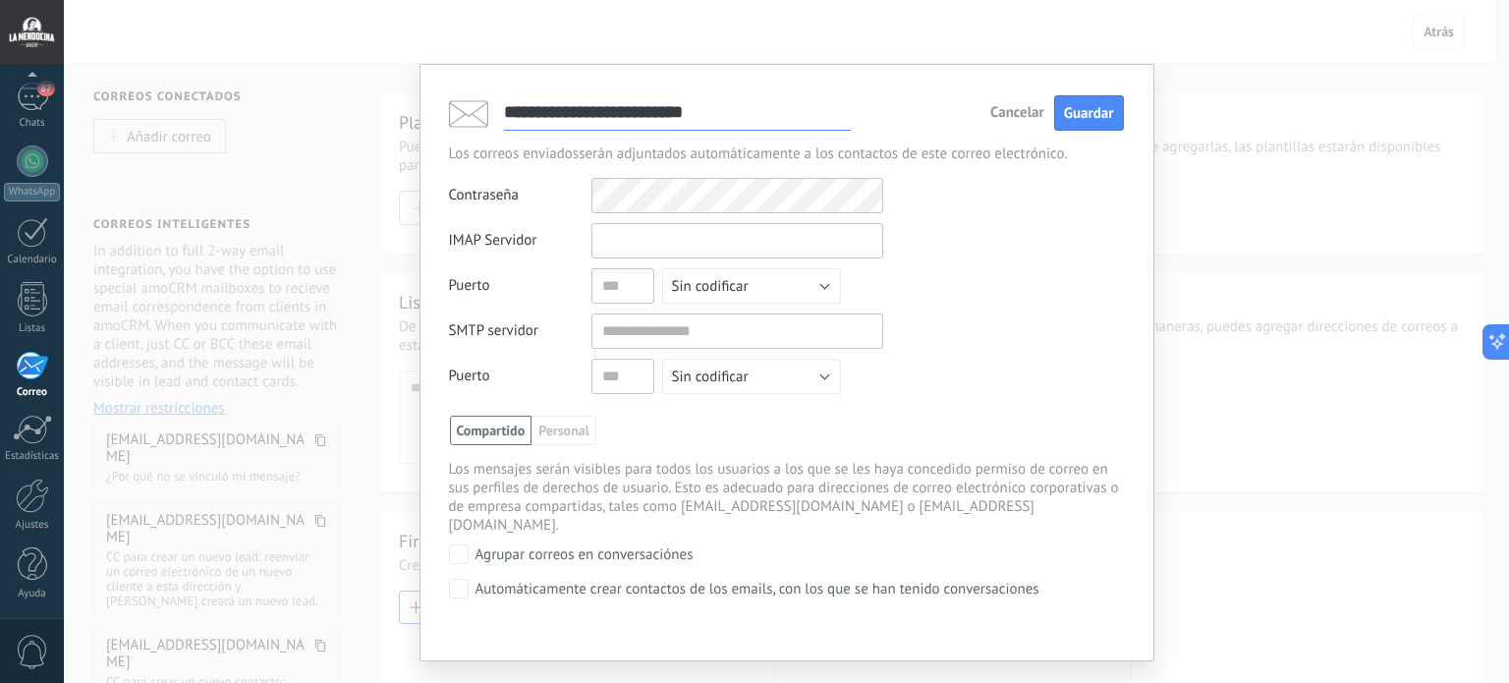
click at [768, 235] on input "text" at bounding box center [737, 240] width 292 height 35
type input "*"
drag, startPoint x: 752, startPoint y: 233, endPoint x: 546, endPoint y: 235, distance: 206.3
click at [546, 235] on div "**********" at bounding box center [666, 240] width 434 height 35
type input "**********"
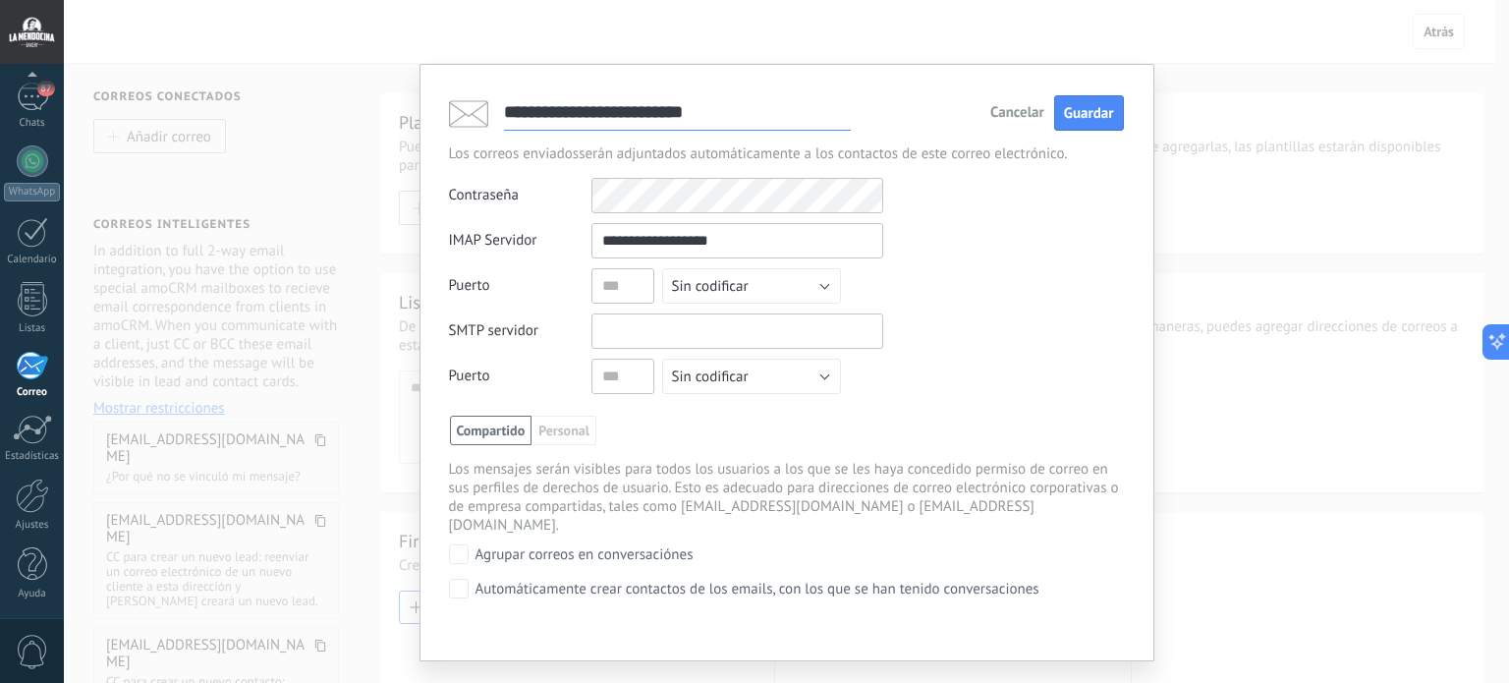
click at [660, 336] on input "text" at bounding box center [737, 330] width 292 height 35
paste input "**********"
drag, startPoint x: 629, startPoint y: 329, endPoint x: 579, endPoint y: 329, distance: 50.1
click at [579, 329] on div "**********" at bounding box center [666, 330] width 434 height 35
type input "**********"
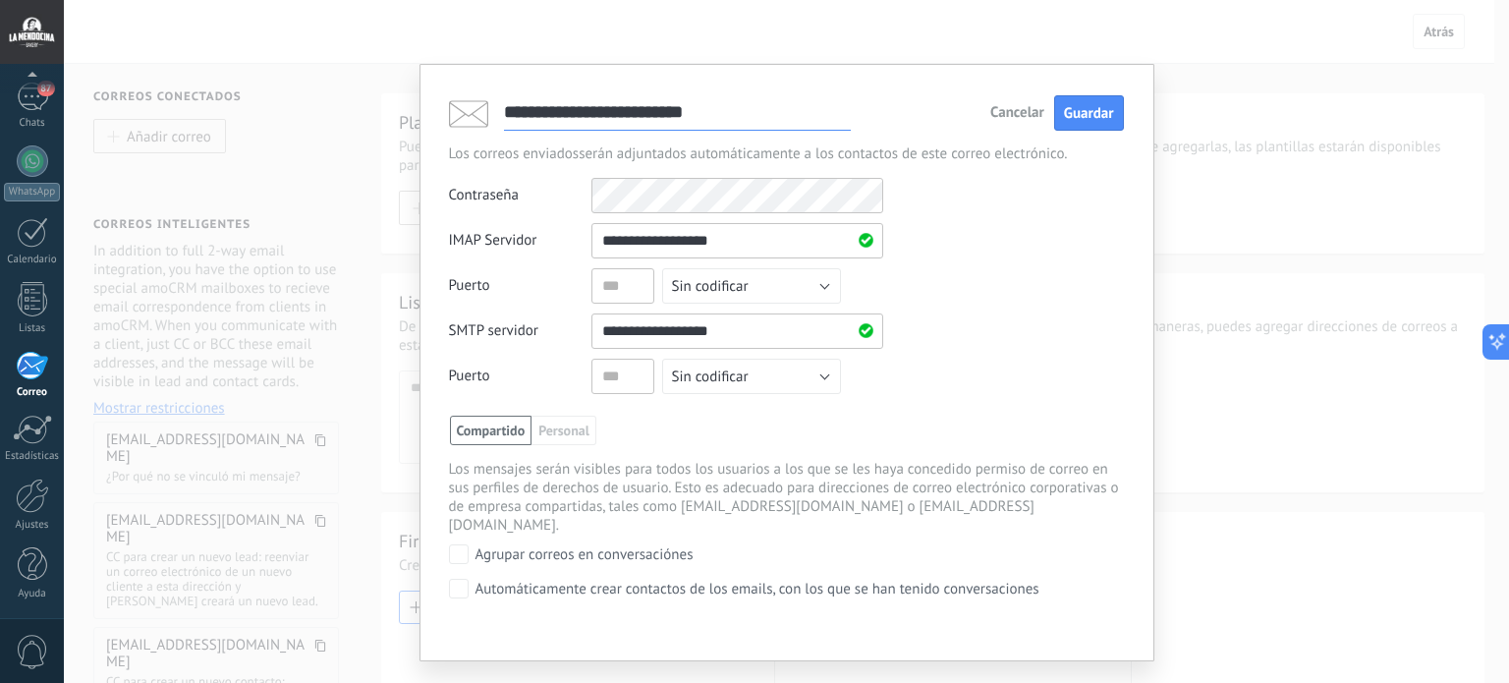
click at [564, 192] on div "Contraseña Otros IMAP nombre de usuario y contraseña" at bounding box center [786, 195] width 675 height 35
click at [1101, 109] on span "Guardar" at bounding box center [1089, 113] width 50 height 19
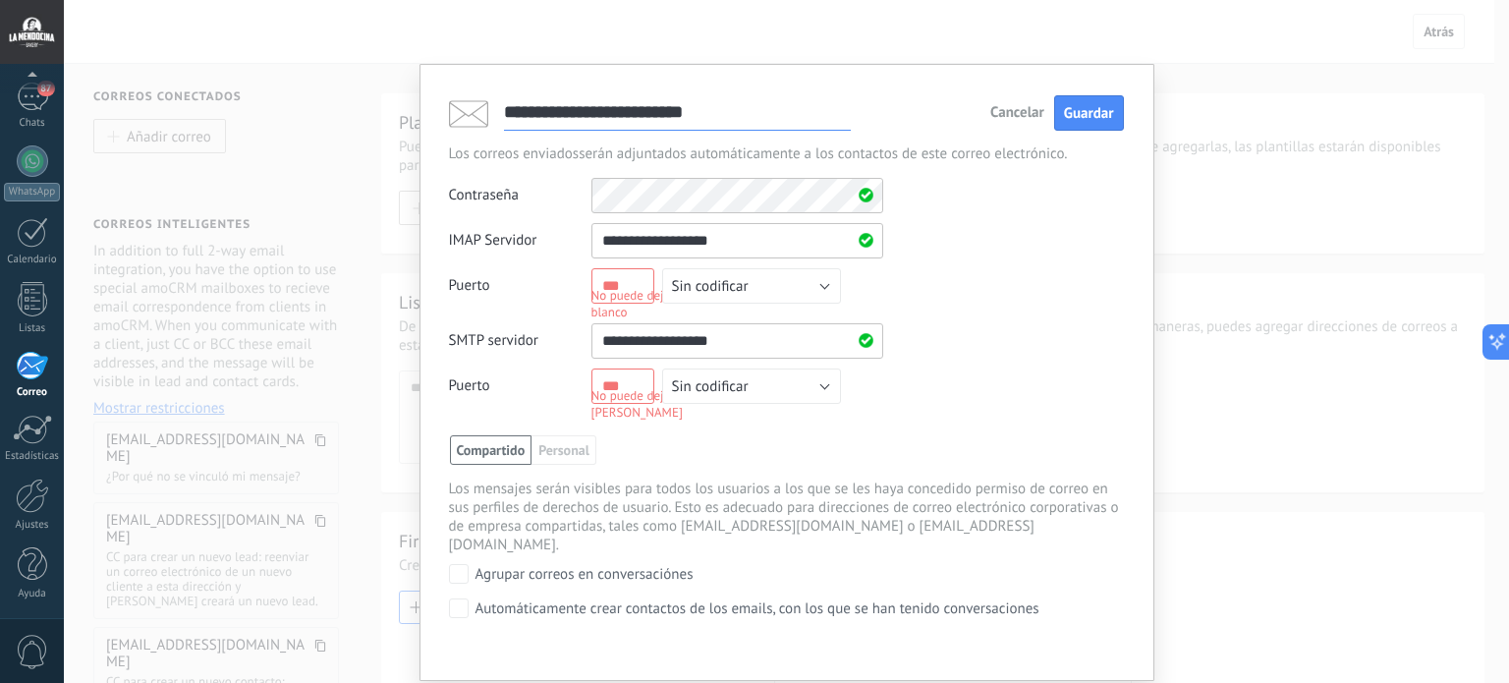
click at [633, 285] on input "text" at bounding box center [622, 285] width 63 height 35
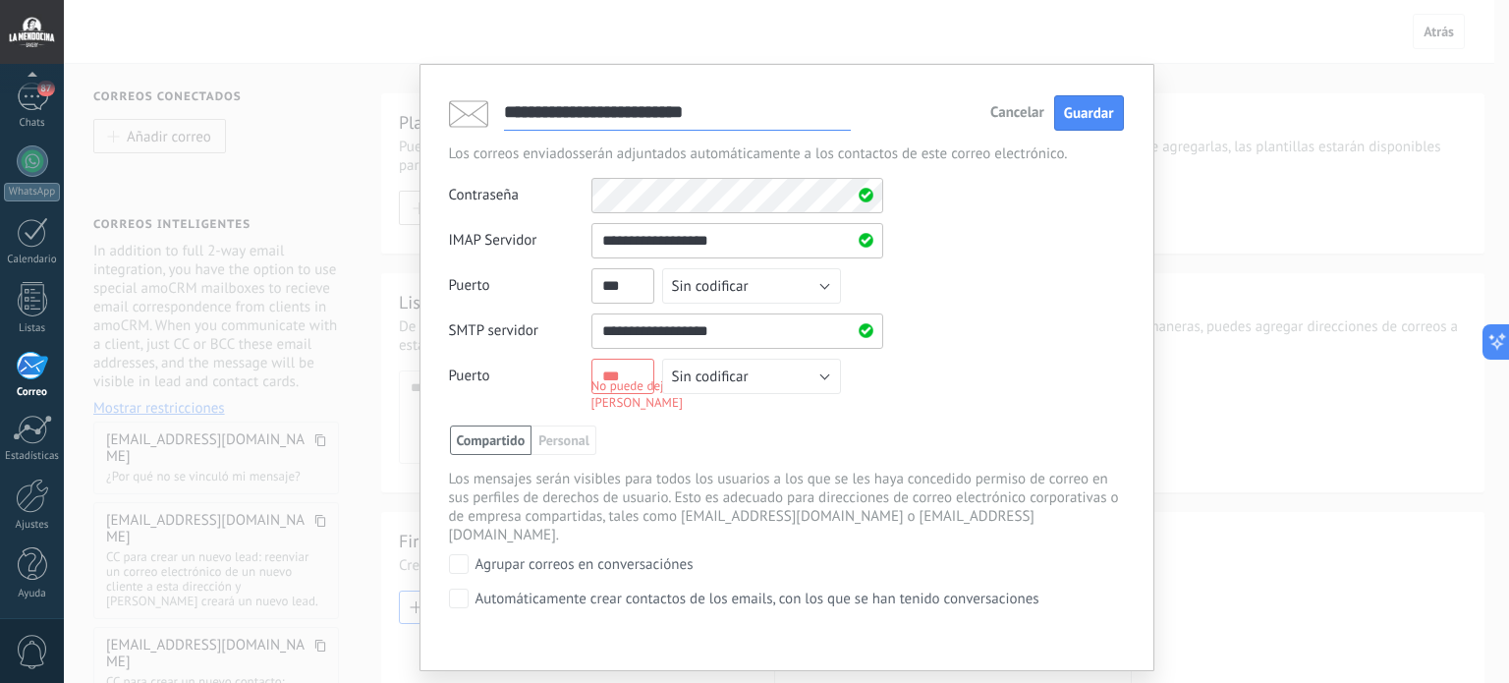
type input "***"
click at [639, 379] on div "No puede dejar el puerto SMTP en [PERSON_NAME]" at bounding box center [703, 393] width 224 height 33
click at [746, 416] on div "**********" at bounding box center [786, 404] width 675 height 453
click at [825, 376] on button "Sin codificar" at bounding box center [751, 376] width 179 height 35
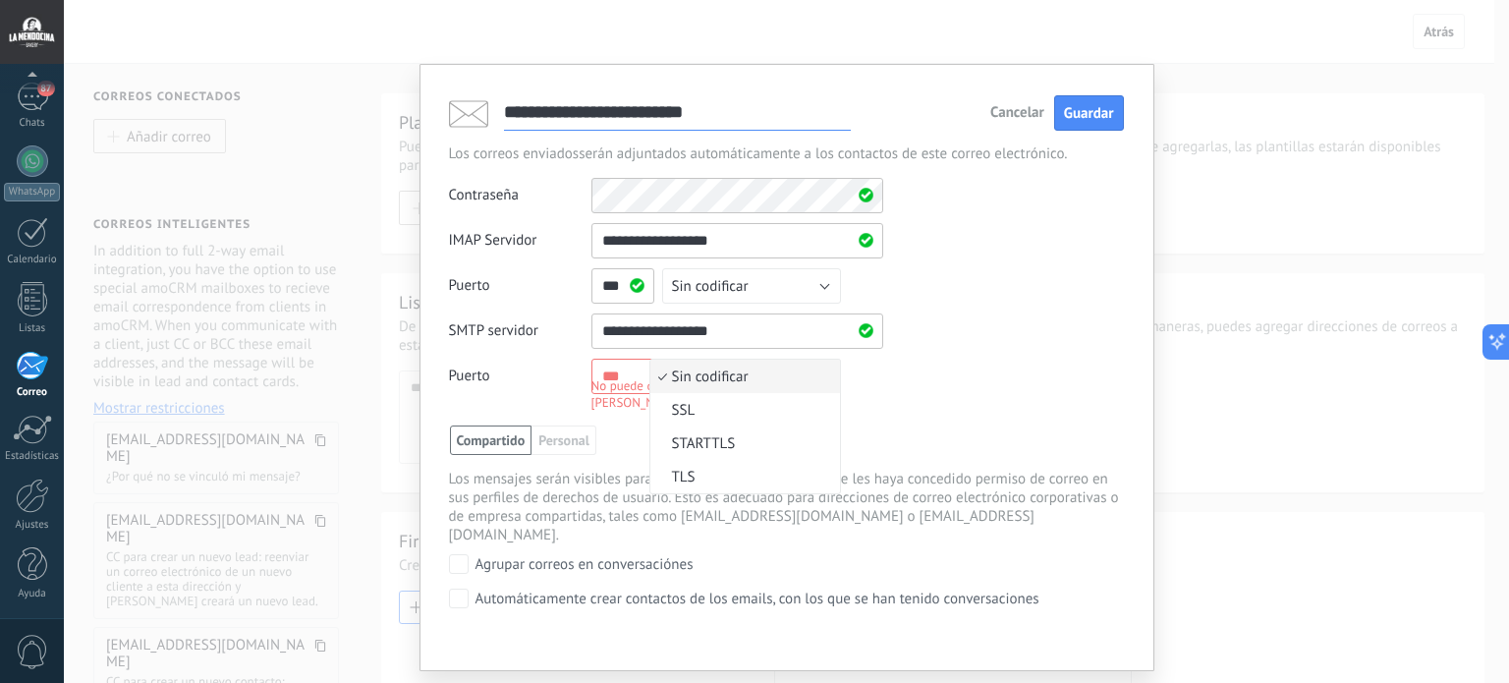
click at [906, 392] on div "**********" at bounding box center [786, 318] width 675 height 191
click at [614, 383] on div "No puede dejar el puerto SMTP en [PERSON_NAME]" at bounding box center [703, 393] width 224 height 33
click at [616, 404] on div "No puede dejar el puerto SMTP en [PERSON_NAME]" at bounding box center [703, 393] width 224 height 33
click at [823, 283] on button "Sin codificar" at bounding box center [751, 285] width 179 height 35
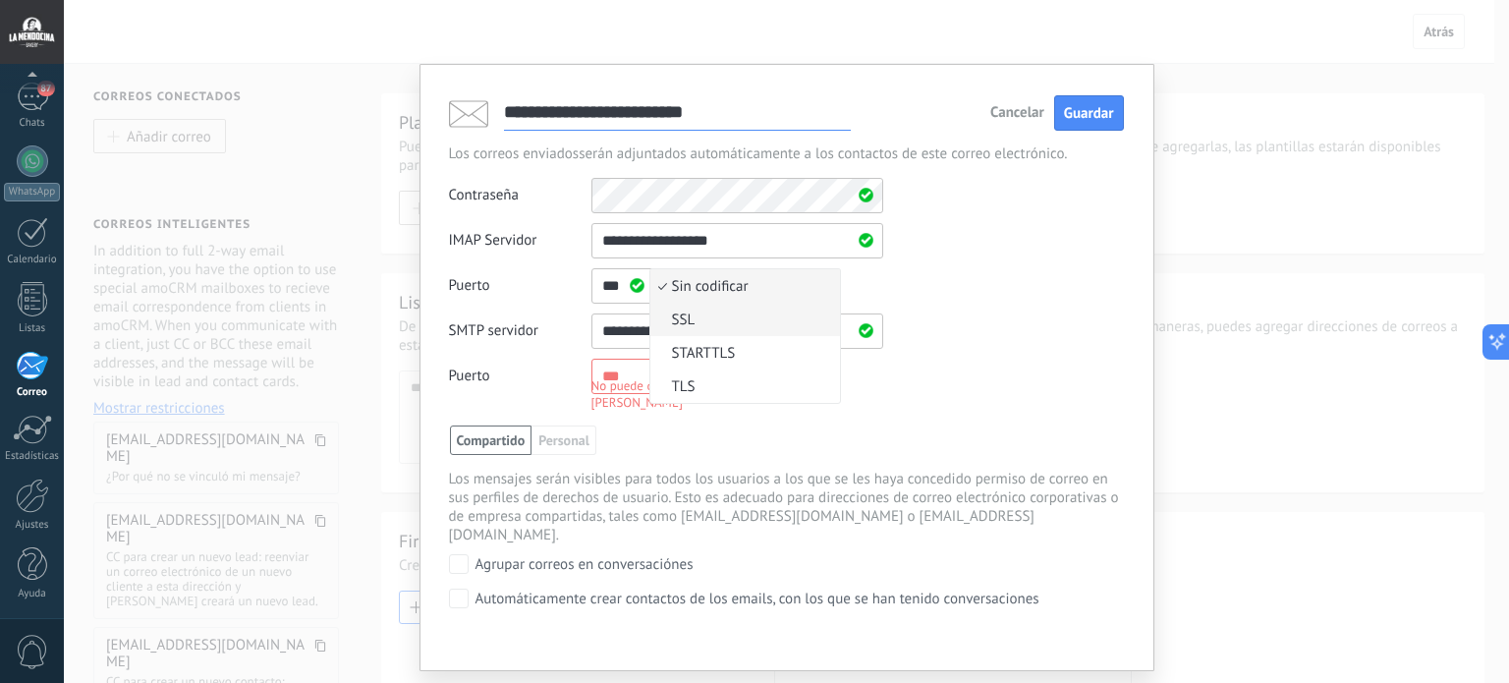
click at [693, 318] on span "SSL" at bounding box center [742, 319] width 184 height 19
click at [813, 377] on button "Sin codificar" at bounding box center [751, 376] width 179 height 35
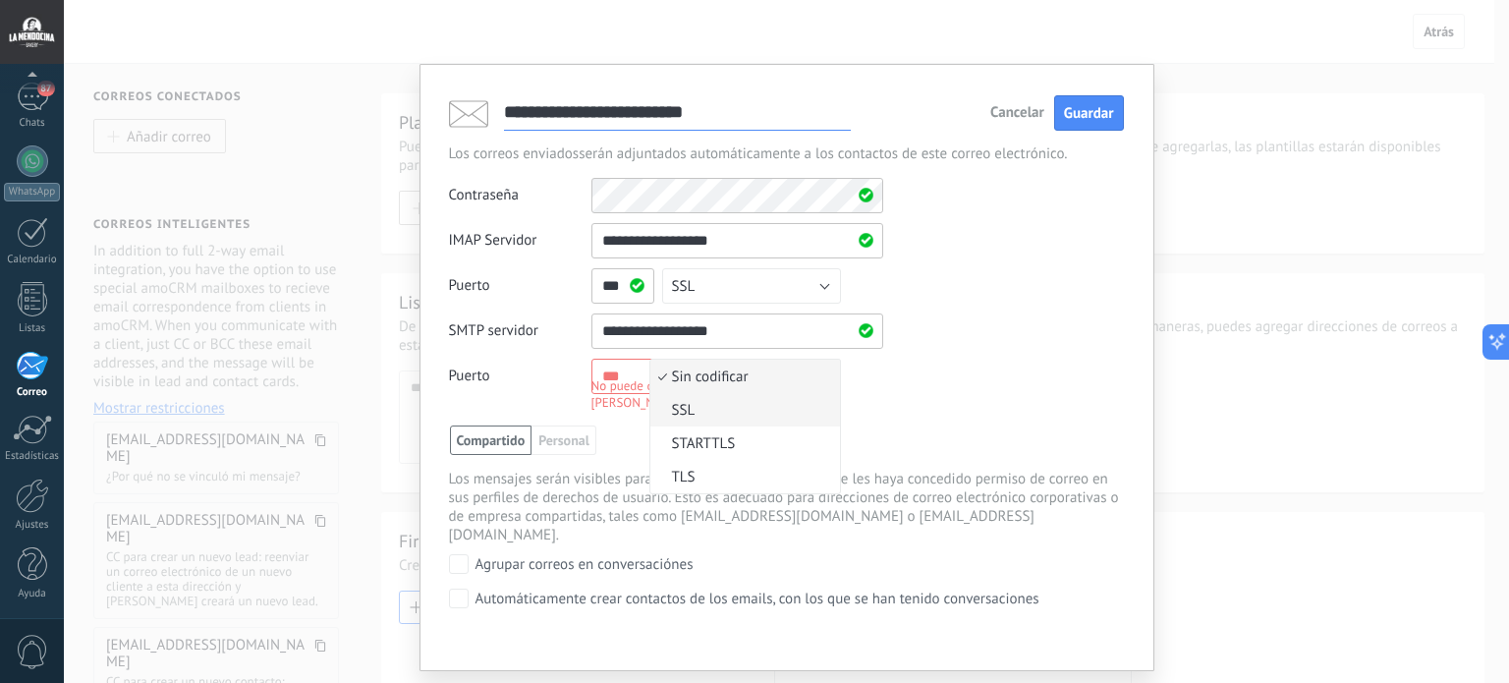
click at [782, 416] on span "SSL" at bounding box center [742, 410] width 184 height 19
click at [626, 377] on div "No puede dejar el puerto SMTP en [PERSON_NAME]" at bounding box center [703, 393] width 224 height 33
click at [618, 366] on input "text" at bounding box center [622, 376] width 63 height 35
click at [737, 329] on input "**********" at bounding box center [737, 330] width 292 height 35
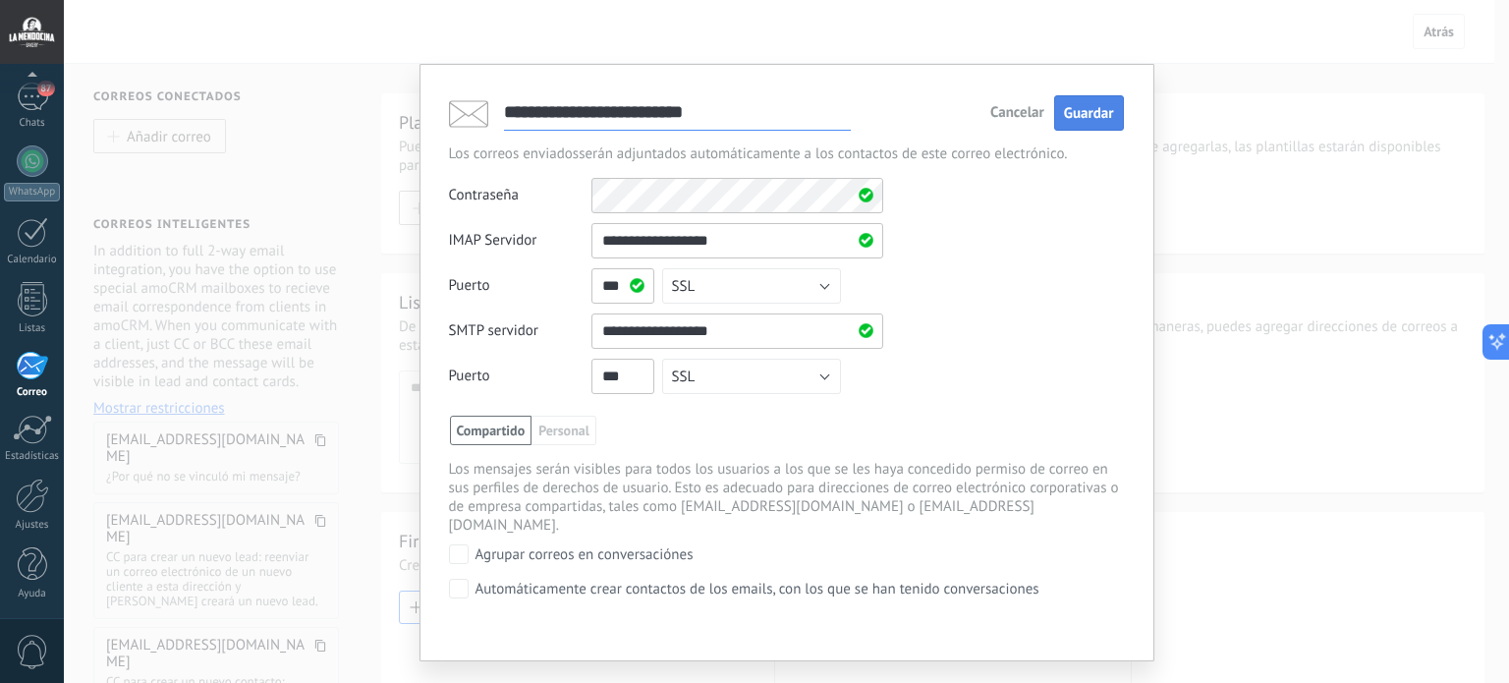
type input "***"
click at [1087, 105] on span "Guardar" at bounding box center [1089, 113] width 50 height 19
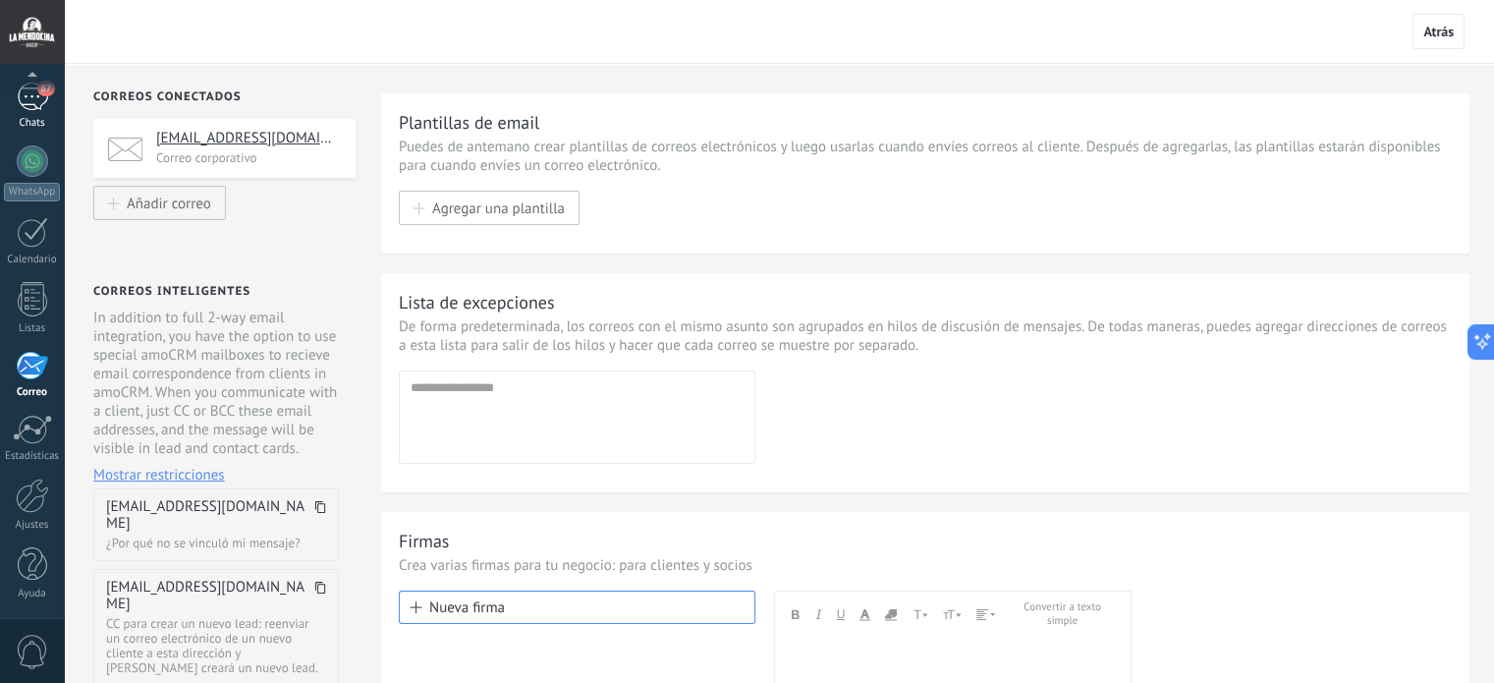
click at [39, 104] on div "87" at bounding box center [32, 97] width 31 height 28
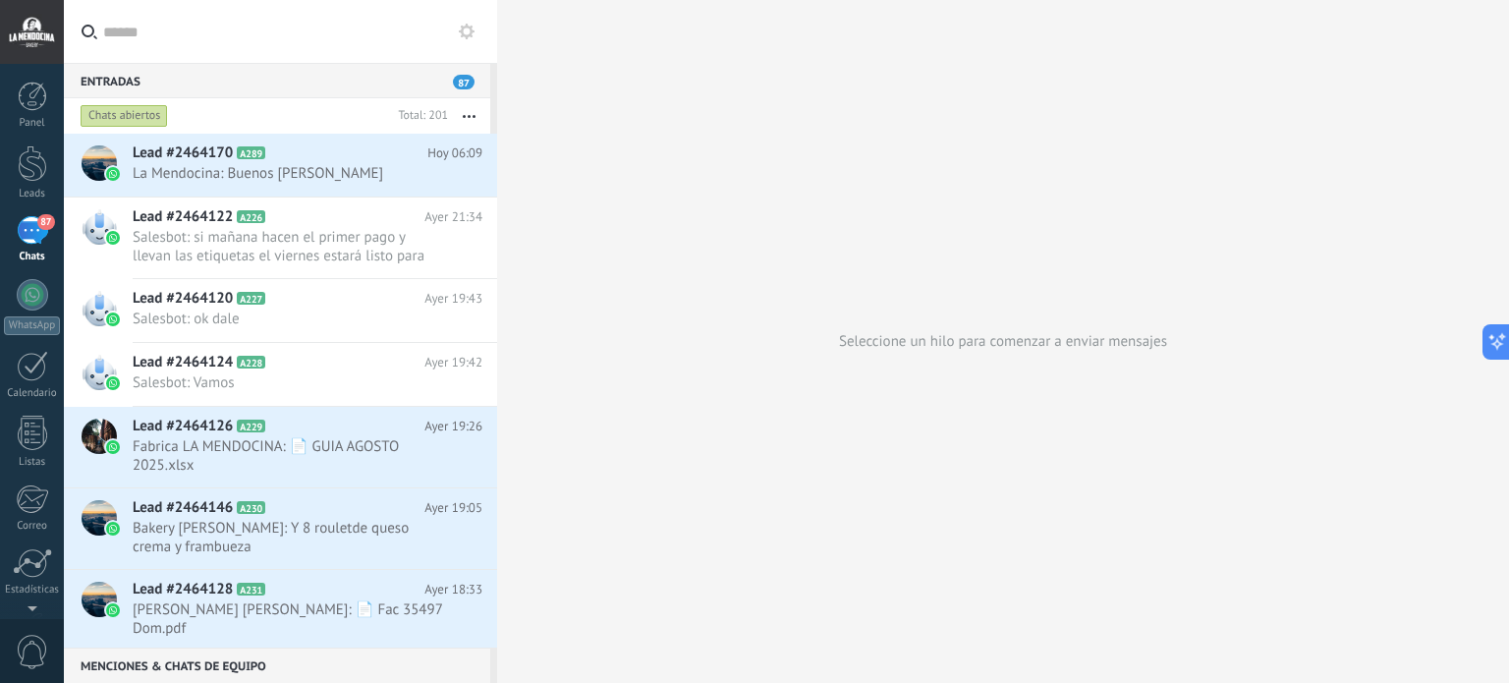
click at [338, 82] on div "Entradas 87" at bounding box center [277, 80] width 426 height 35
click at [120, 82] on div "Entradas 87" at bounding box center [277, 80] width 426 height 35
click at [30, 231] on div "87" at bounding box center [32, 230] width 31 height 28
click at [207, 173] on span "La Mendocina: Buenos [PERSON_NAME]" at bounding box center [289, 173] width 312 height 19
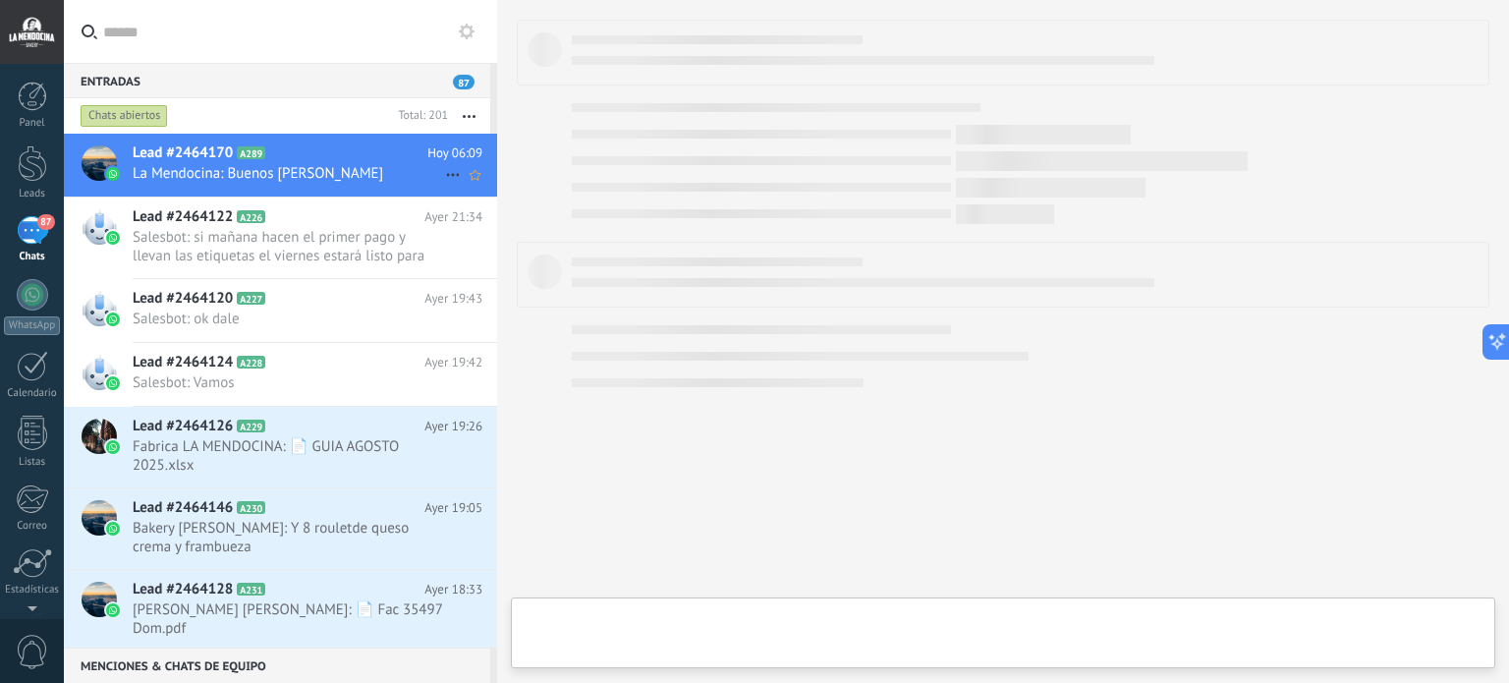
type textarea "**********"
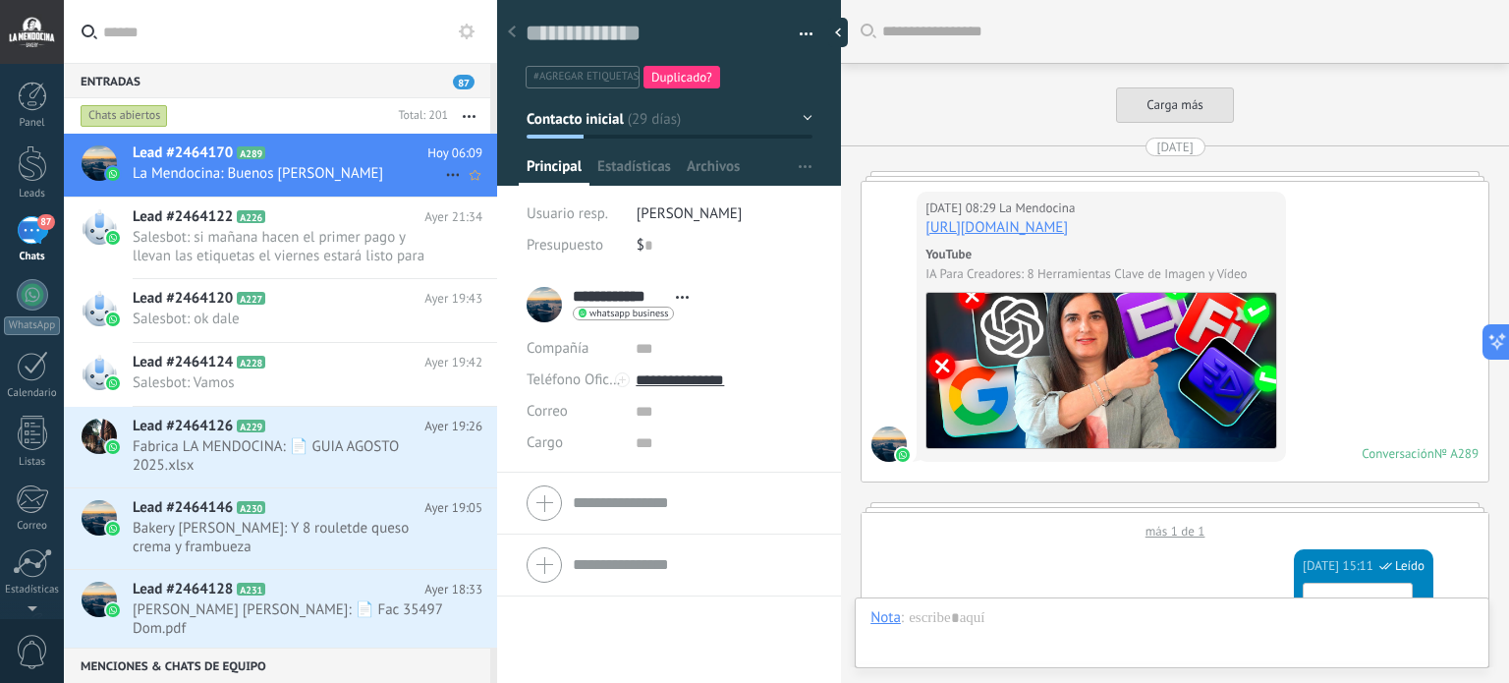
scroll to position [7566, 0]
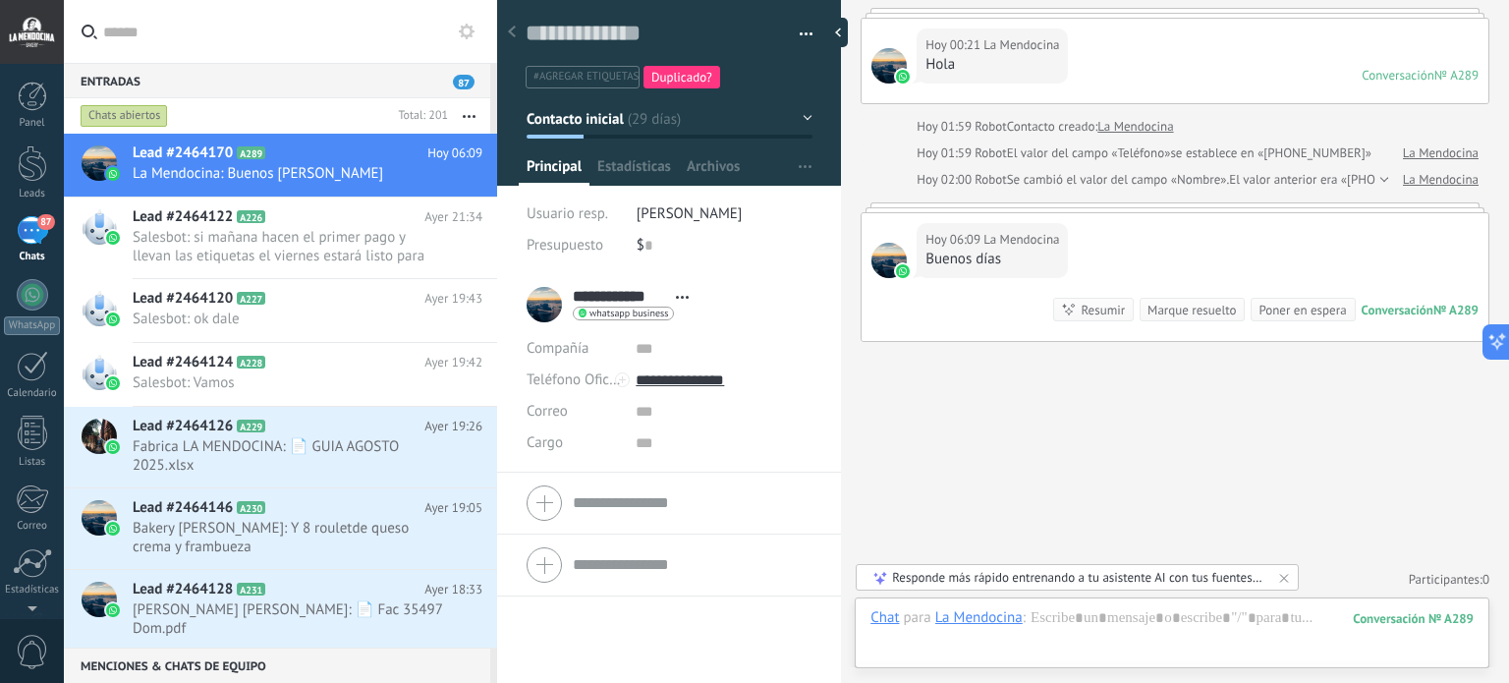
click at [1019, 259] on div "Buenos días" at bounding box center [992, 259] width 134 height 20
click at [999, 296] on div "Hoy 06:09 La Mendocina Buenos [PERSON_NAME] Conversación № A289 Conversación № …" at bounding box center [1174, 277] width 627 height 128
click at [919, 638] on div at bounding box center [1171, 637] width 603 height 59
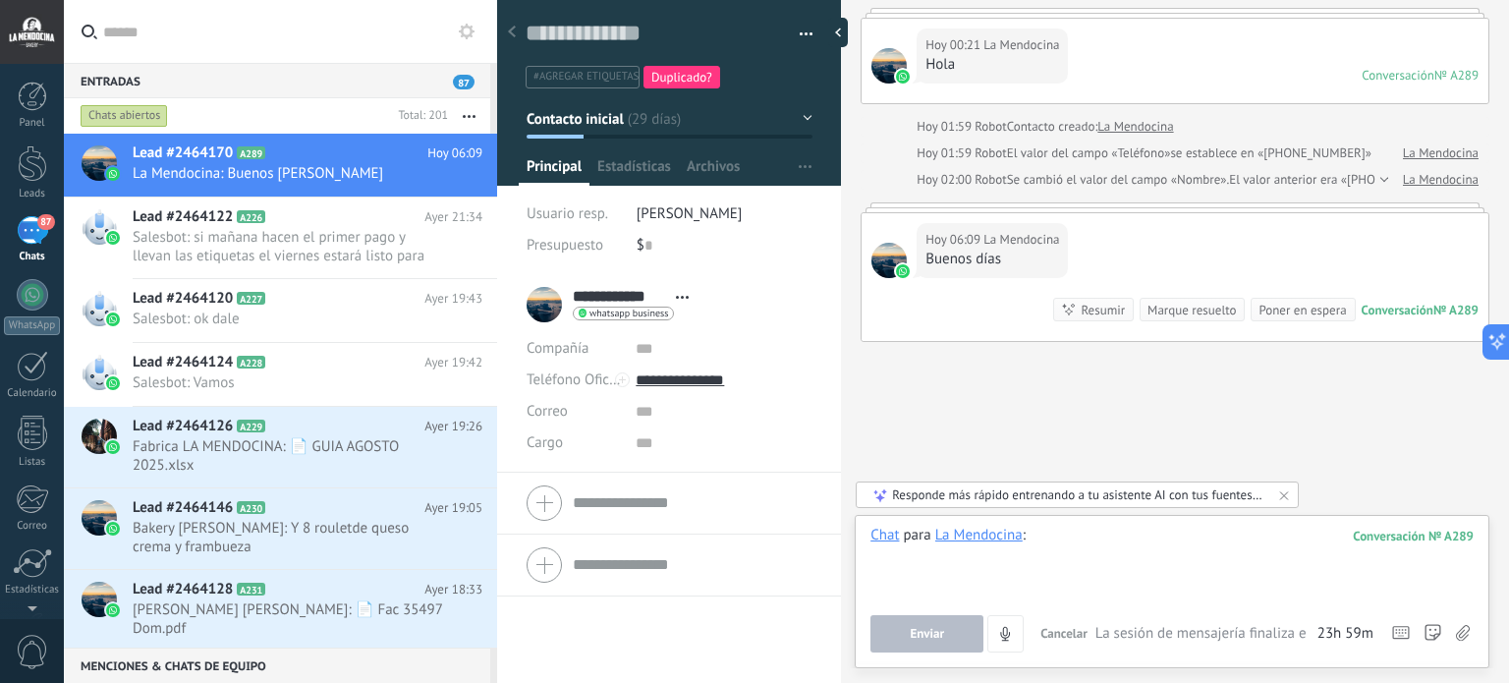
paste div
click at [945, 638] on button "Enviar" at bounding box center [926, 633] width 113 height 37
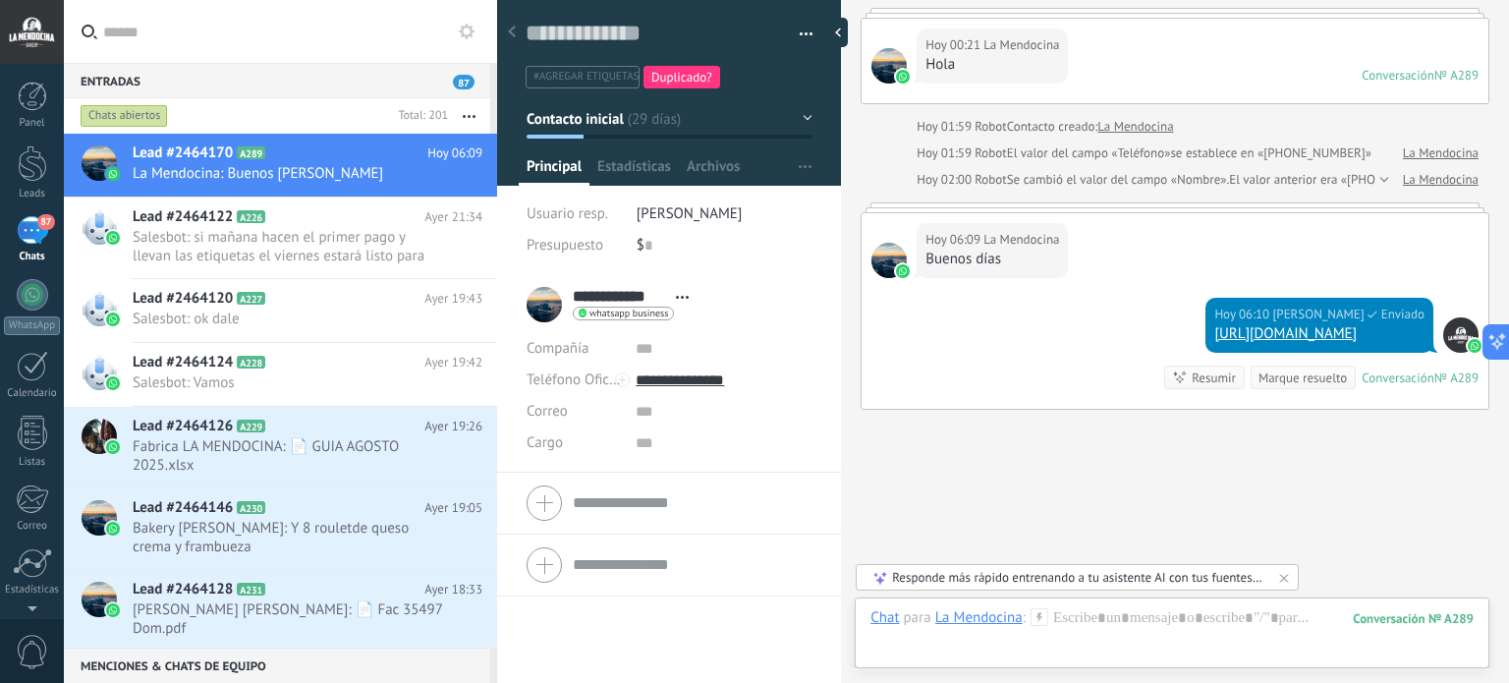
scroll to position [7633, 0]
